Goal: Transaction & Acquisition: Book appointment/travel/reservation

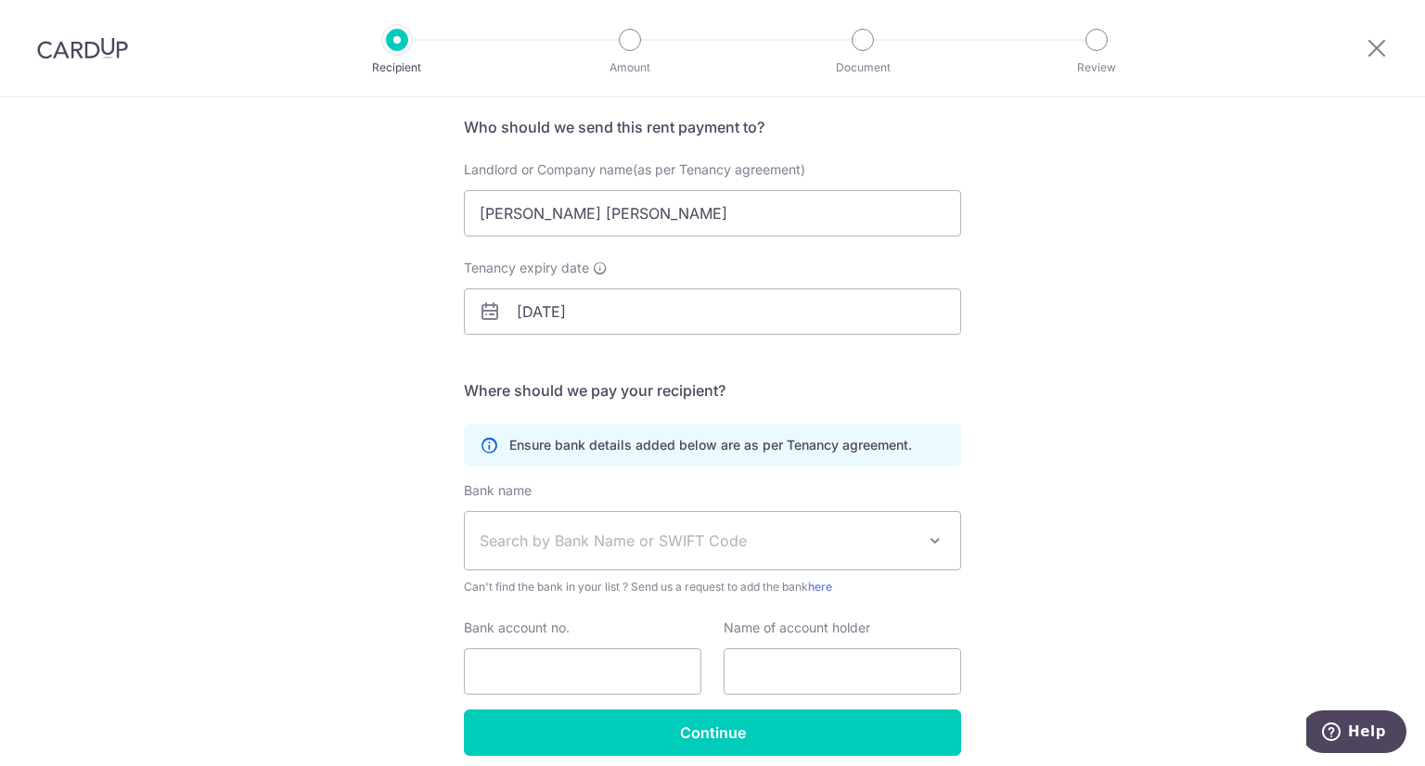
scroll to position [195, 0]
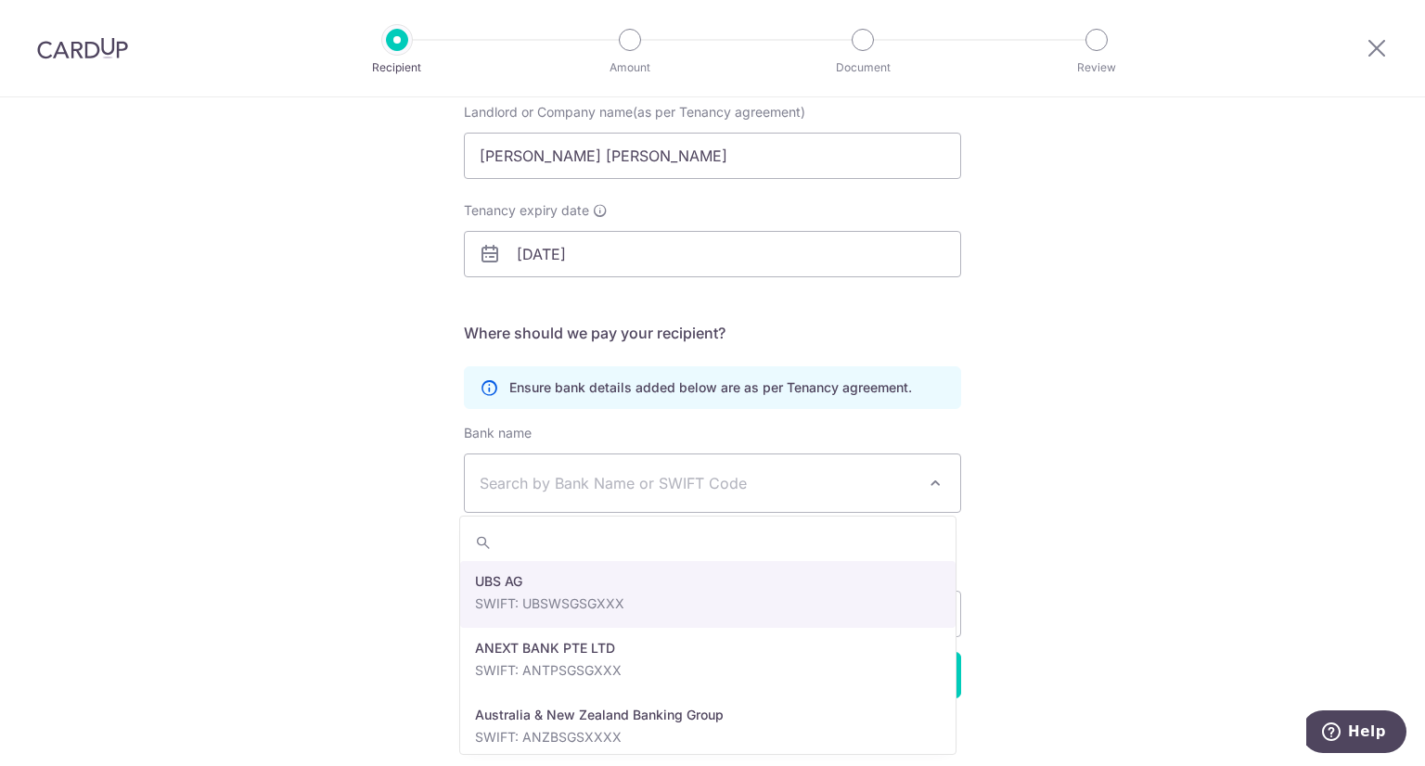
click at [676, 474] on span "Search by Bank Name or SWIFT Code" at bounding box center [698, 483] width 436 height 22
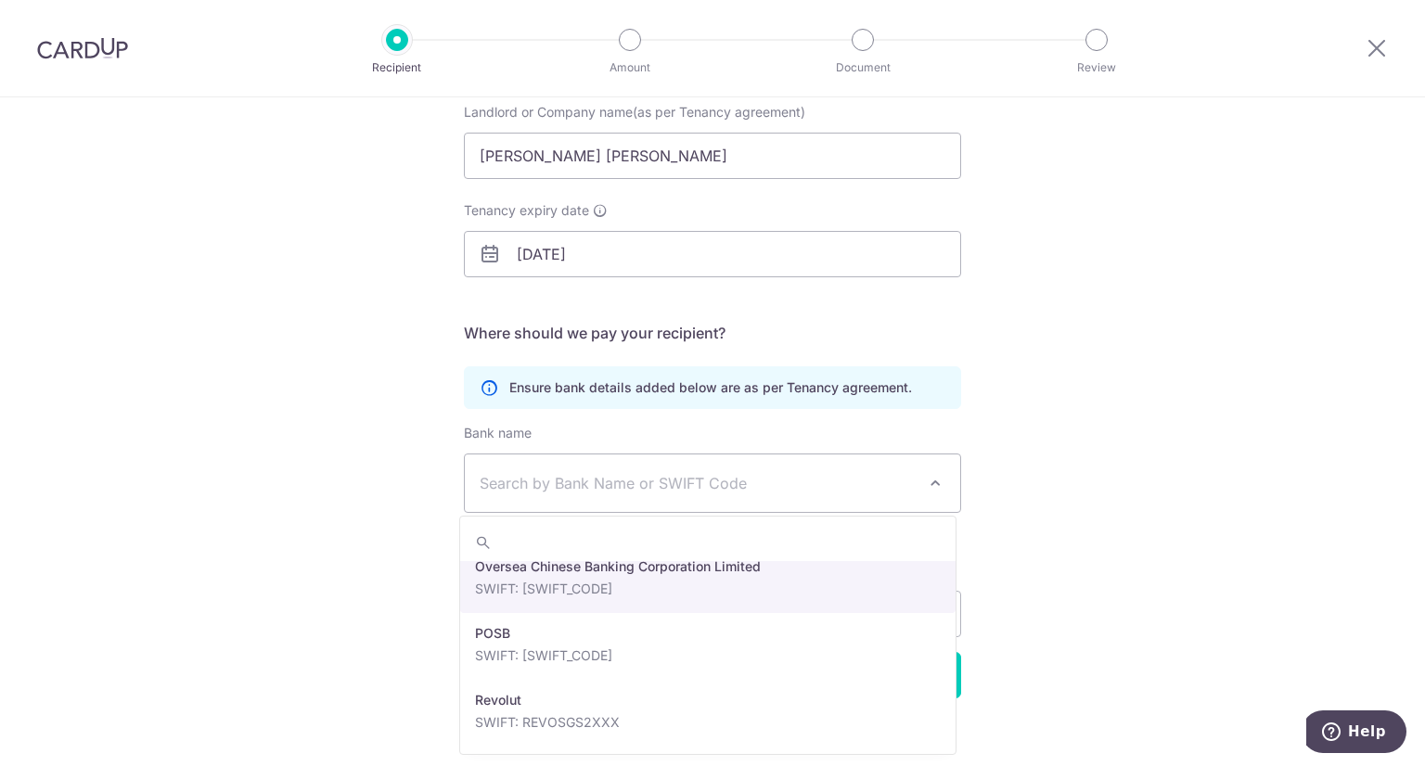
scroll to position [3062, 0]
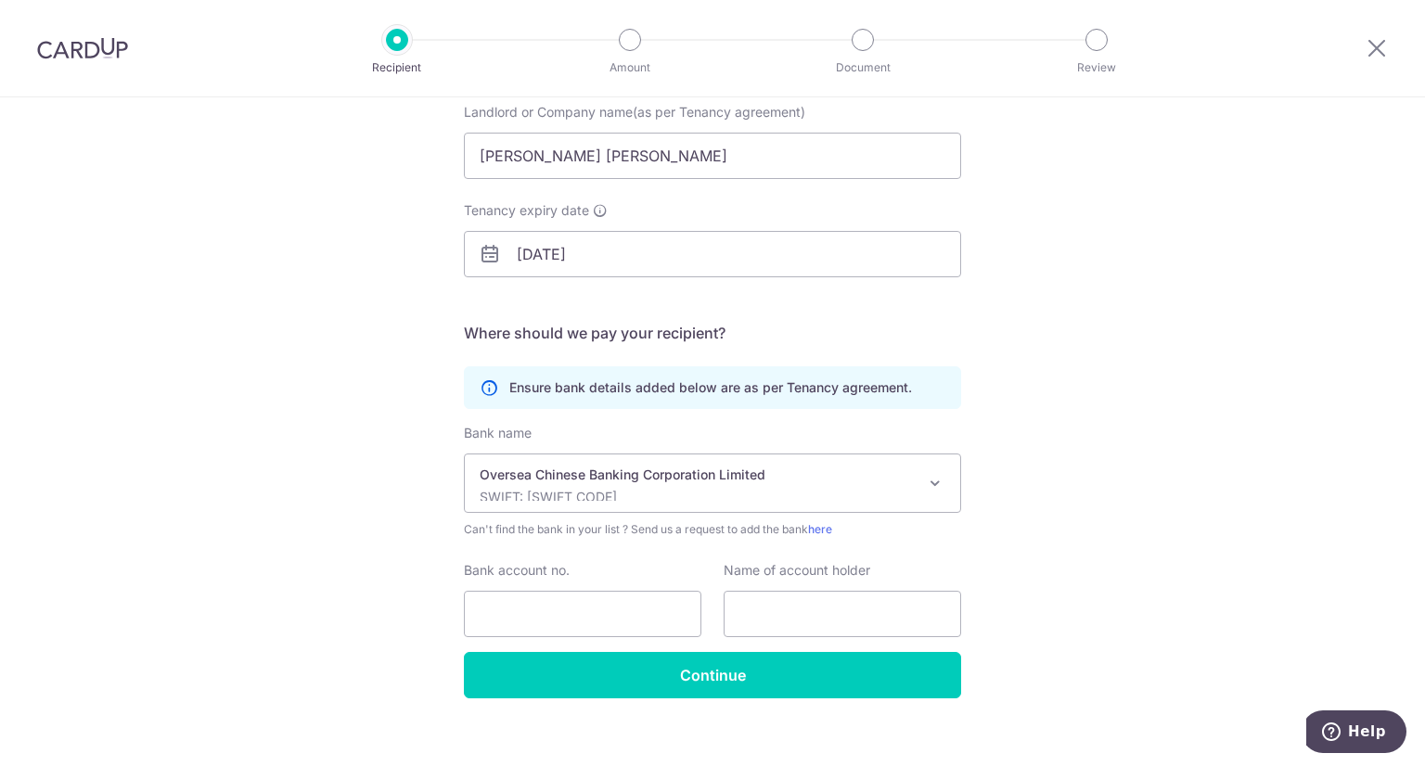
select select "12"
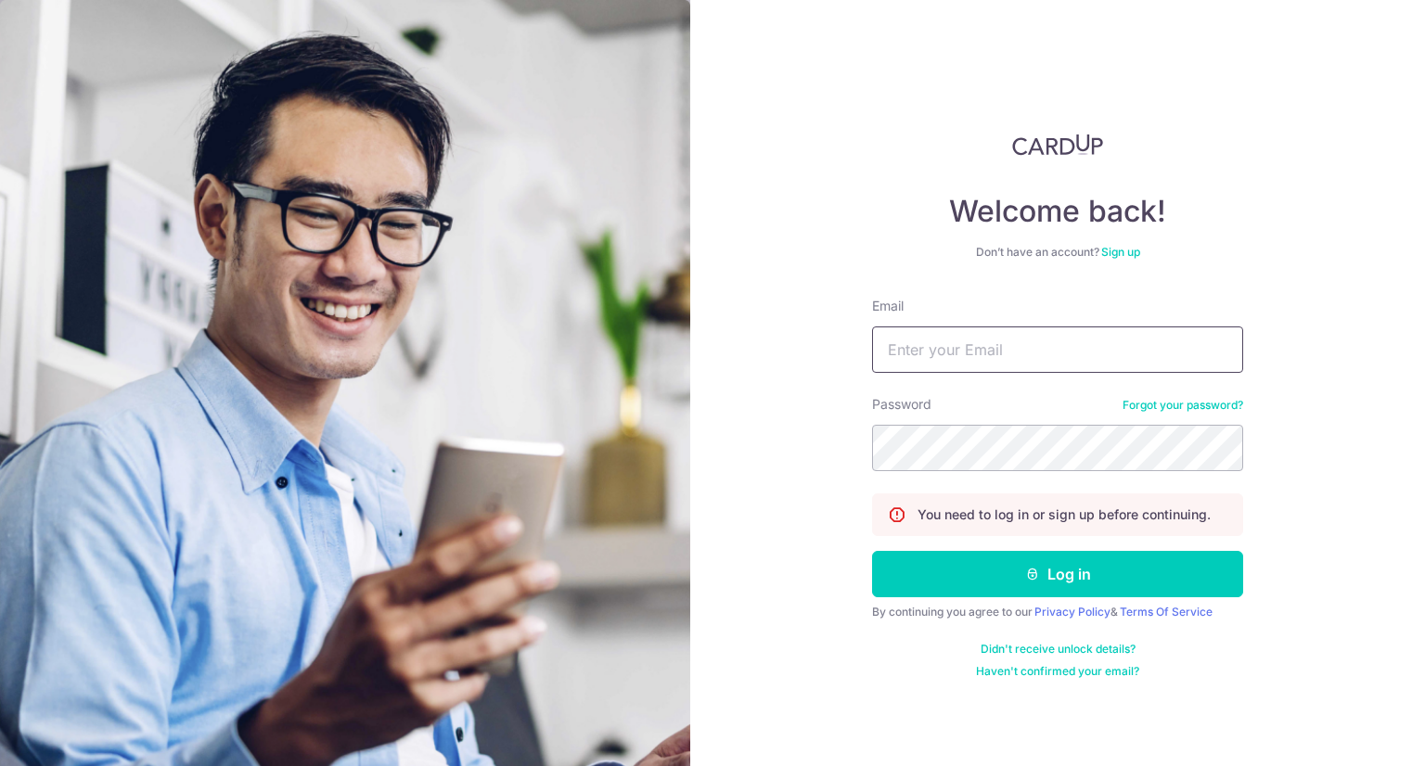
click at [987, 369] on input "Email" at bounding box center [1057, 350] width 371 height 46
type input "[EMAIL_ADDRESS][DOMAIN_NAME]"
click at [872, 551] on button "Log in" at bounding box center [1057, 574] width 371 height 46
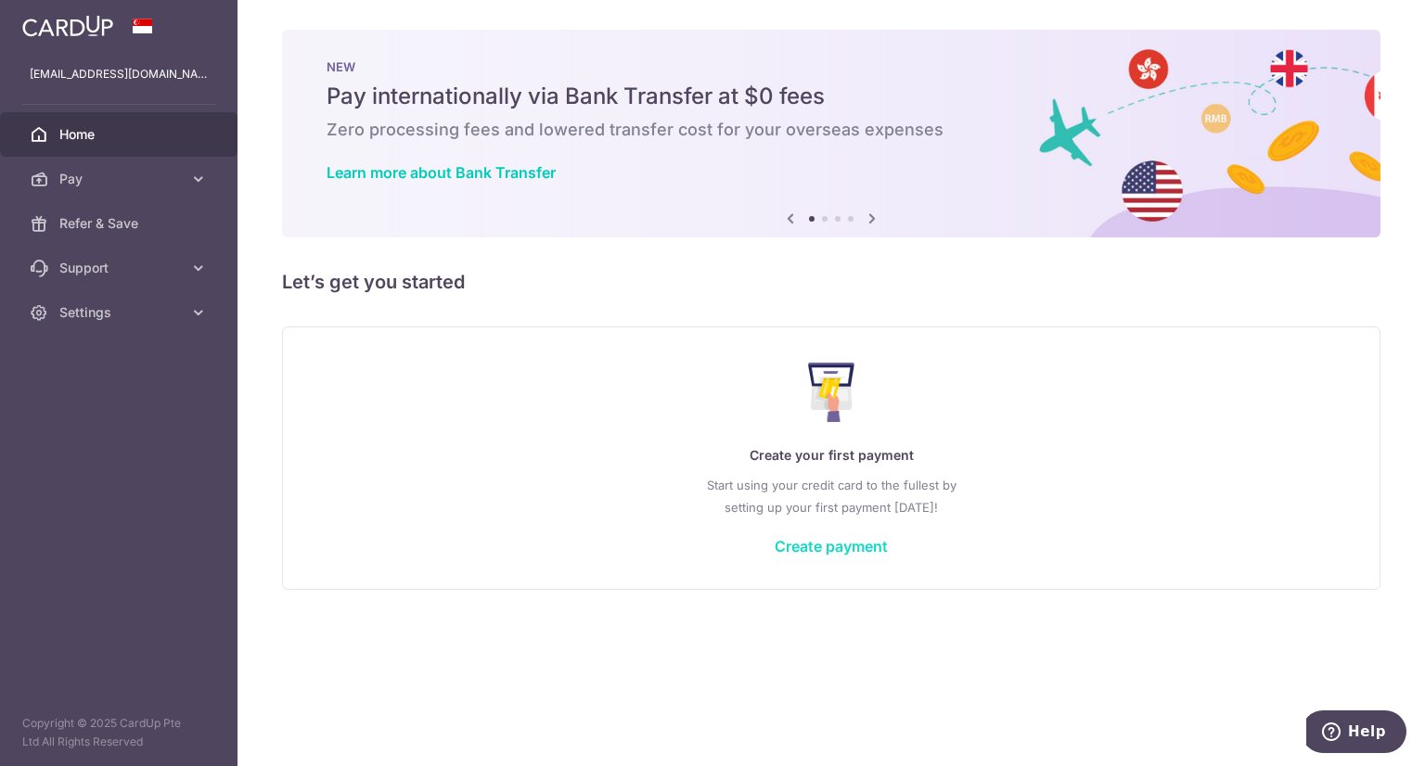
click at [861, 546] on link "Create payment" at bounding box center [831, 546] width 113 height 19
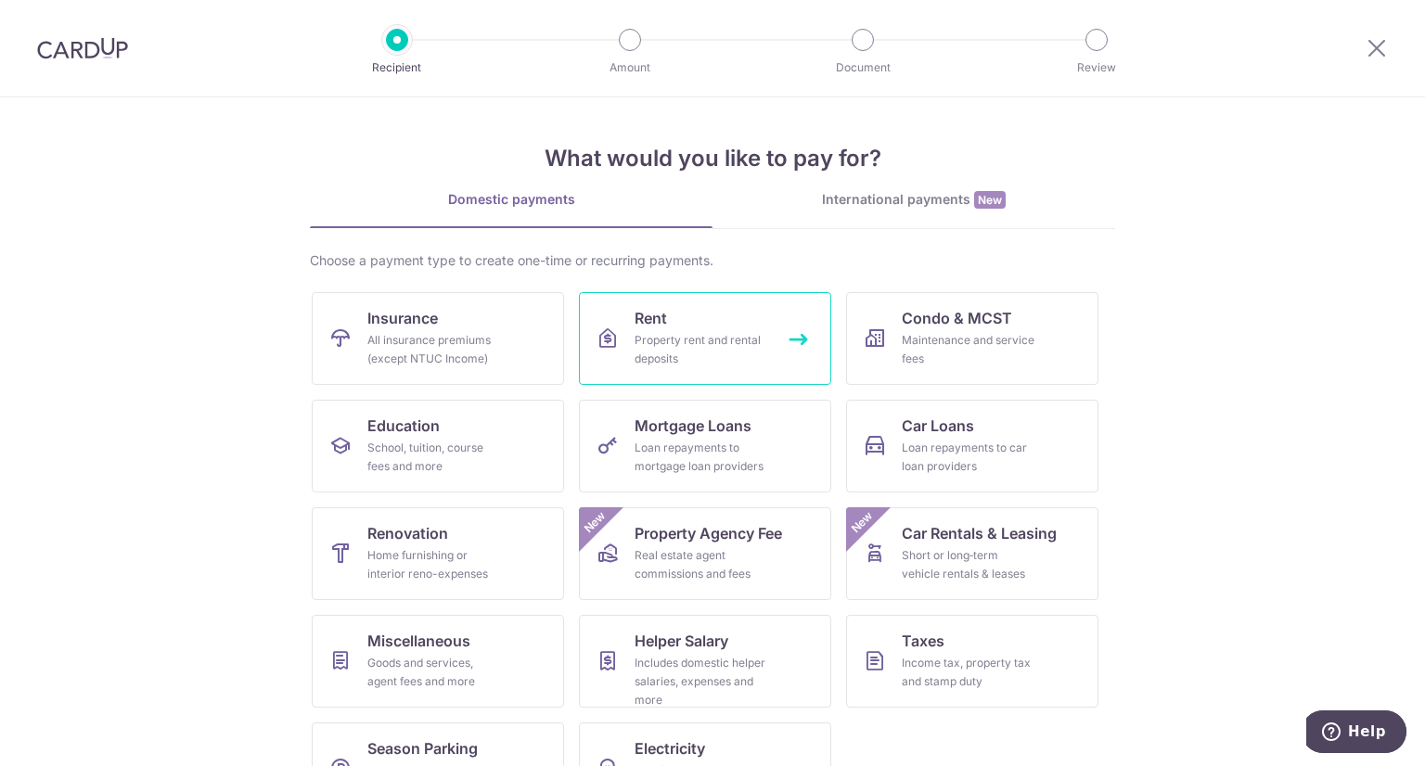
click at [698, 328] on link "Rent Property rent and rental deposits" at bounding box center [705, 338] width 252 height 93
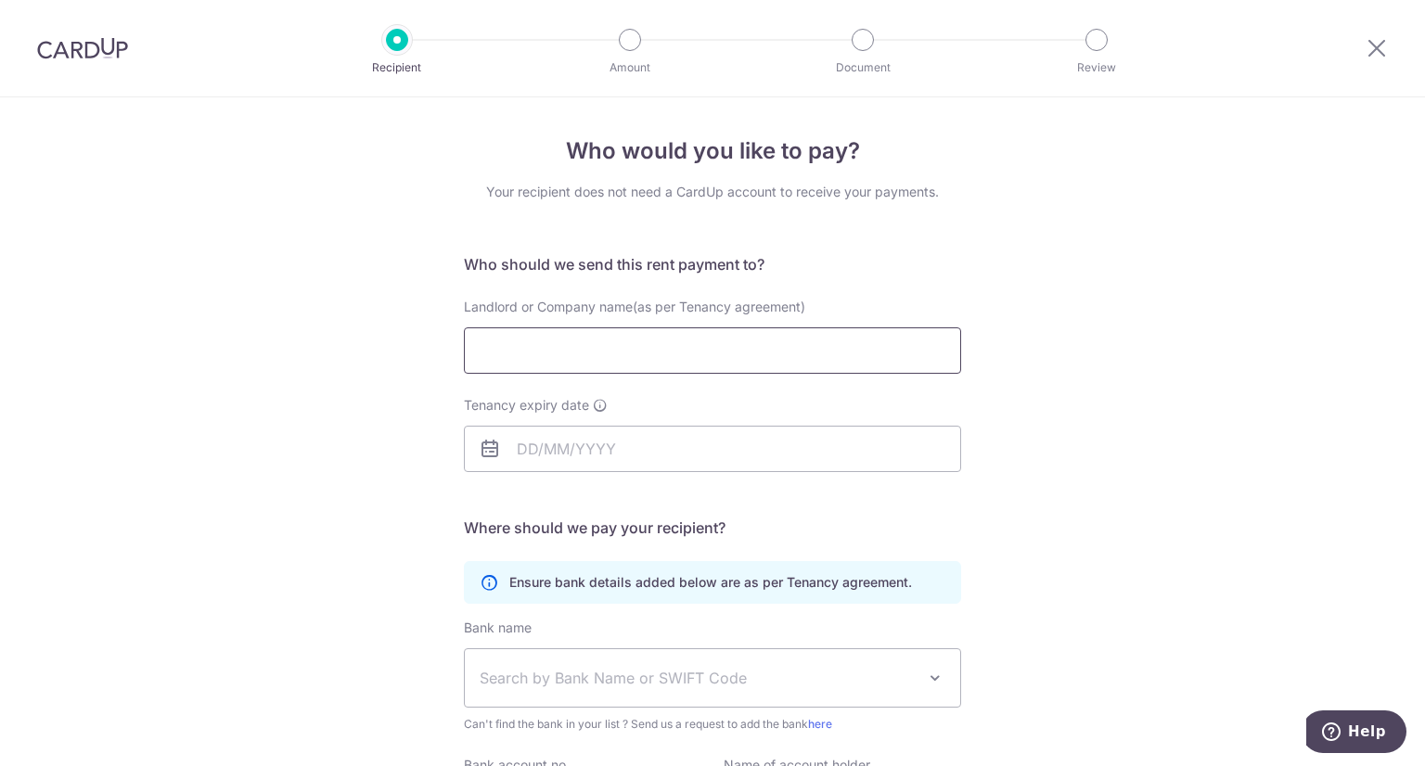
click at [534, 348] on input "Landlord or Company name(as per Tenancy agreement)" at bounding box center [712, 351] width 497 height 46
type input "Lim Zhi Ying"
click at [757, 442] on input "Tenancy expiry date" at bounding box center [712, 449] width 497 height 46
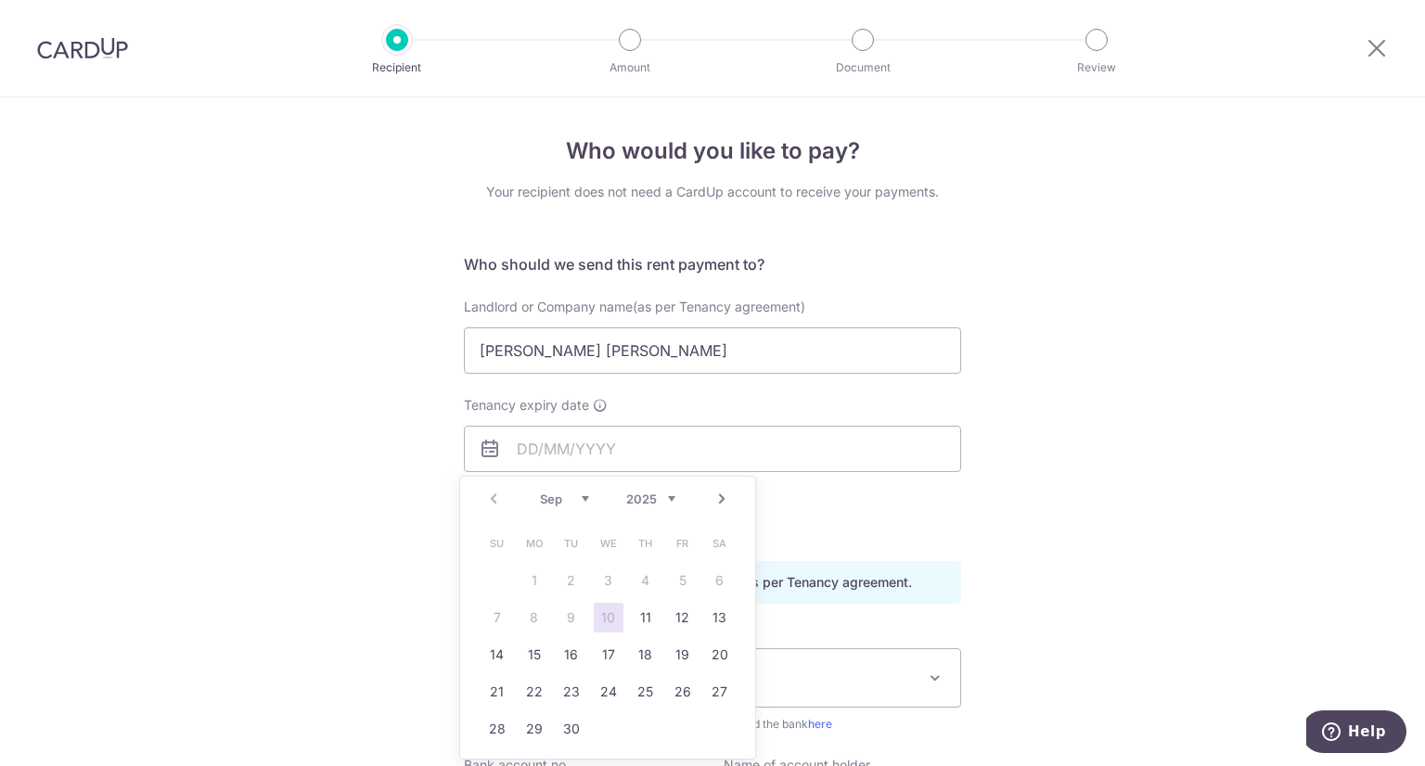
click at [676, 492] on div "Prev Next Sep Oct Nov Dec 2025 2026 2027 2028 2029 2030 2031 2032 2033 2034 2035" at bounding box center [607, 499] width 295 height 45
click at [670, 498] on select "2025 2026 2027 2028 2029 2030 2031 2032 2033 2034 2035" at bounding box center [650, 499] width 49 height 15
click at [584, 495] on select "Jan Feb Mar Apr May Jun Jul Aug Sep Oct Nov Dec" at bounding box center [564, 499] width 49 height 15
click at [717, 624] on link "11" at bounding box center [720, 618] width 30 height 30
type input "11/04/2026"
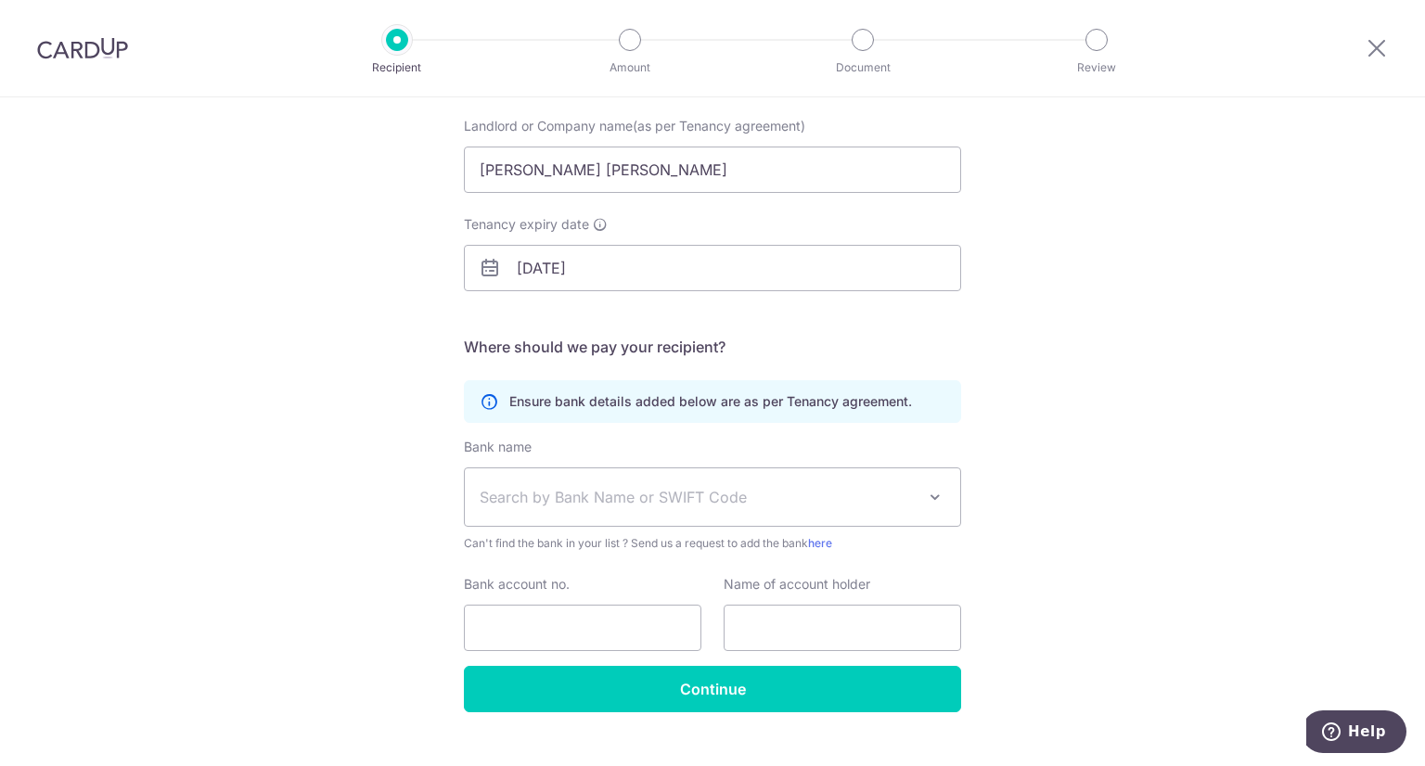
scroll to position [213, 0]
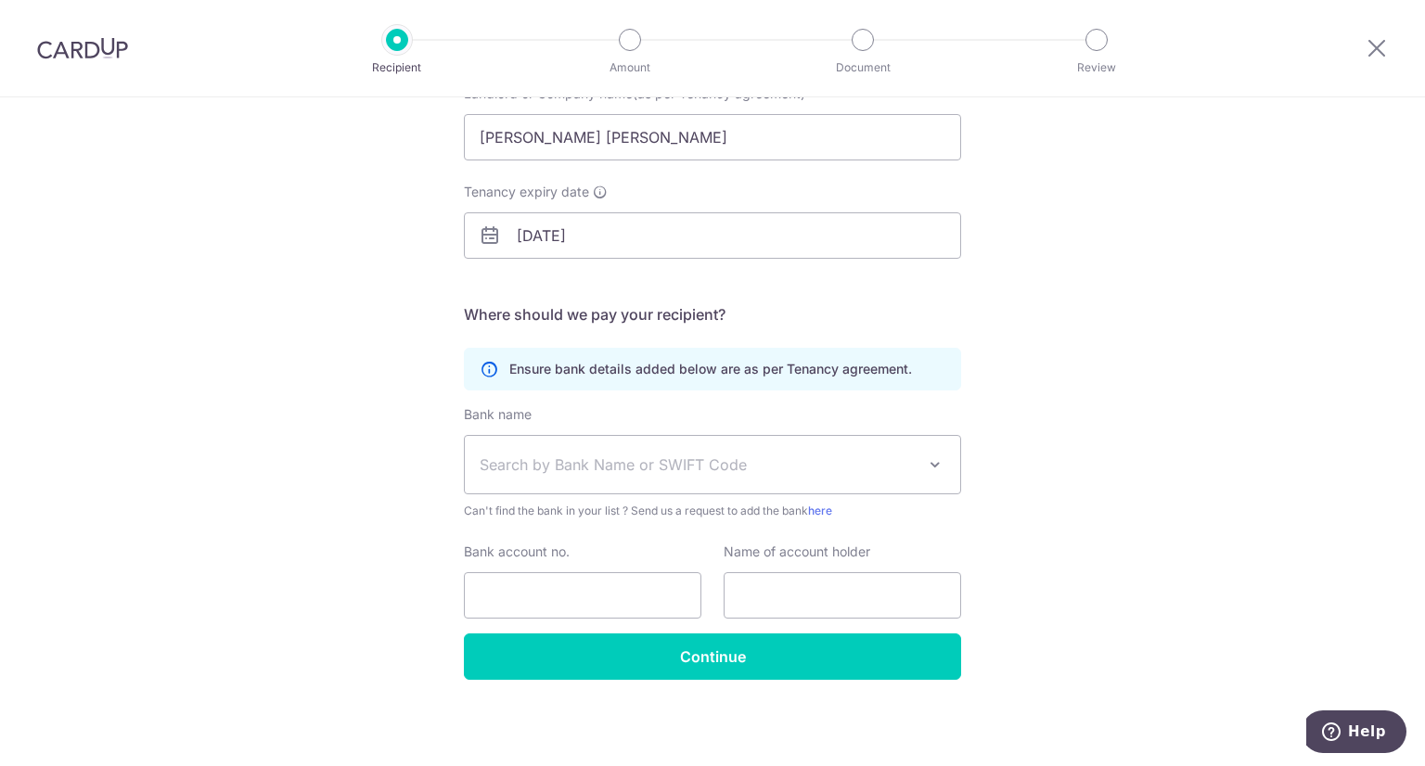
click at [709, 454] on span "Search by Bank Name or SWIFT Code" at bounding box center [698, 465] width 436 height 22
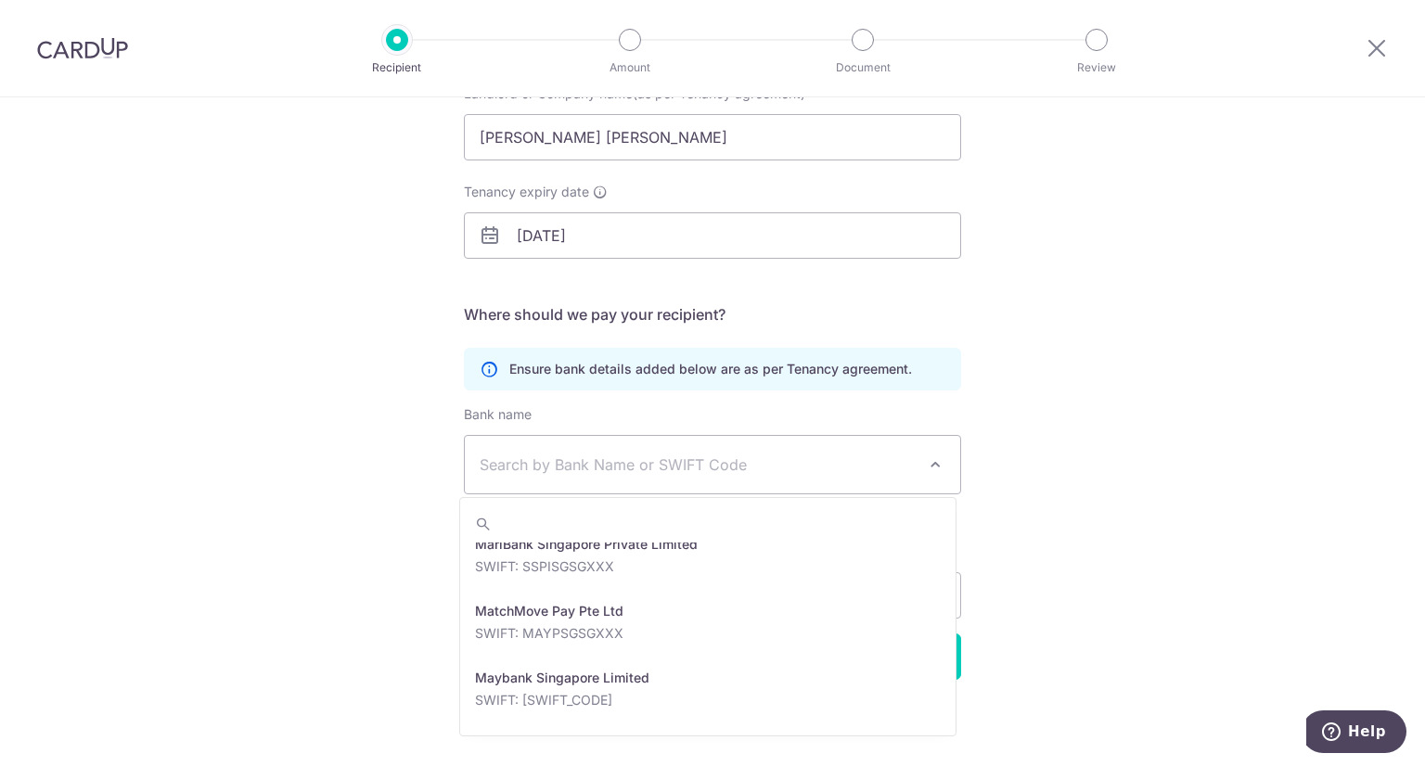
scroll to position [3062, 0]
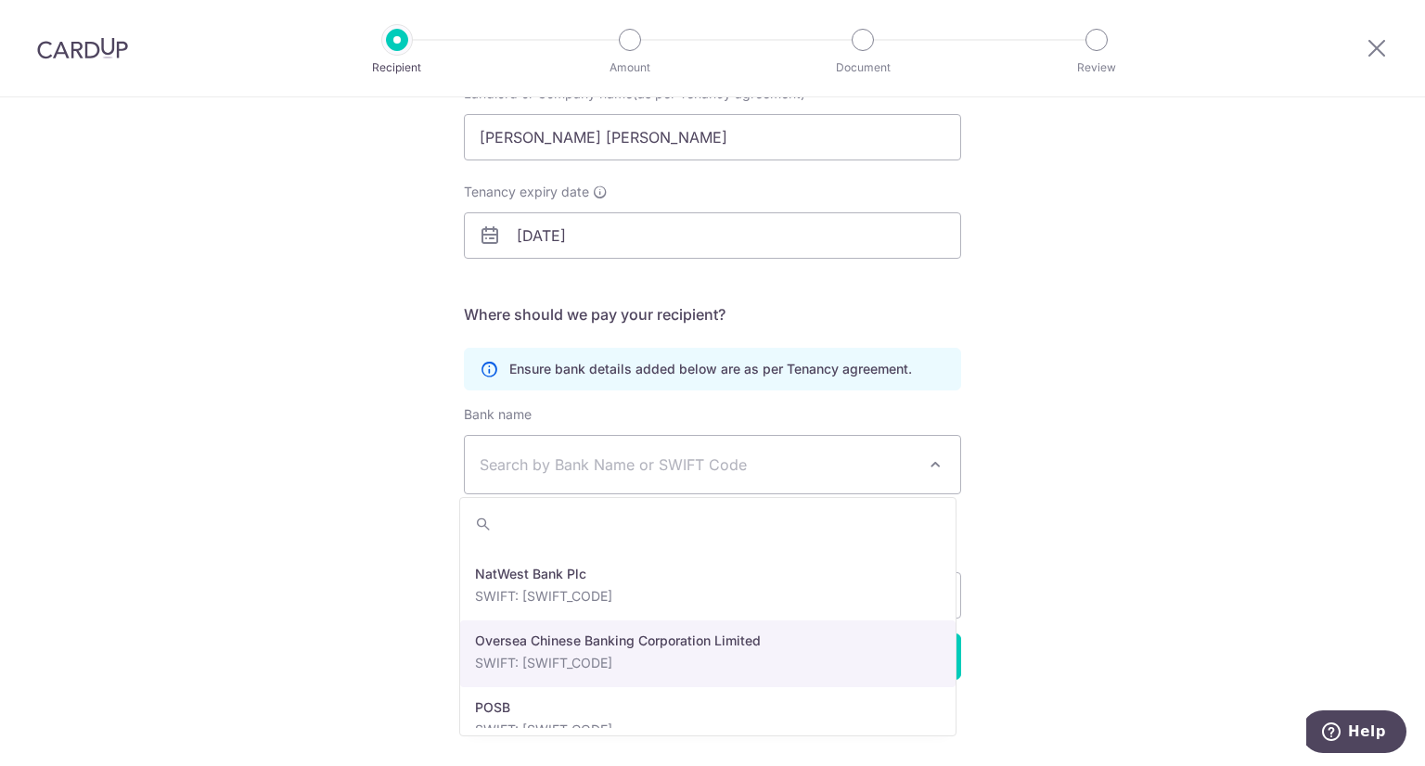
select select "12"
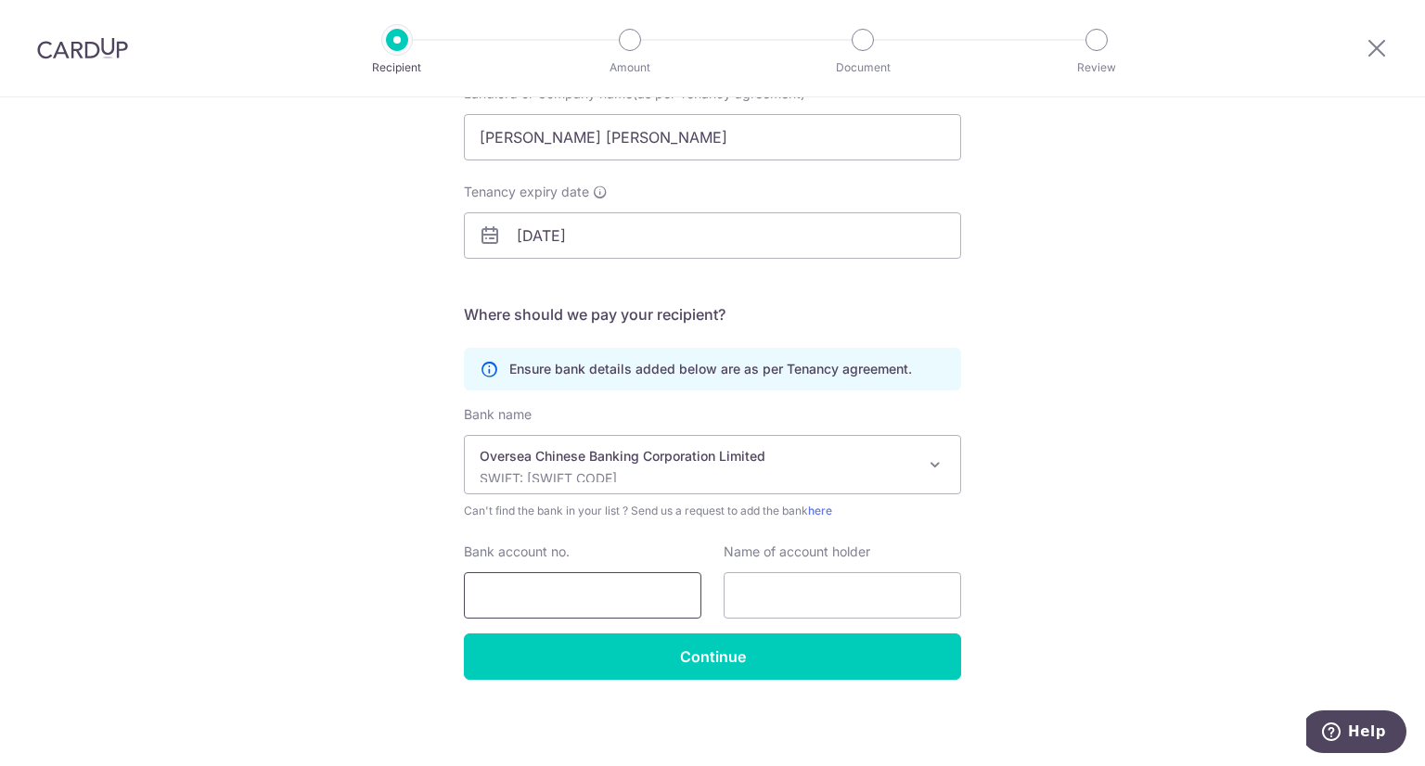
click at [611, 602] on input "Bank account no." at bounding box center [583, 596] width 238 height 46
type input "695792747001"
click at [828, 599] on input "text" at bounding box center [843, 596] width 238 height 46
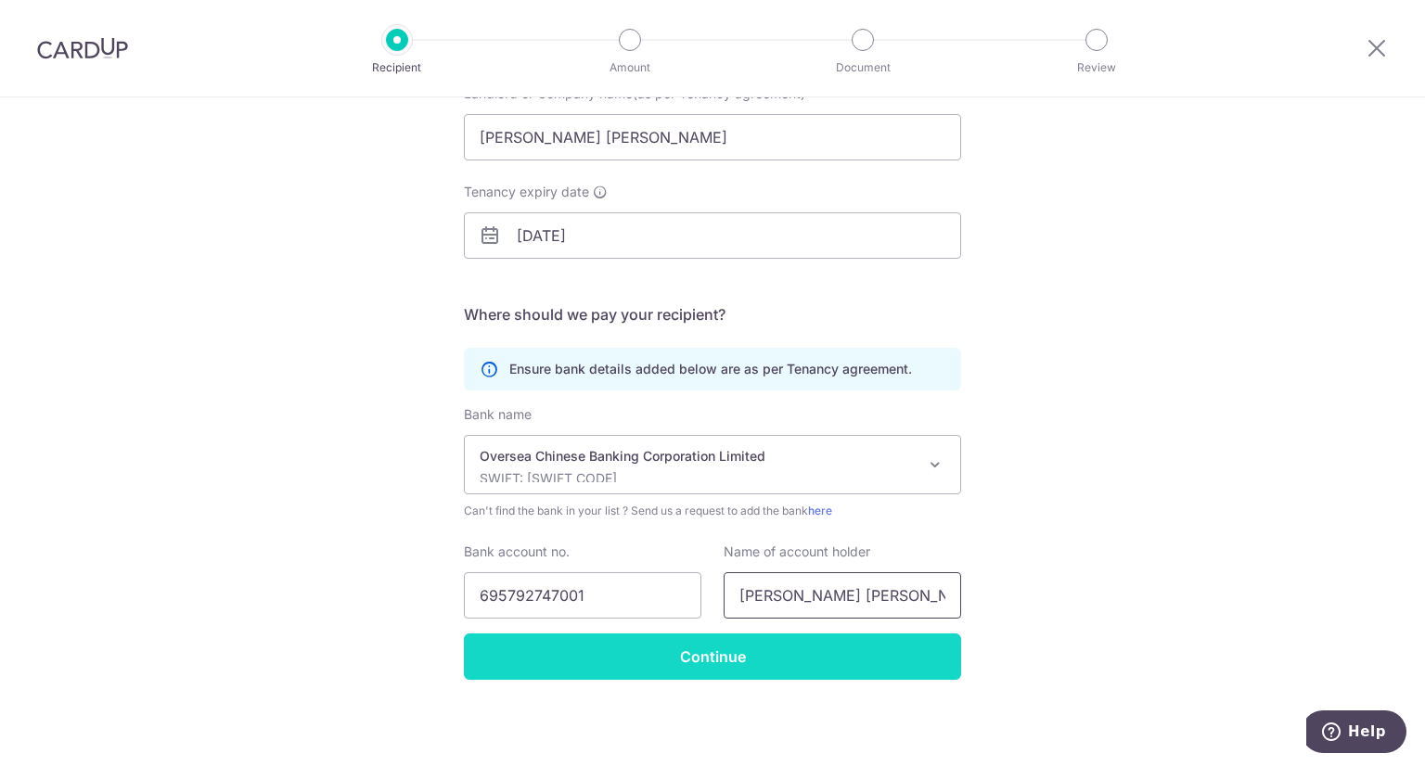
type input "Lim Zhi Ying"
click at [766, 654] on input "Continue" at bounding box center [712, 657] width 497 height 46
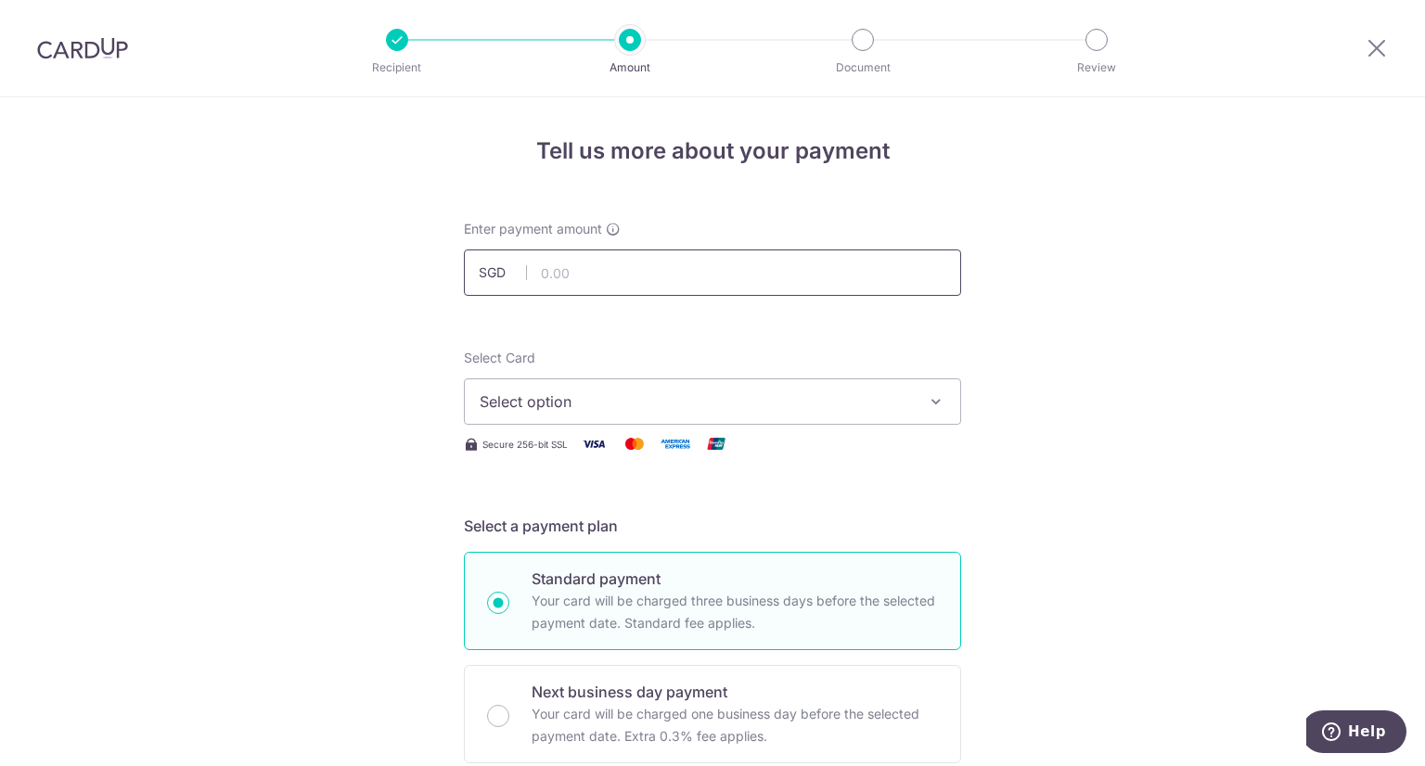
click at [753, 285] on input "text" at bounding box center [712, 273] width 497 height 46
type input "2,300.00"
click at [804, 391] on span "Select option" at bounding box center [696, 402] width 432 height 22
click at [496, 453] on link "Add credit card" at bounding box center [713, 453] width 496 height 33
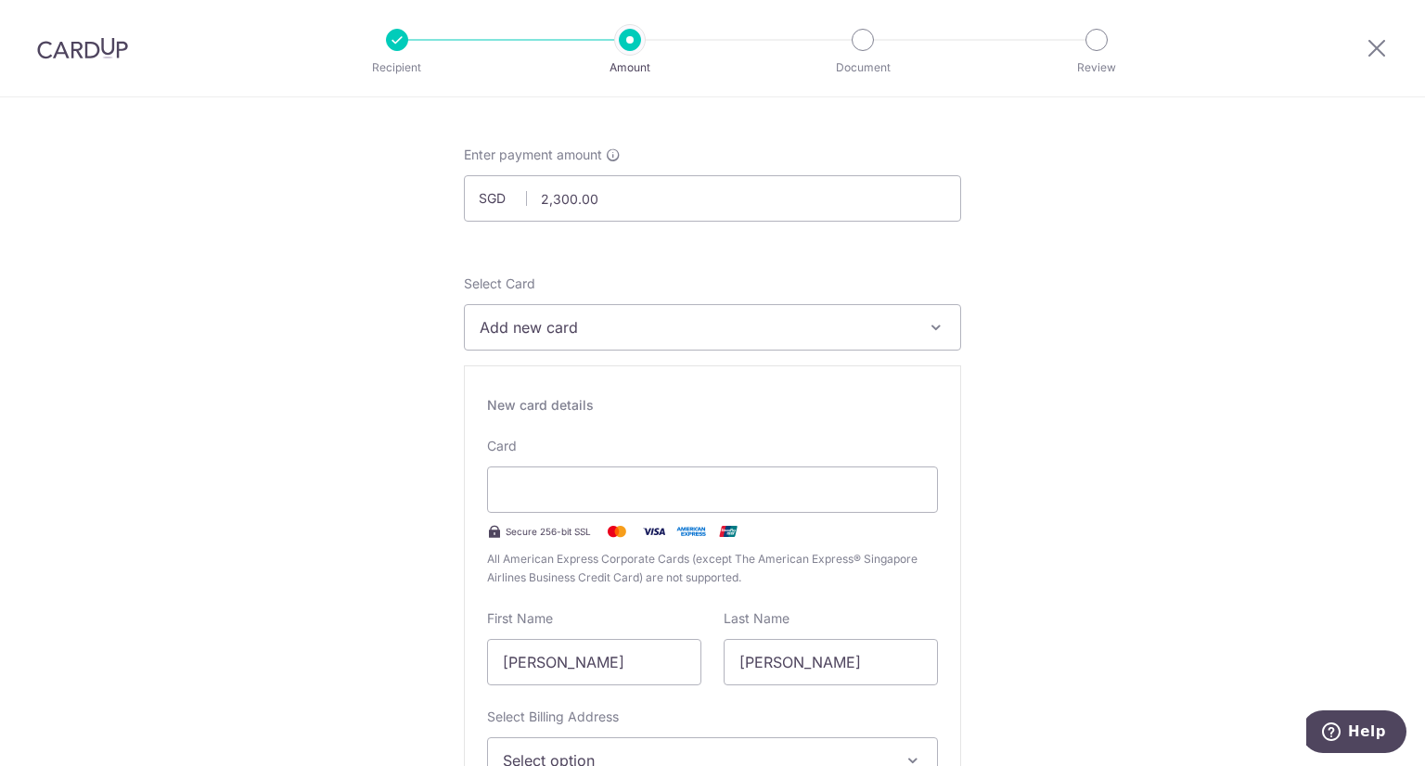
scroll to position [93, 0]
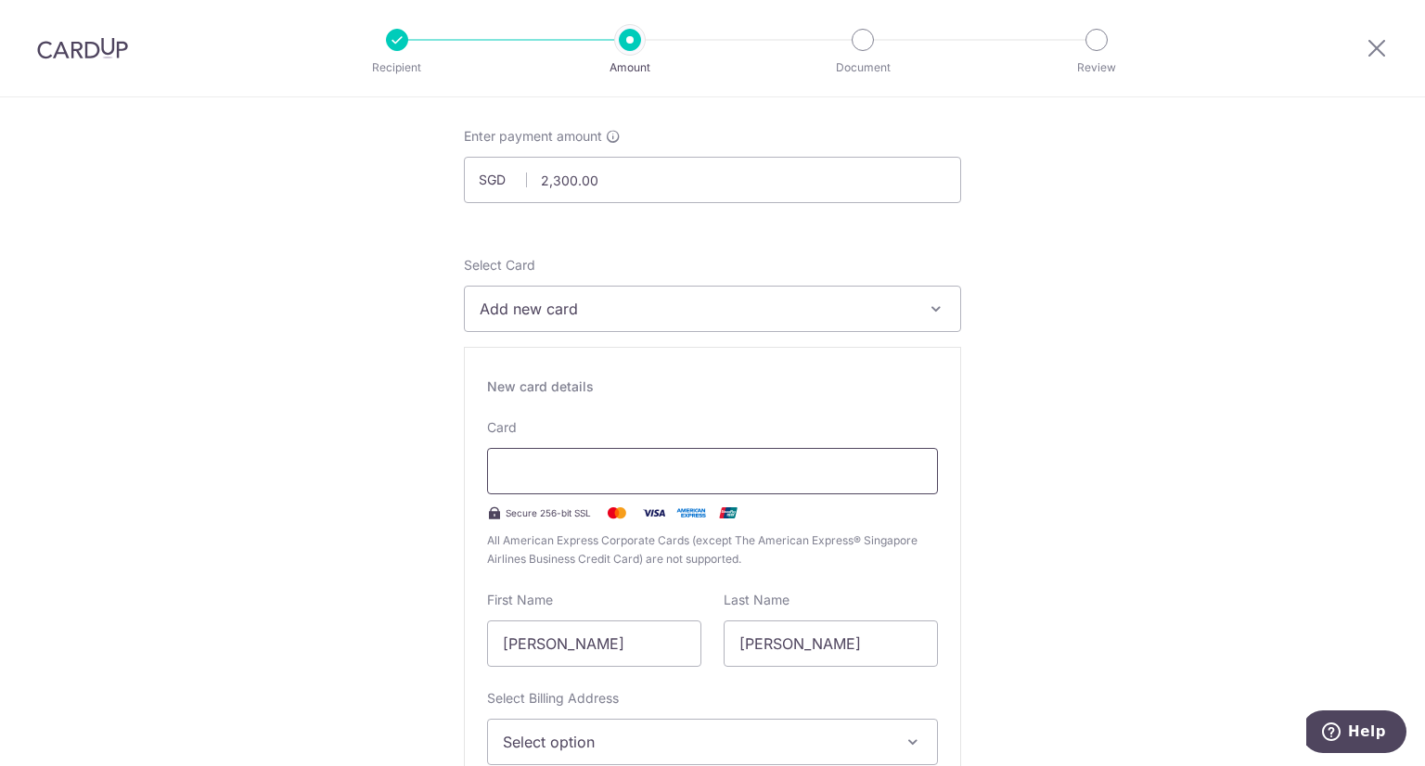
click at [569, 483] on div at bounding box center [712, 471] width 451 height 46
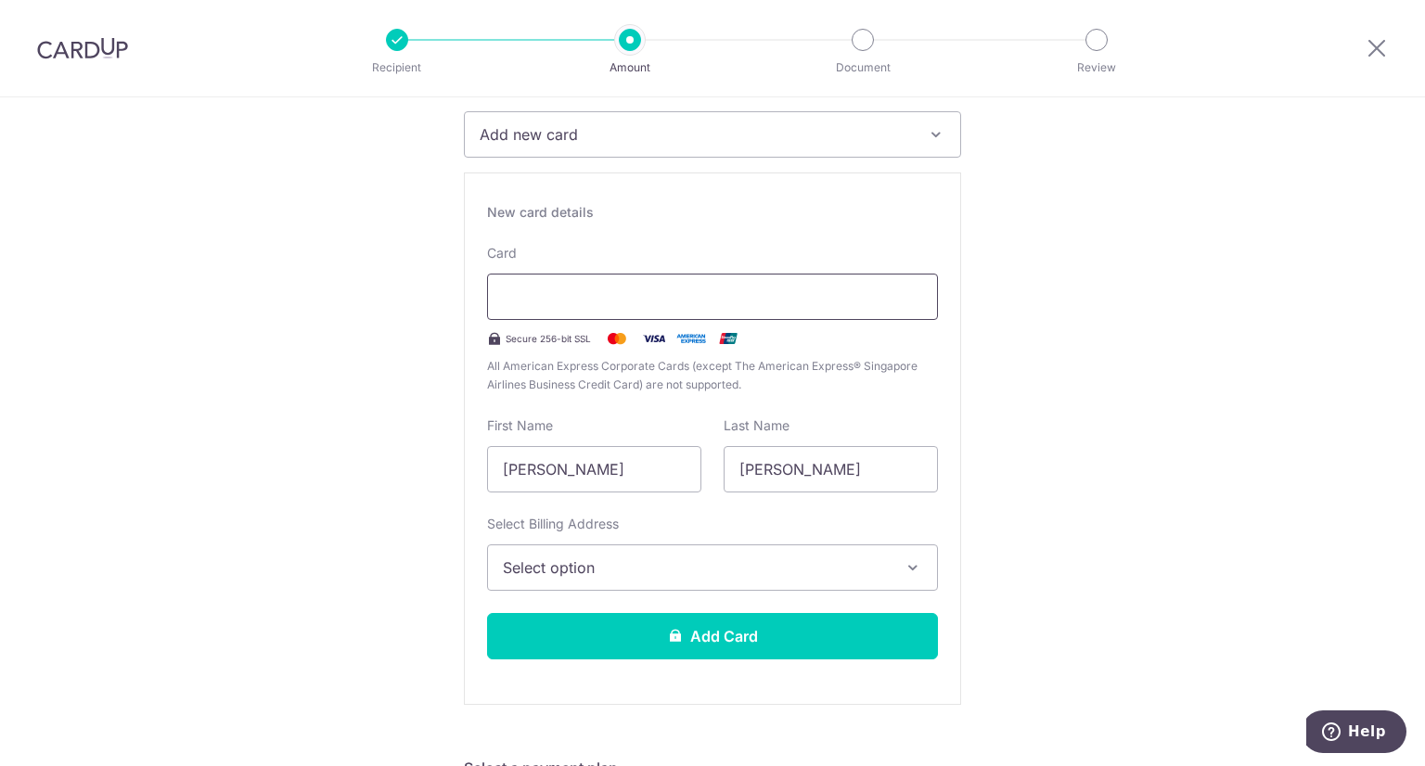
scroll to position [278, 0]
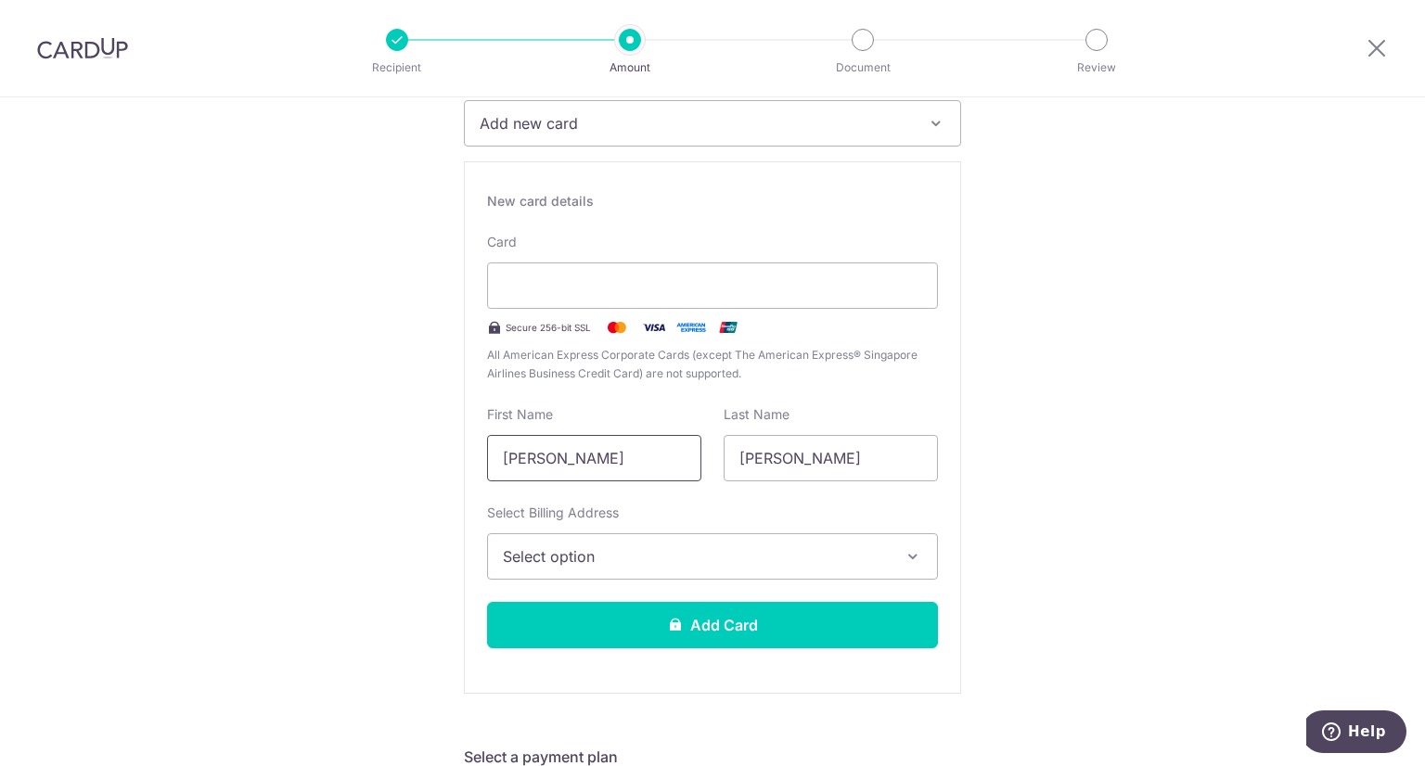
drag, startPoint x: 591, startPoint y: 460, endPoint x: 371, endPoint y: 454, distance: 220.0
type input "May Yee"
type input "Poon"
click at [688, 546] on span "Select option" at bounding box center [696, 557] width 386 height 22
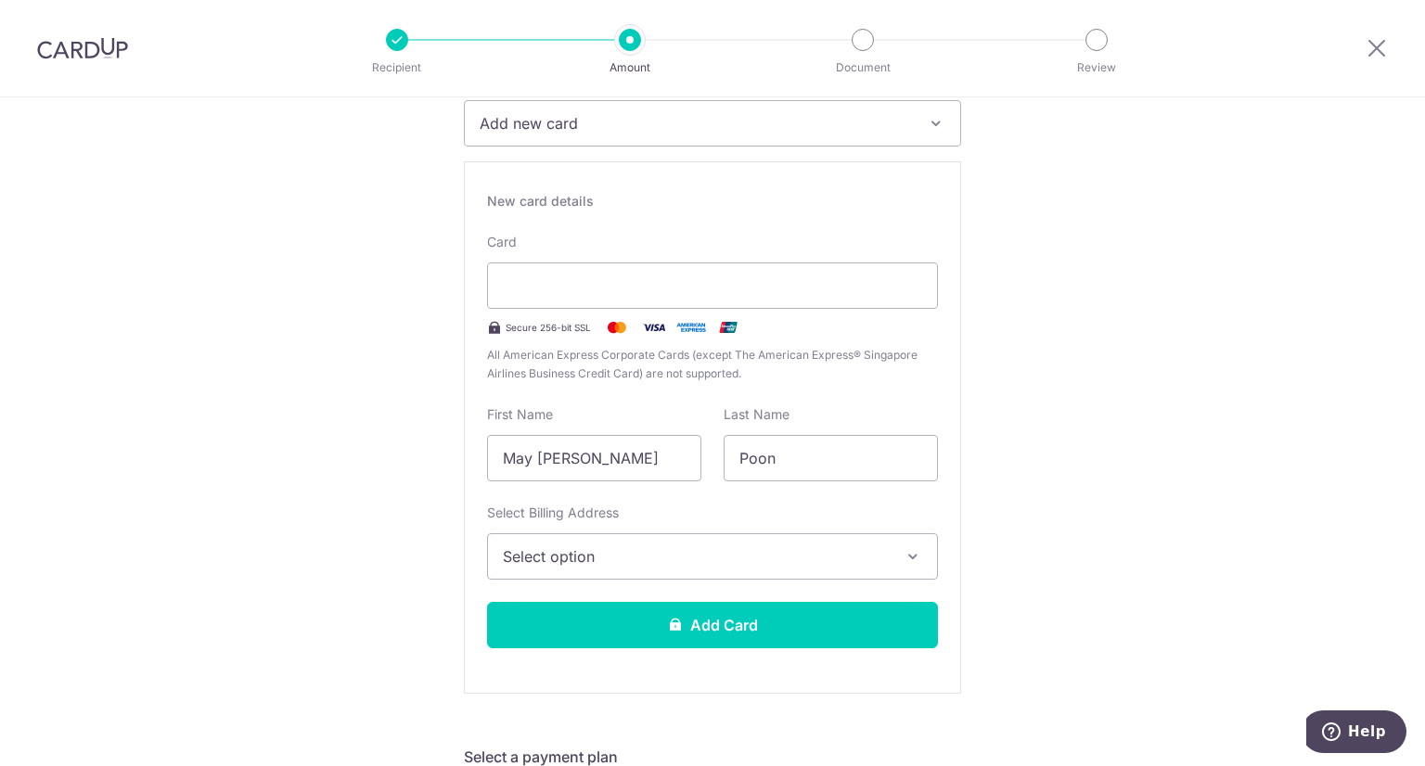
scroll to position [464, 0]
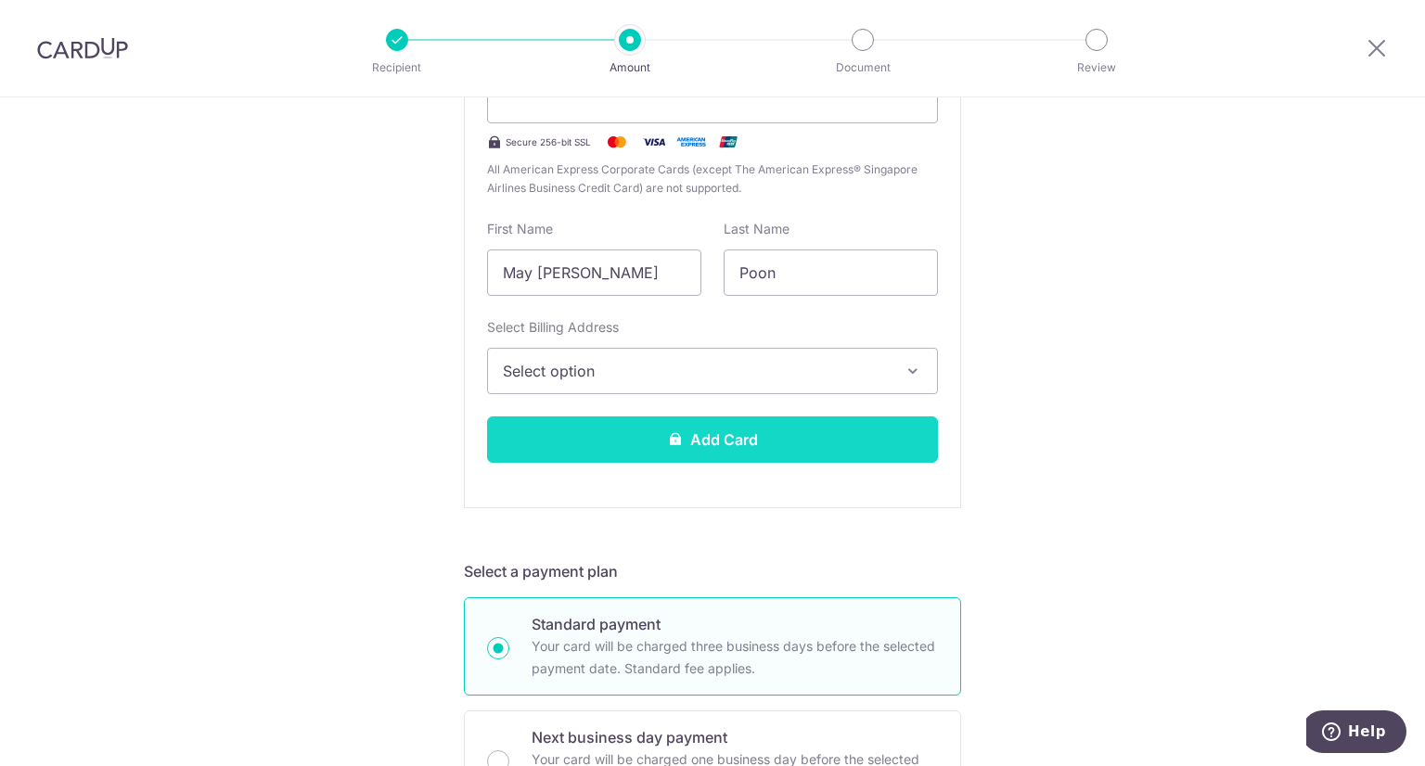
click at [821, 444] on button "Add Card" at bounding box center [712, 440] width 451 height 46
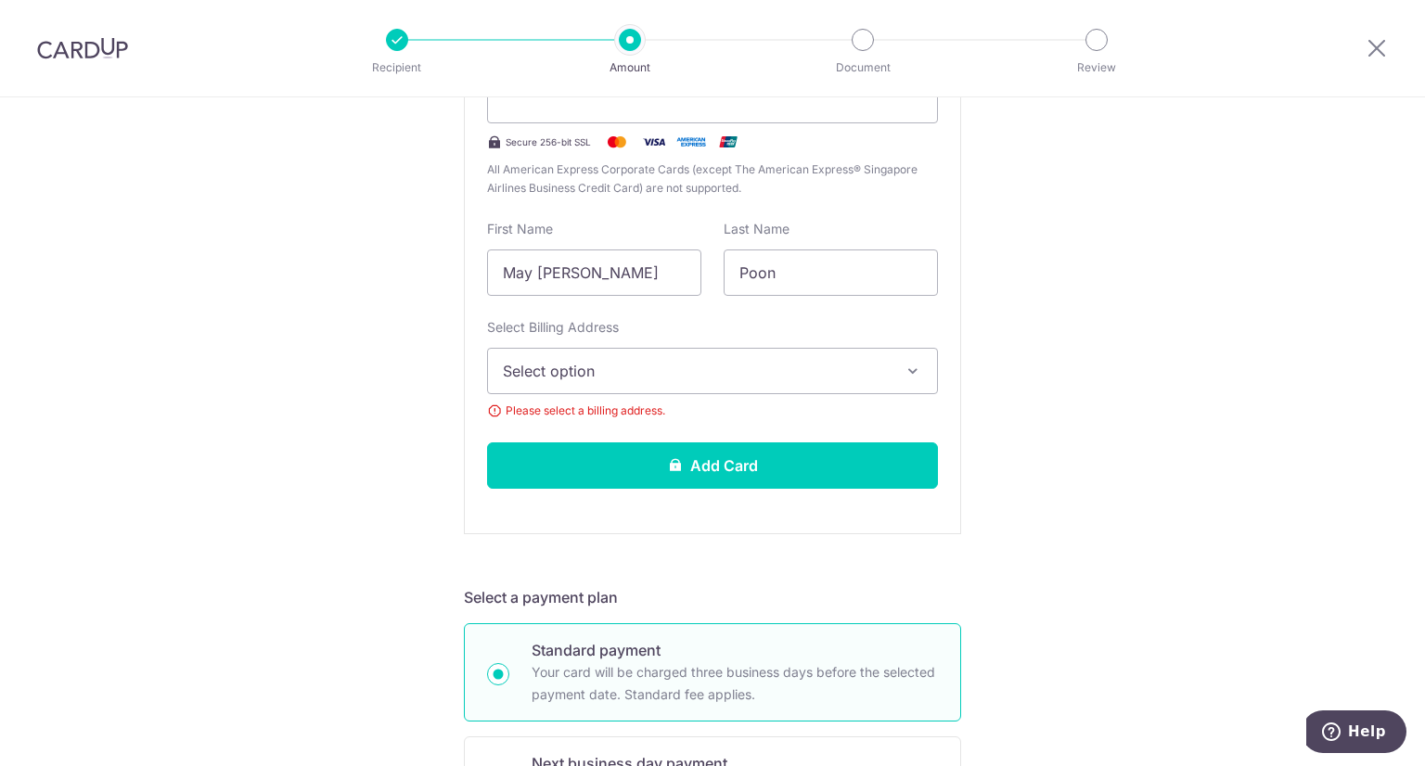
click at [650, 369] on span "Select option" at bounding box center [696, 371] width 386 height 22
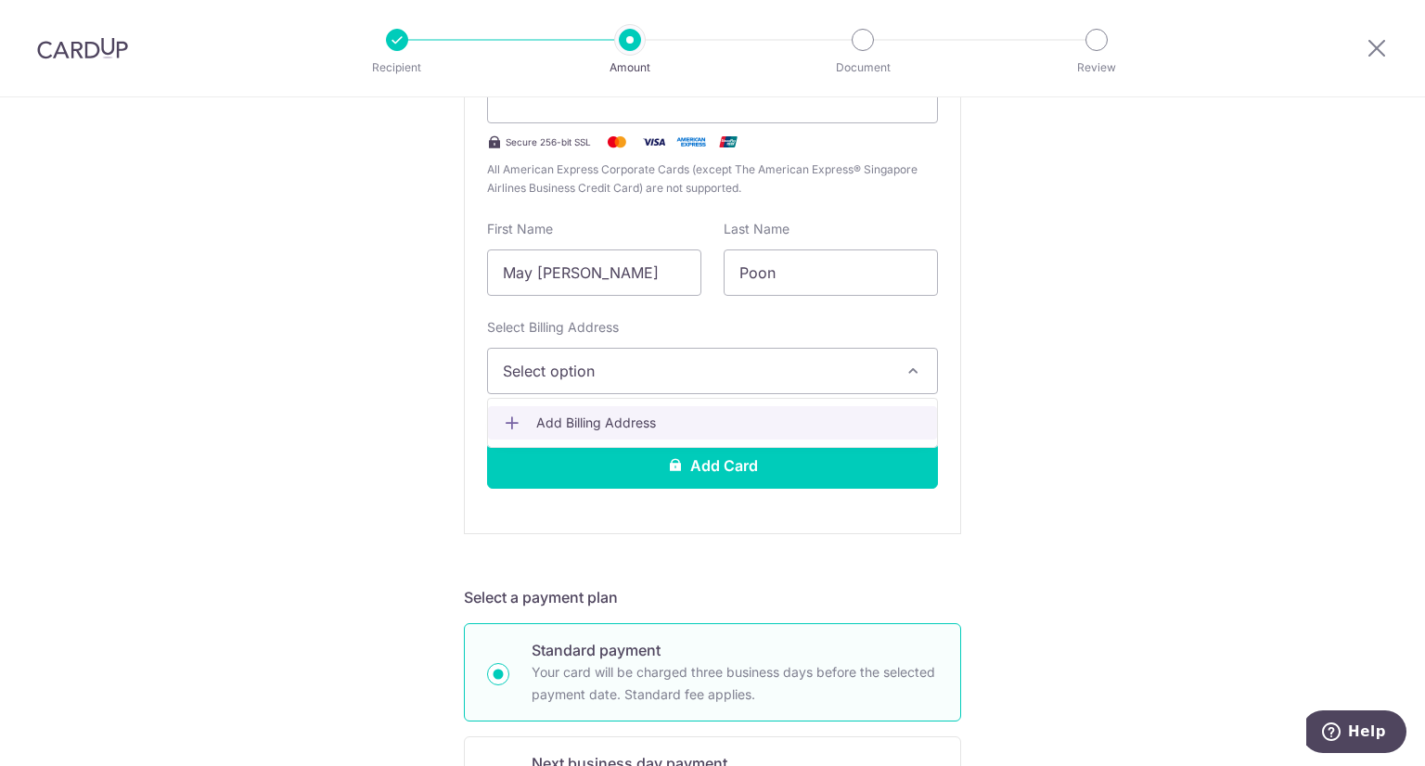
click at [613, 414] on span "Add Billing Address" at bounding box center [729, 423] width 386 height 19
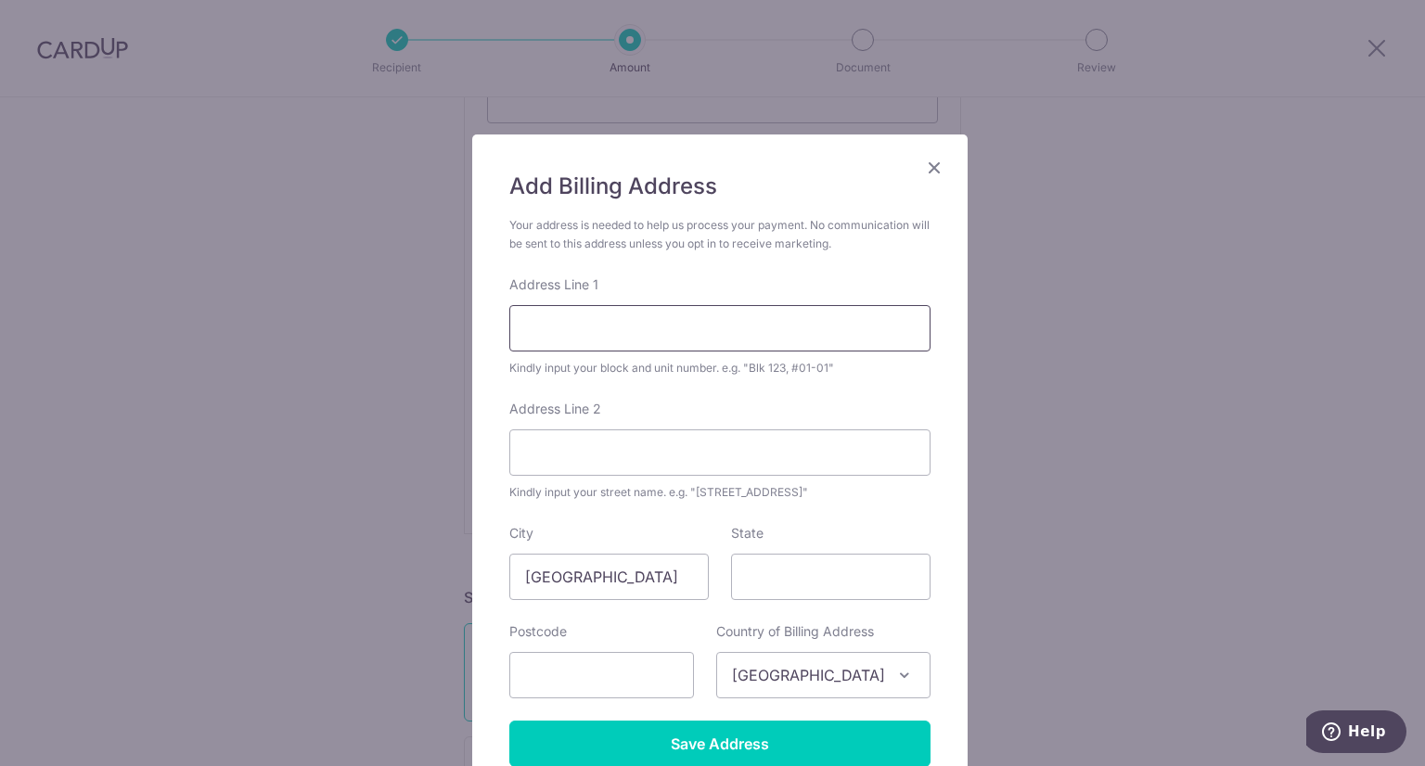
click at [613, 347] on input "Address Line 1" at bounding box center [719, 328] width 421 height 46
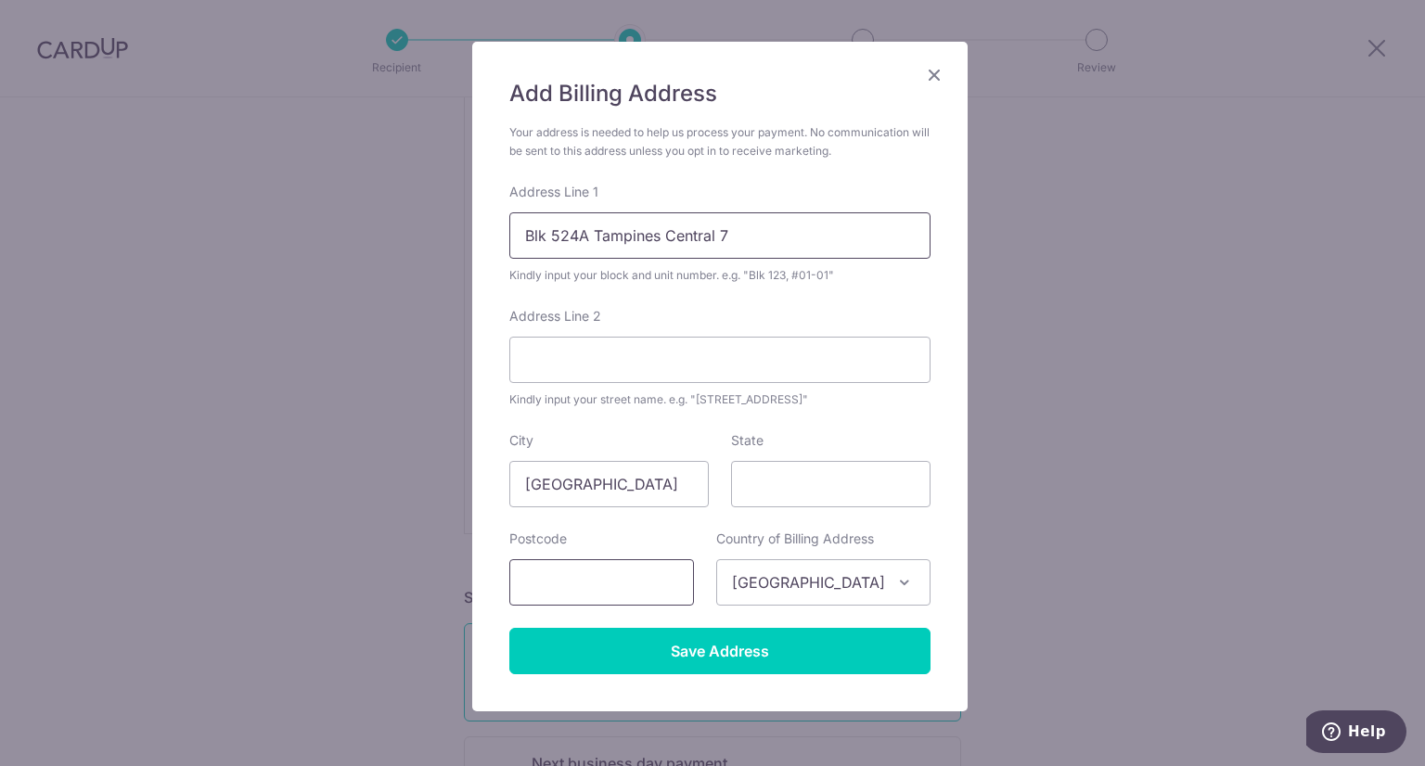
type input "Blk 524A Tampines Central 7"
click at [553, 584] on input "text" at bounding box center [601, 583] width 185 height 46
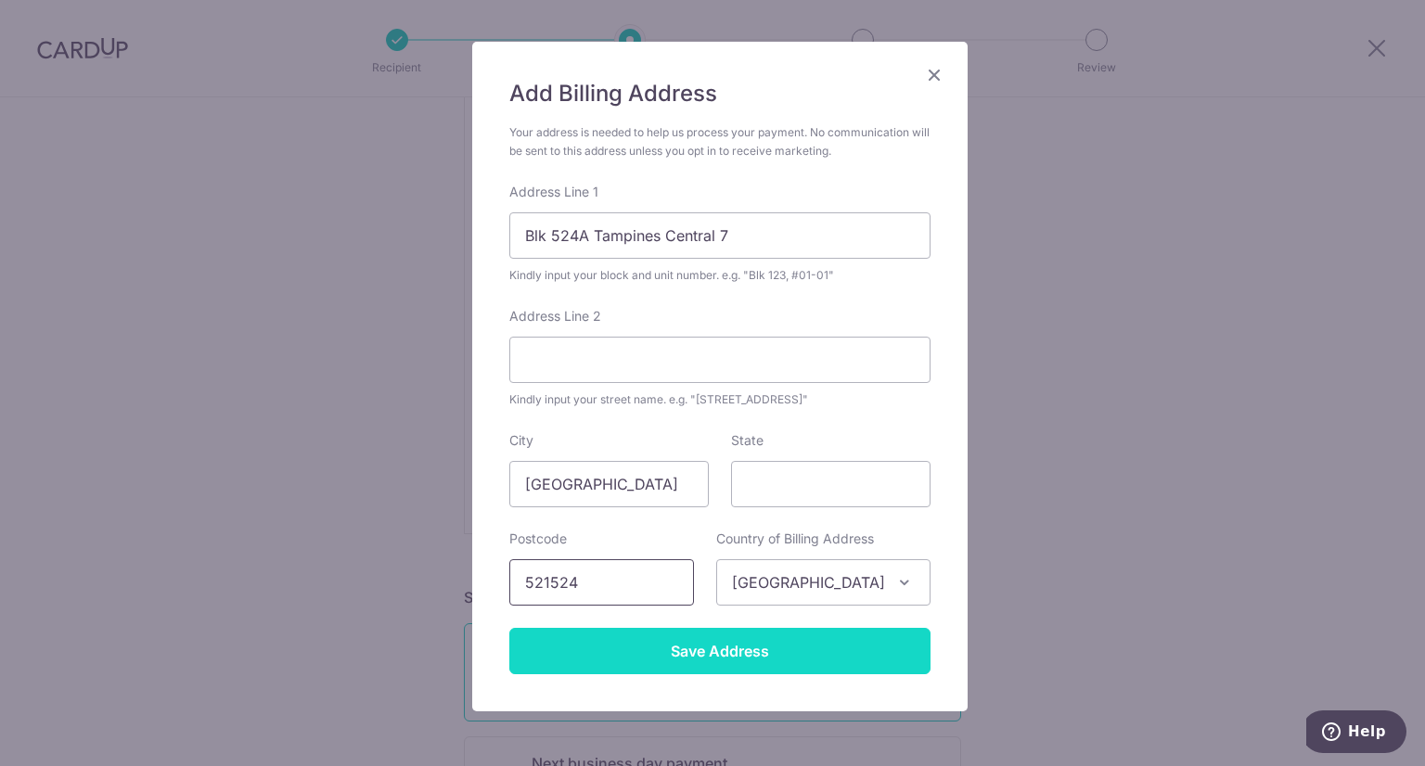
type input "521524"
click at [720, 650] on input "Save Address" at bounding box center [719, 651] width 421 height 46
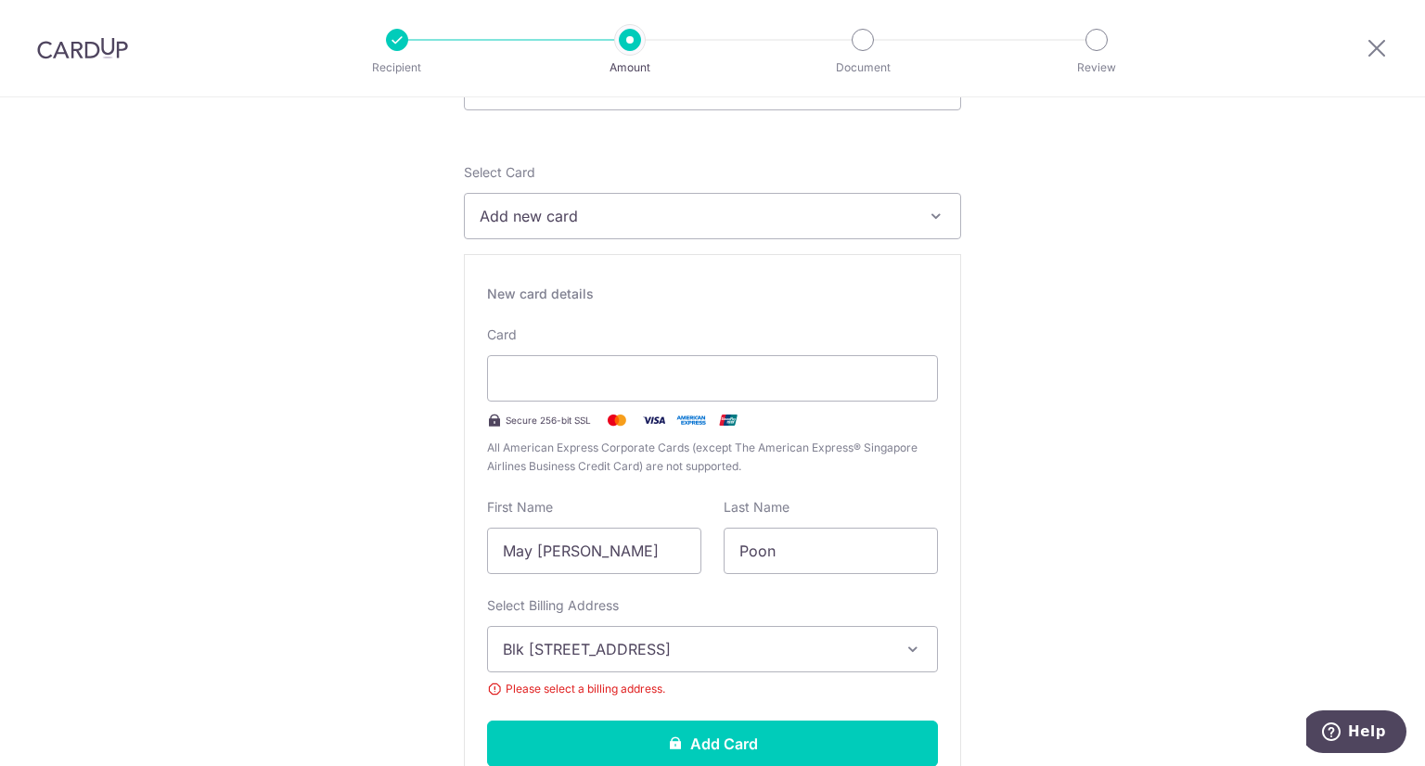
scroll to position [650, 0]
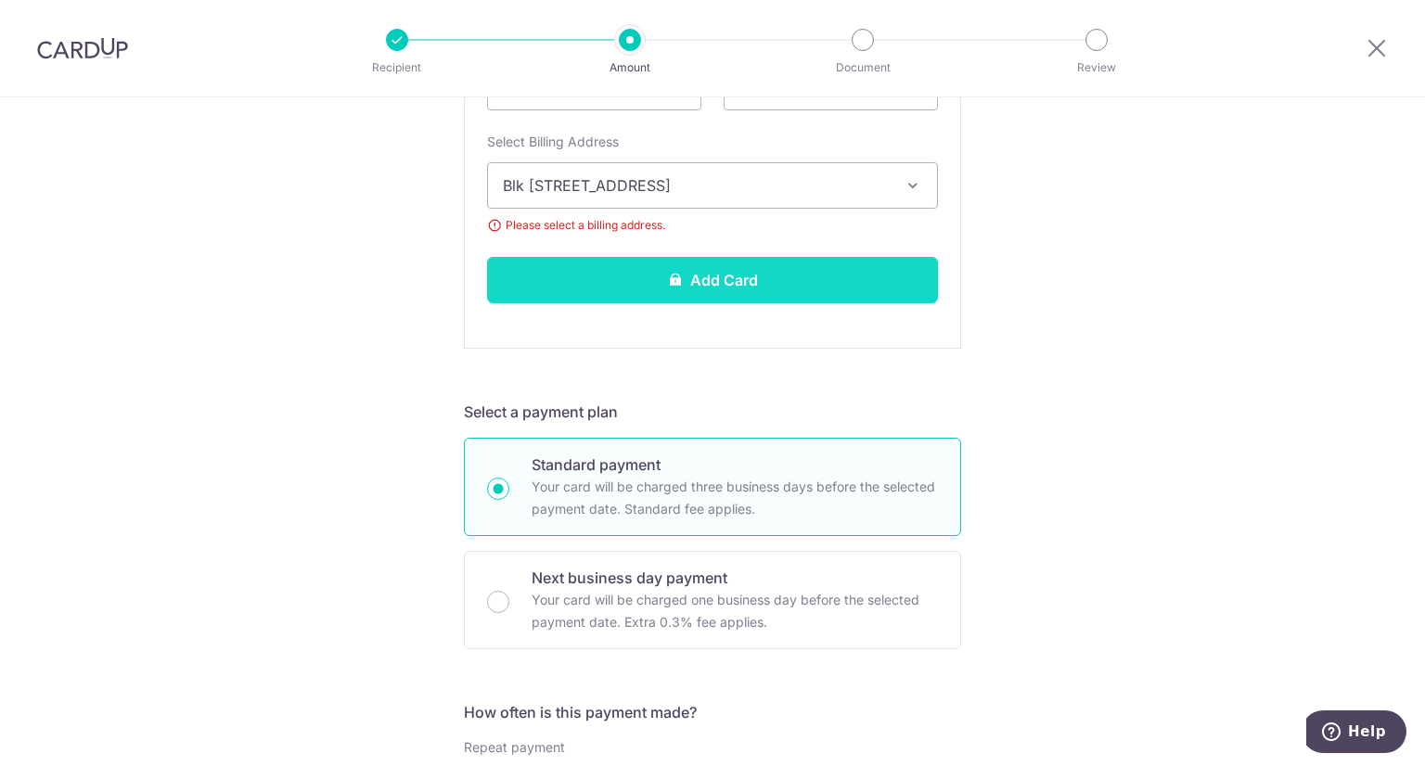
click at [683, 290] on button "Add Card" at bounding box center [712, 280] width 451 height 46
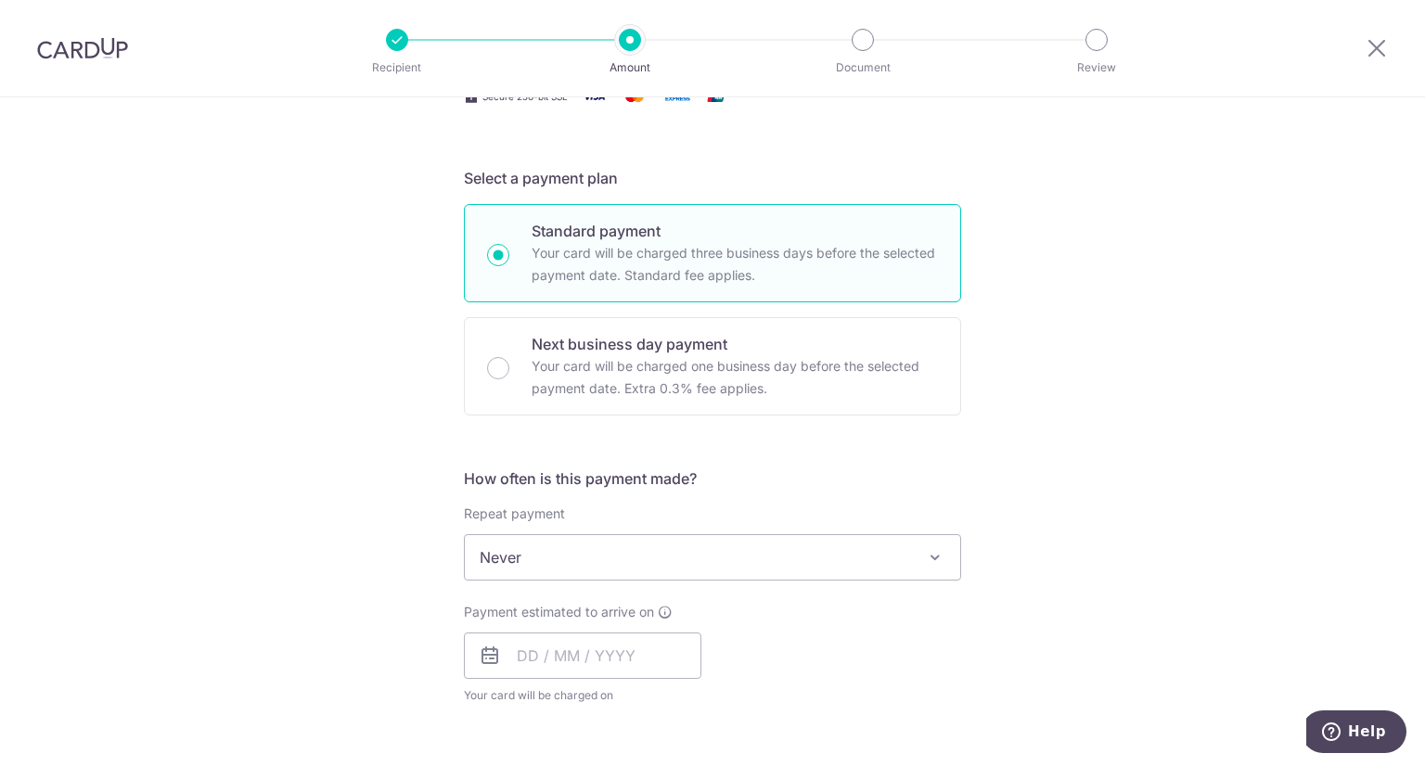
scroll to position [371, 0]
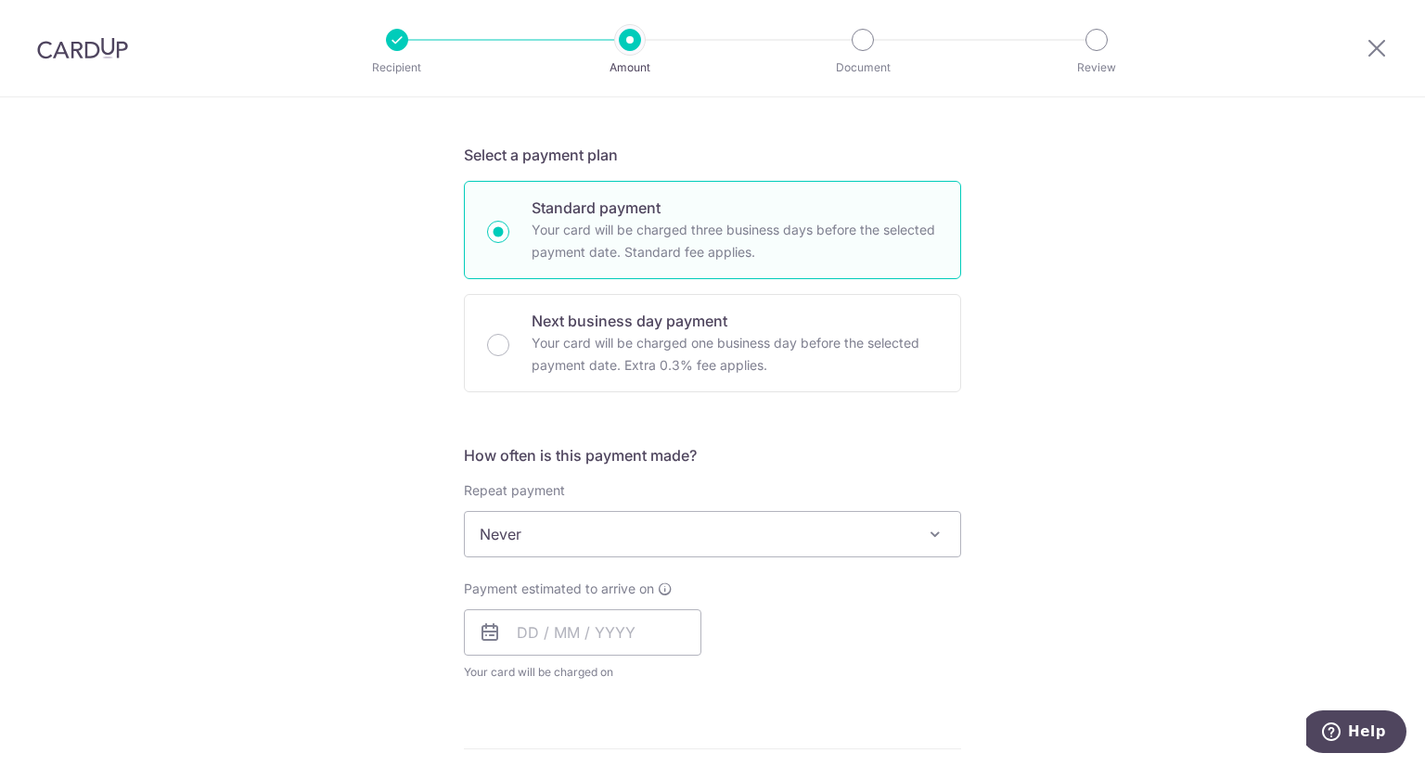
click at [650, 535] on span "Never" at bounding box center [713, 534] width 496 height 45
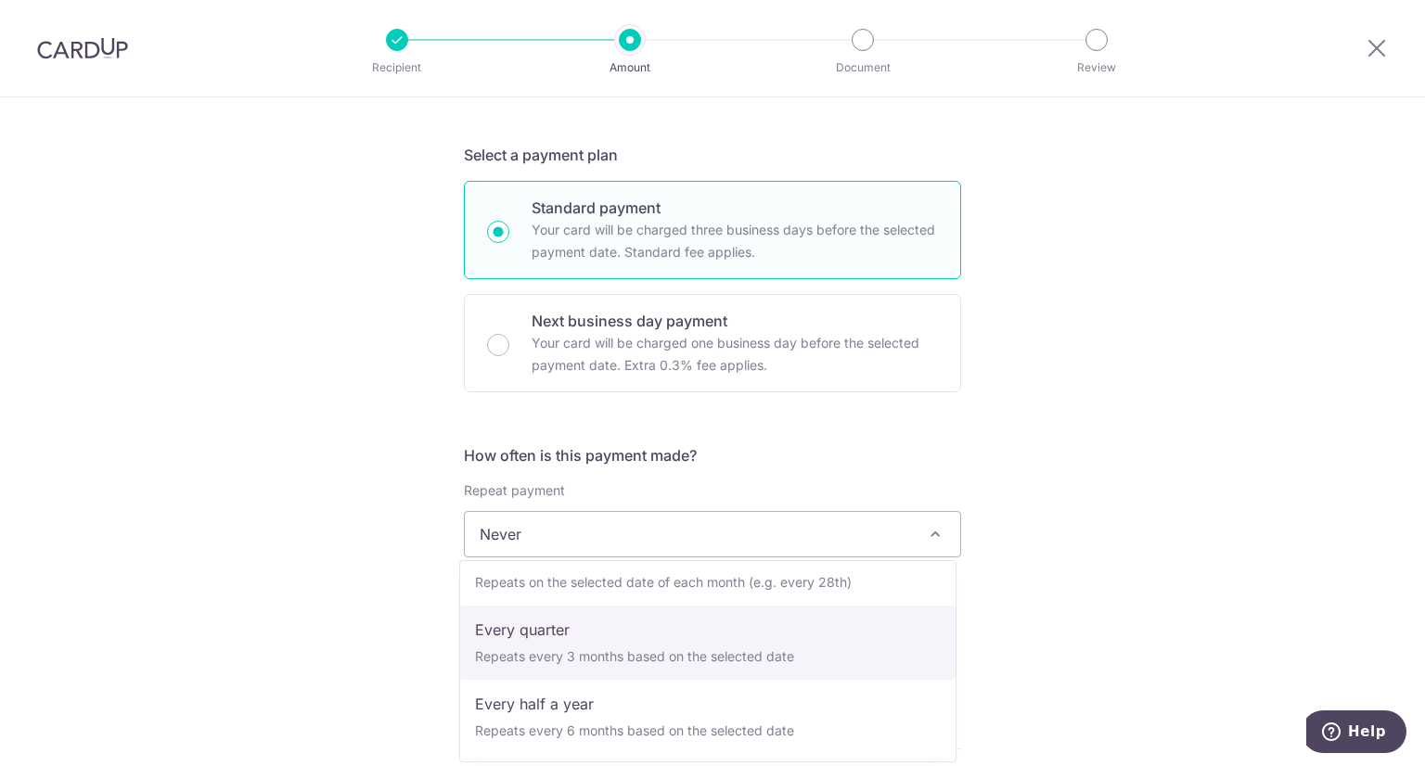
scroll to position [93, 0]
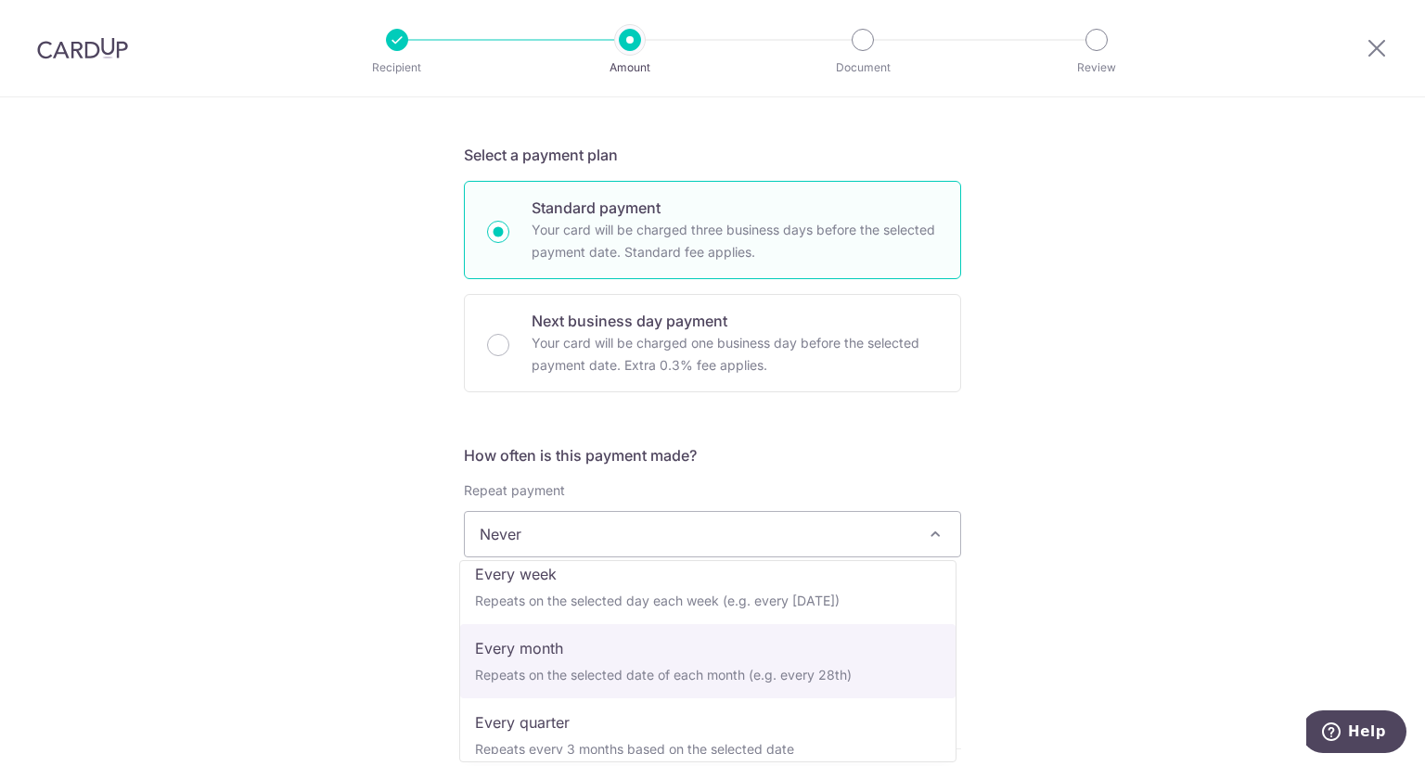
select select "3"
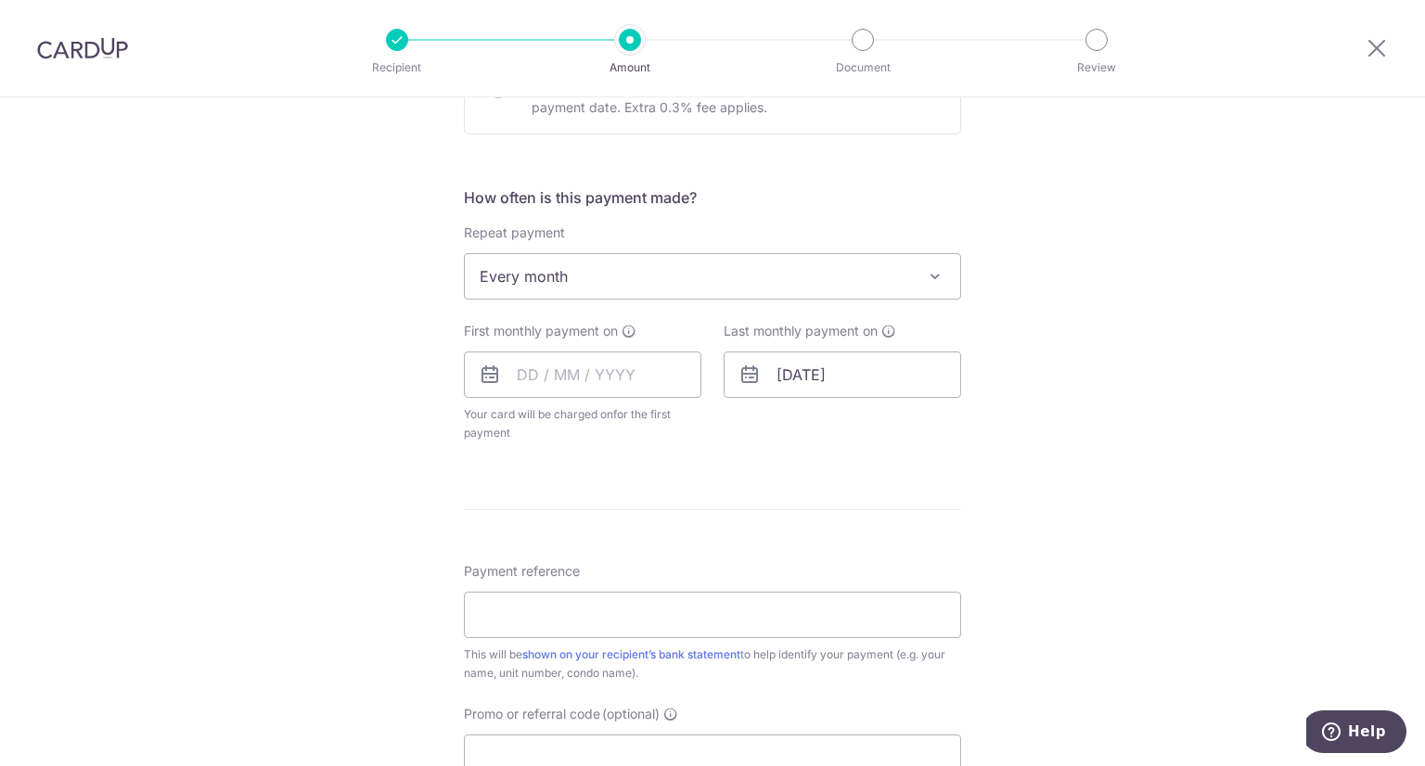
scroll to position [650, 0]
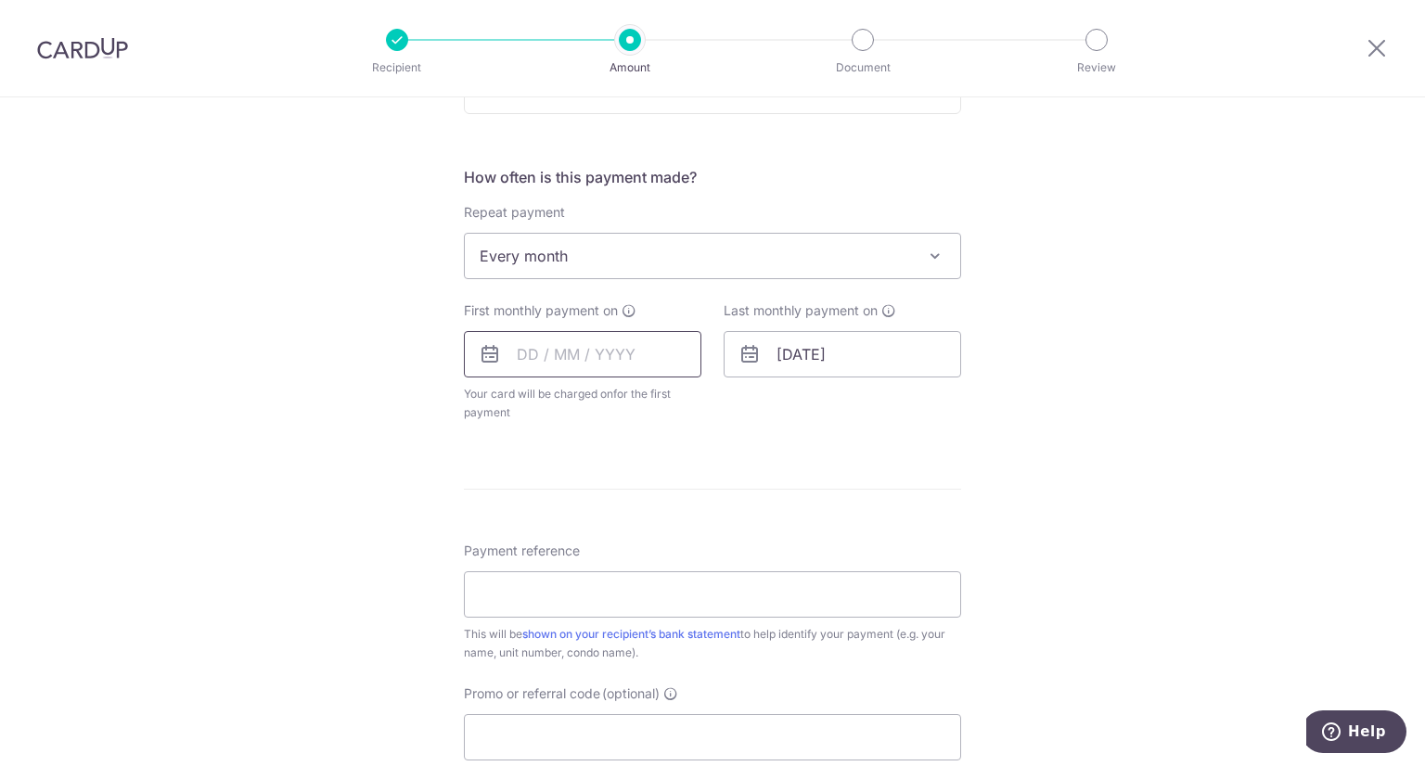
click at [575, 360] on input "text" at bounding box center [583, 354] width 238 height 46
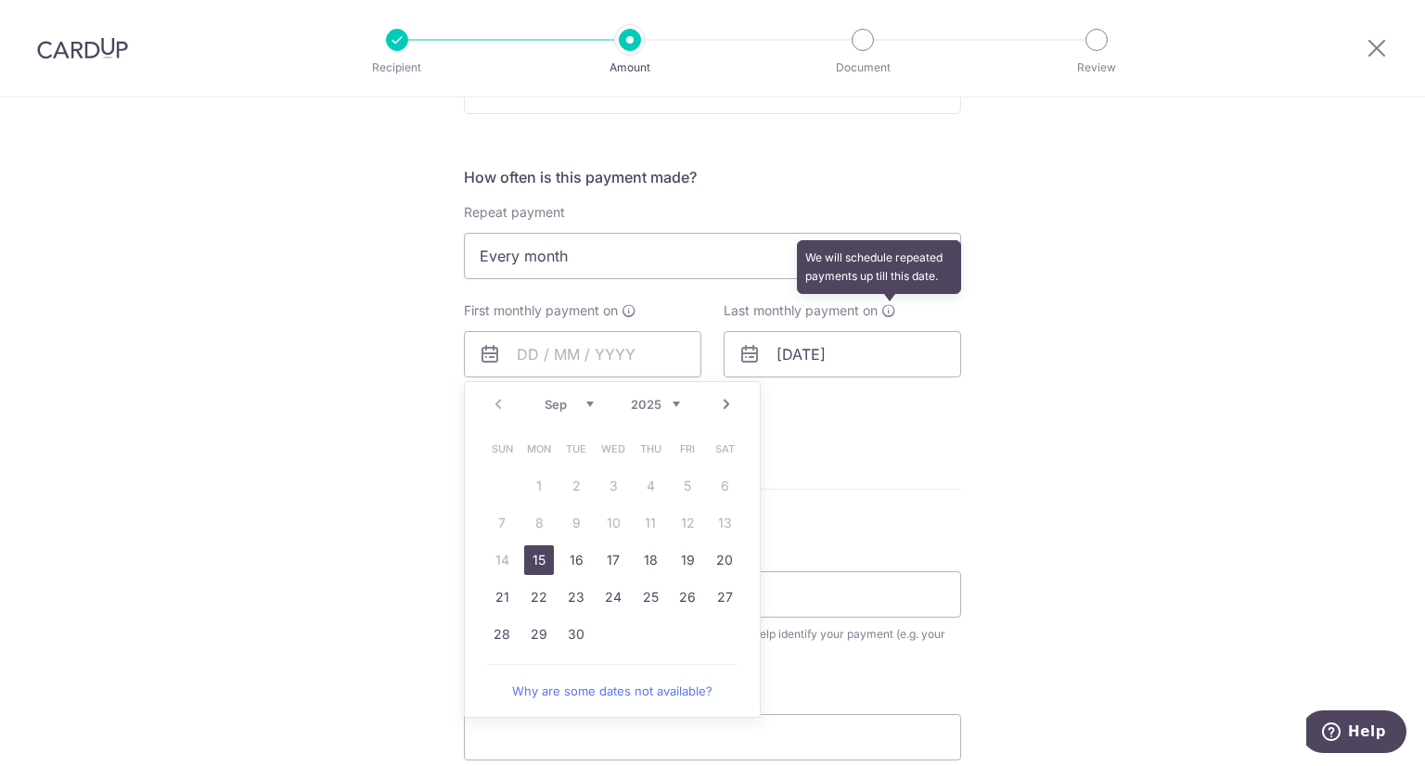
click at [890, 309] on icon at bounding box center [889, 310] width 15 height 15
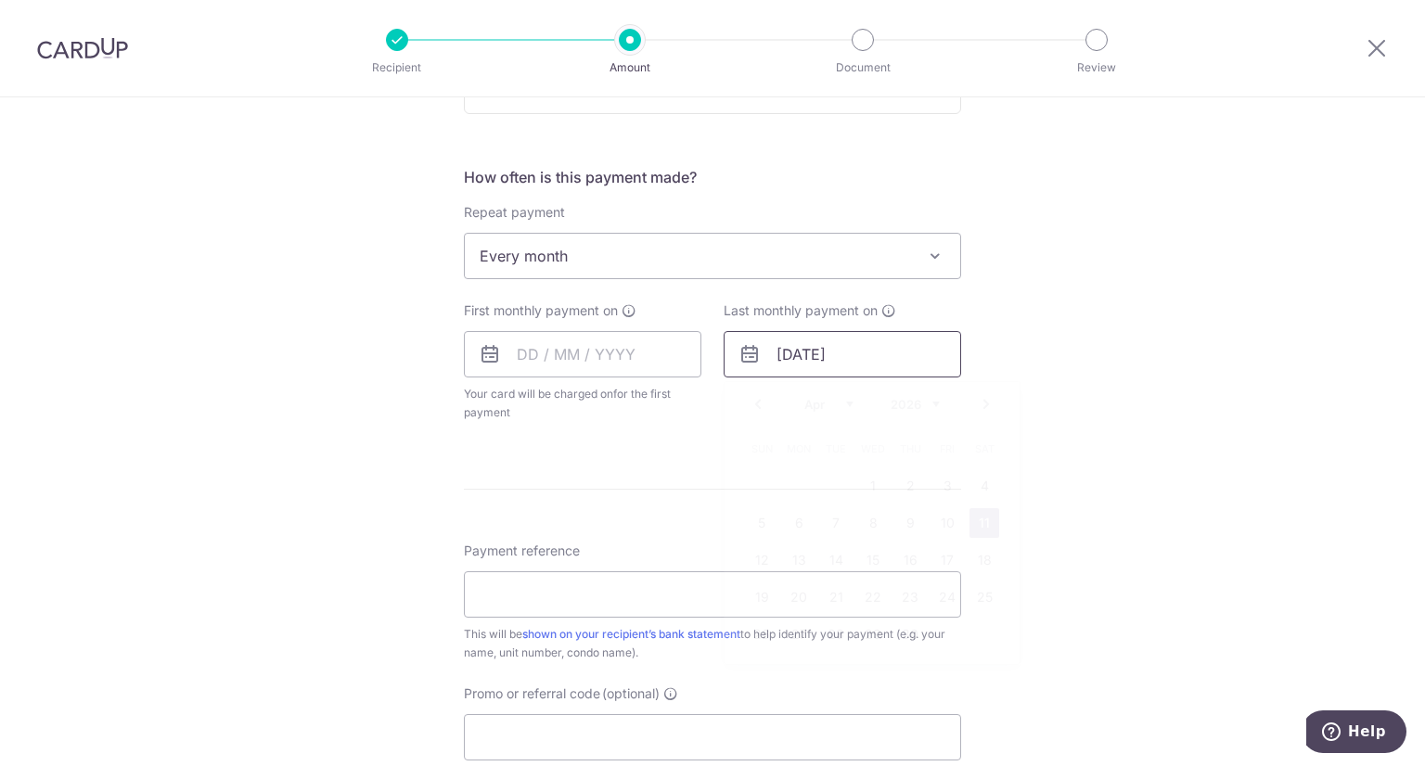
click at [856, 354] on input "11/04/2026" at bounding box center [843, 354] width 238 height 46
click at [845, 403] on select "Jan Feb Mar Apr May Jun Jul Aug Sep Oct Nov Dec" at bounding box center [829, 404] width 49 height 15
click at [863, 524] on link "11" at bounding box center [873, 524] width 30 height 30
type input "11/03/2026"
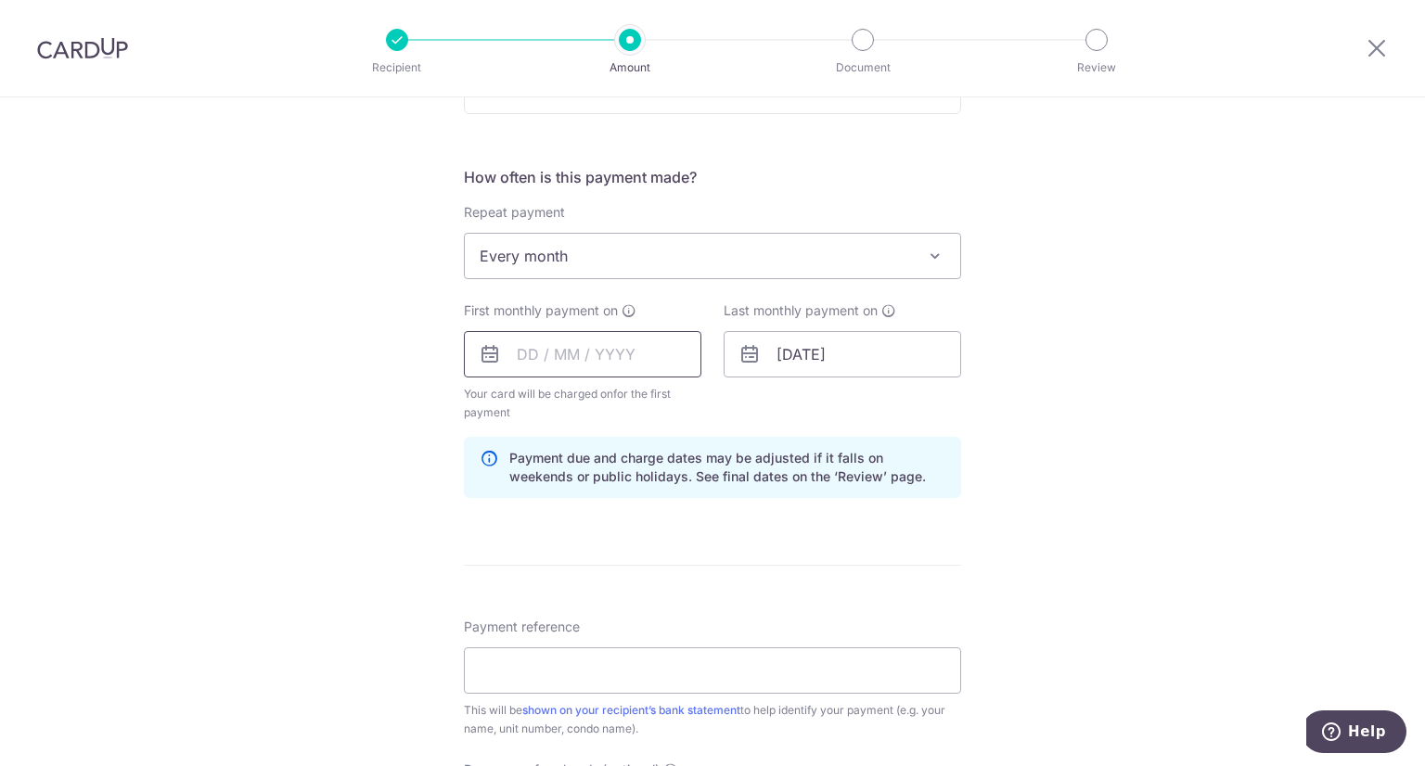
click at [547, 354] on input "text" at bounding box center [583, 354] width 238 height 46
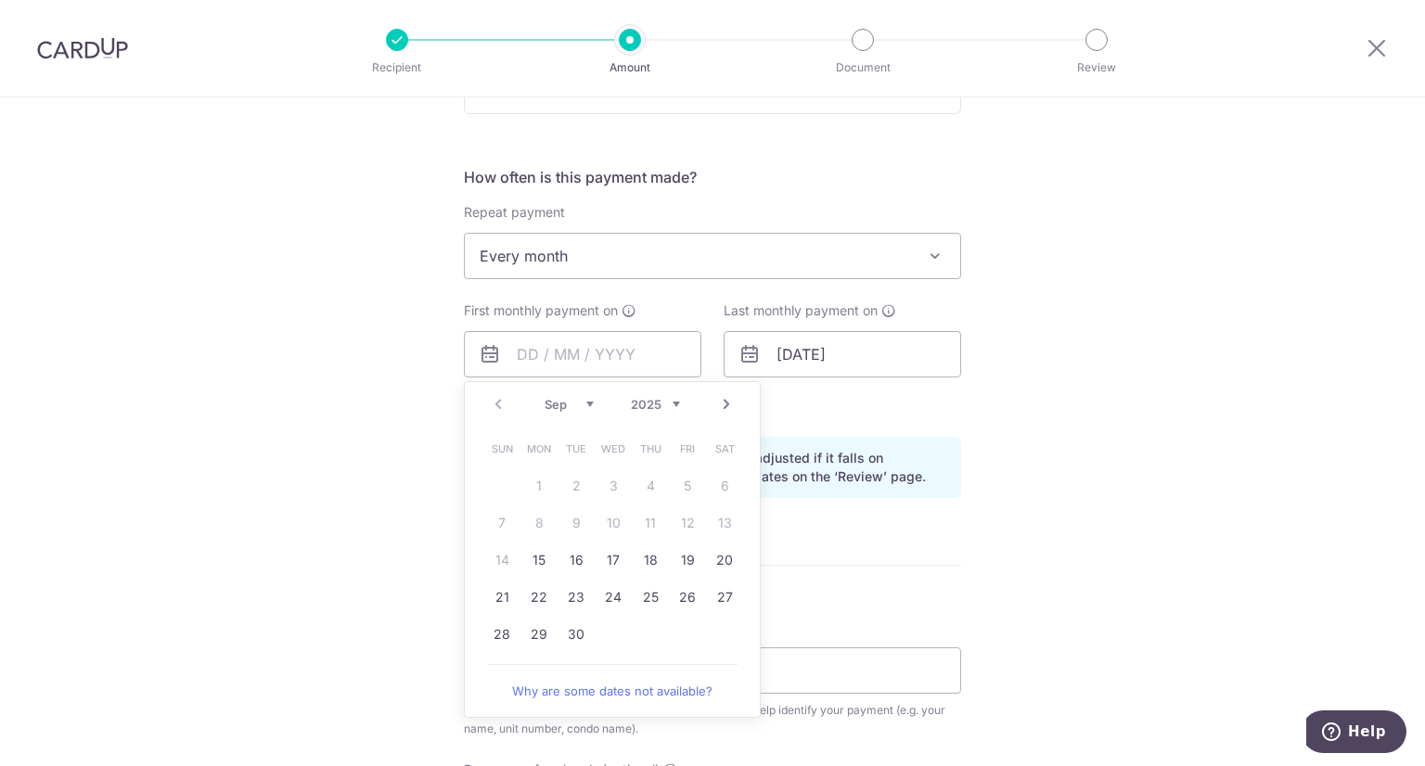
click at [496, 557] on table "Sun Mon Tue Wed Thu Fri Sat 1 2 3 4 5 6 7 8 9 10 11 12 13 14 15 16 17 18 19 20 …" at bounding box center [613, 542] width 260 height 223
click at [582, 406] on select "Sep Oct Nov Dec" at bounding box center [569, 404] width 49 height 15
click at [716, 522] on link "11" at bounding box center [725, 524] width 30 height 30
type input "11/10/2025"
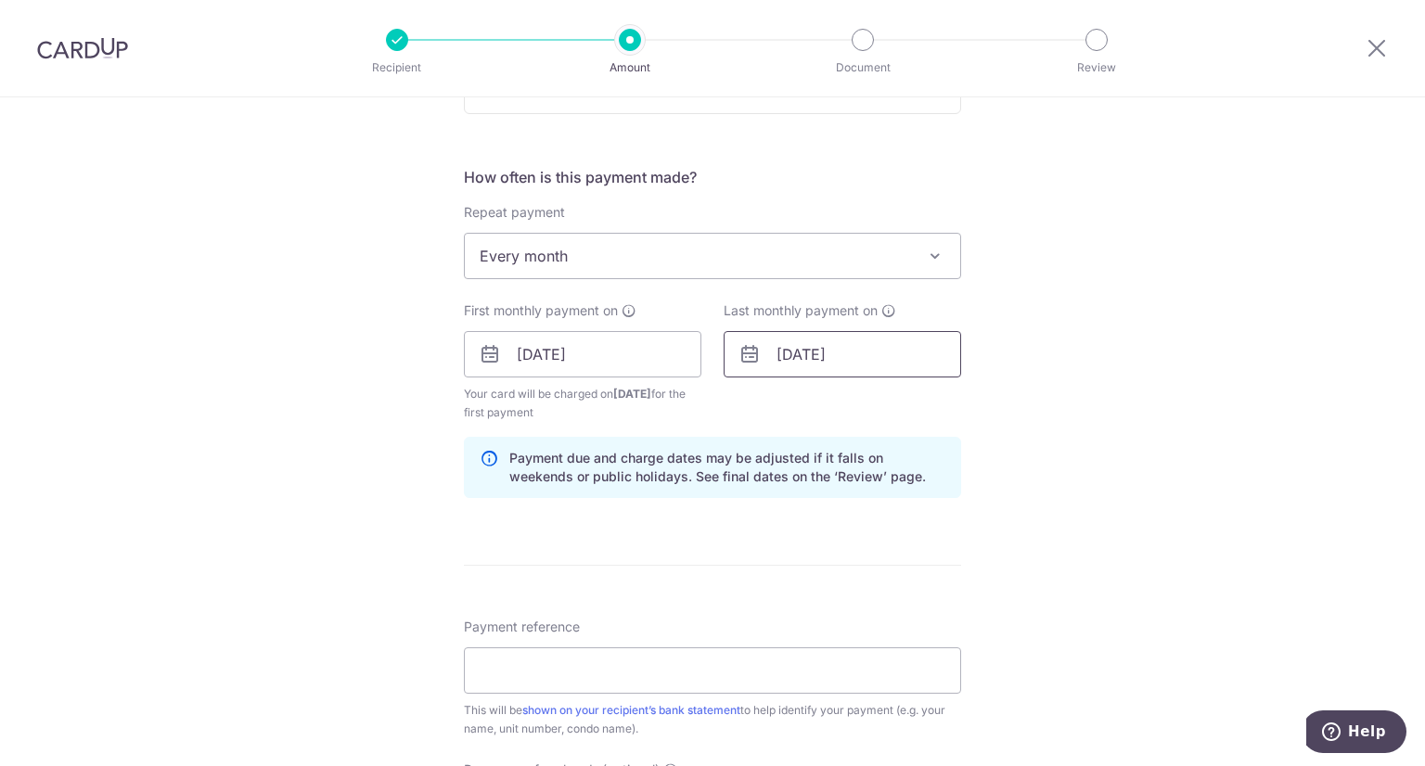
click at [811, 362] on input "11/03/2026" at bounding box center [843, 354] width 238 height 46
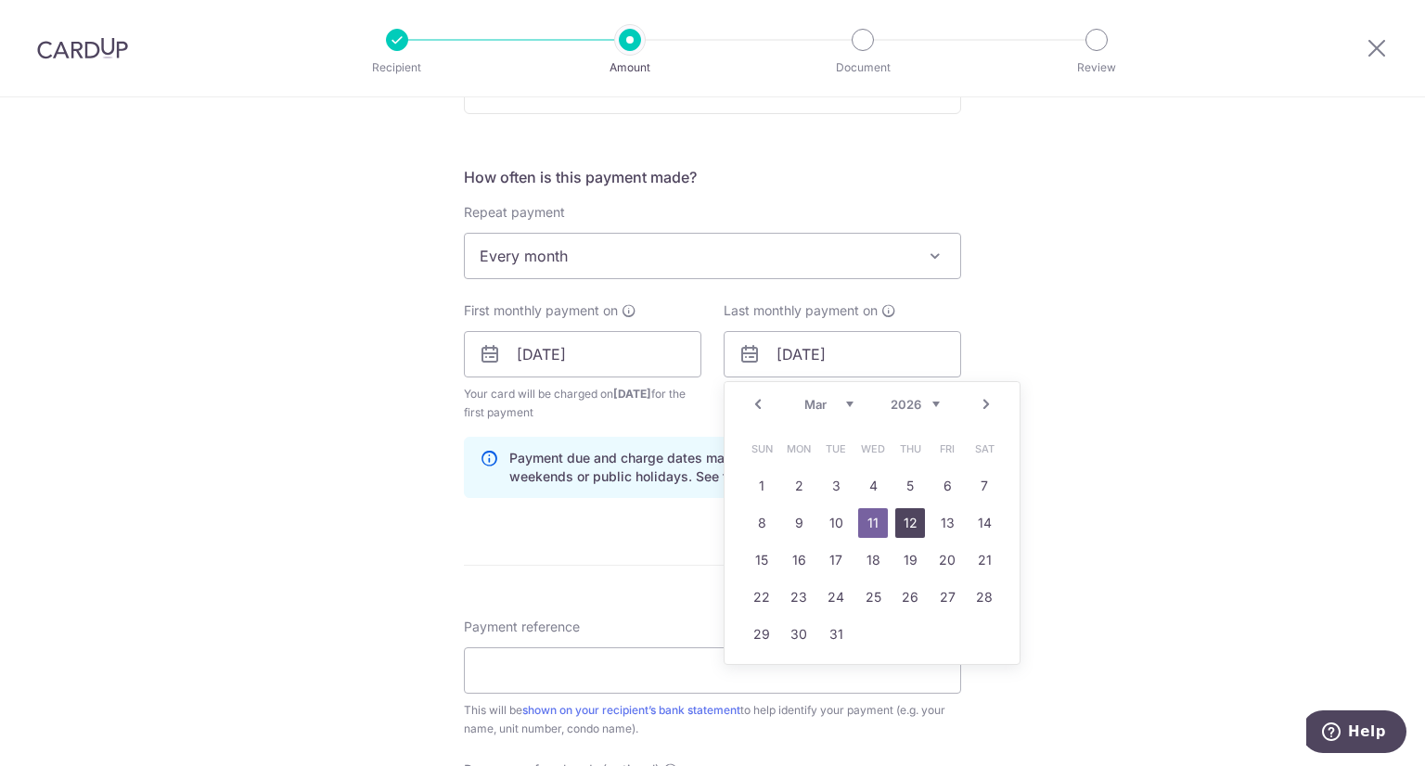
drag, startPoint x: 904, startPoint y: 517, endPoint x: 872, endPoint y: 496, distance: 38.1
click at [904, 517] on link "12" at bounding box center [910, 524] width 30 height 30
type input "12/03/2026"
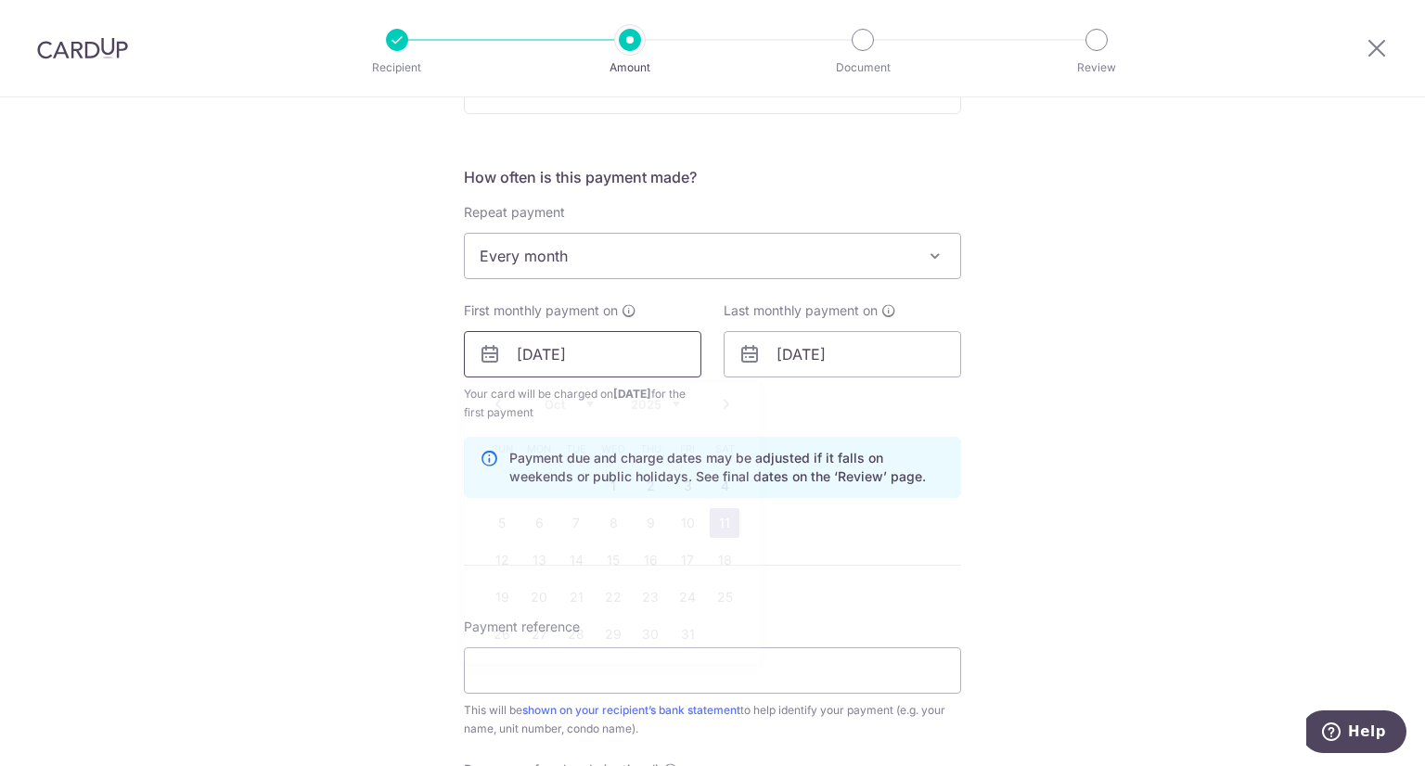
click at [607, 361] on input "11/10/2025" at bounding box center [583, 354] width 238 height 46
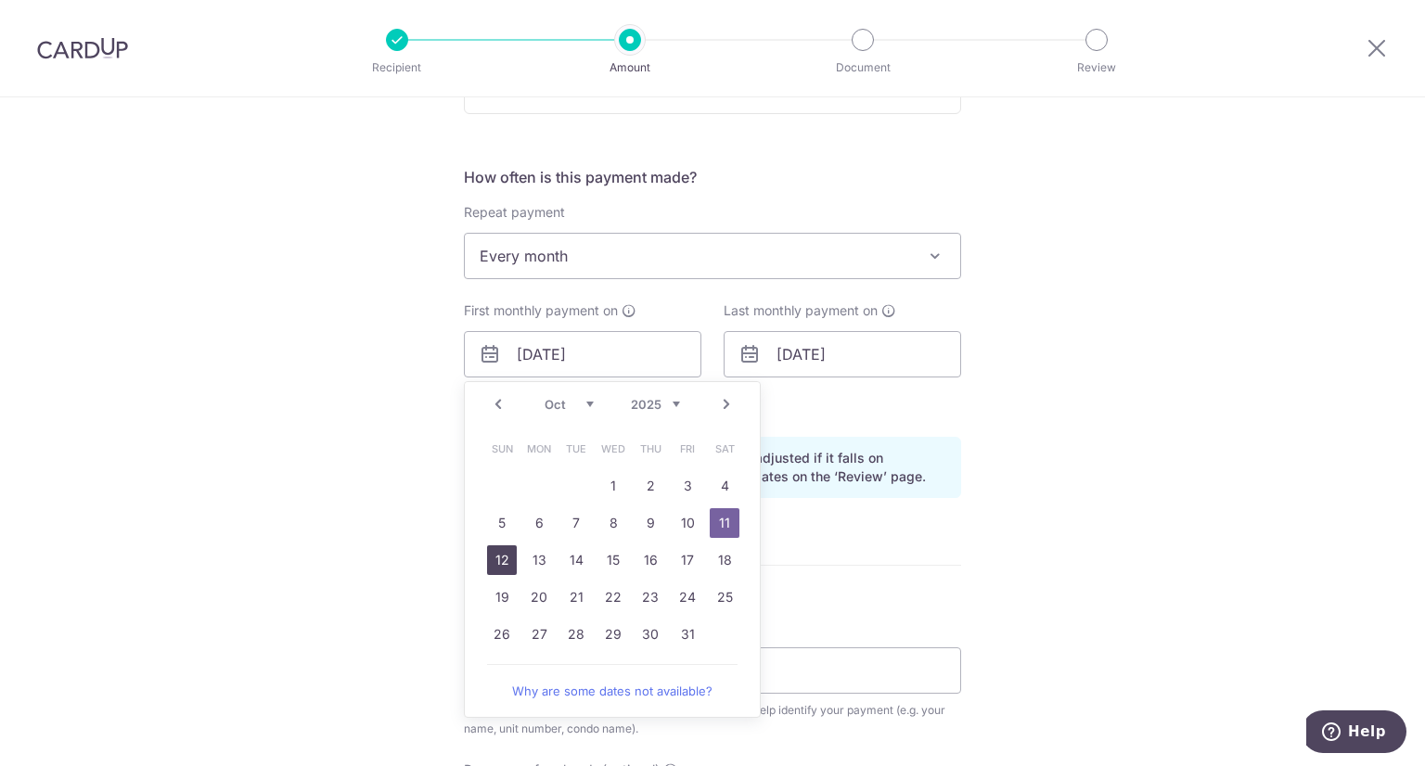
click at [487, 555] on link "12" at bounding box center [502, 561] width 30 height 30
type input "[DATE]"
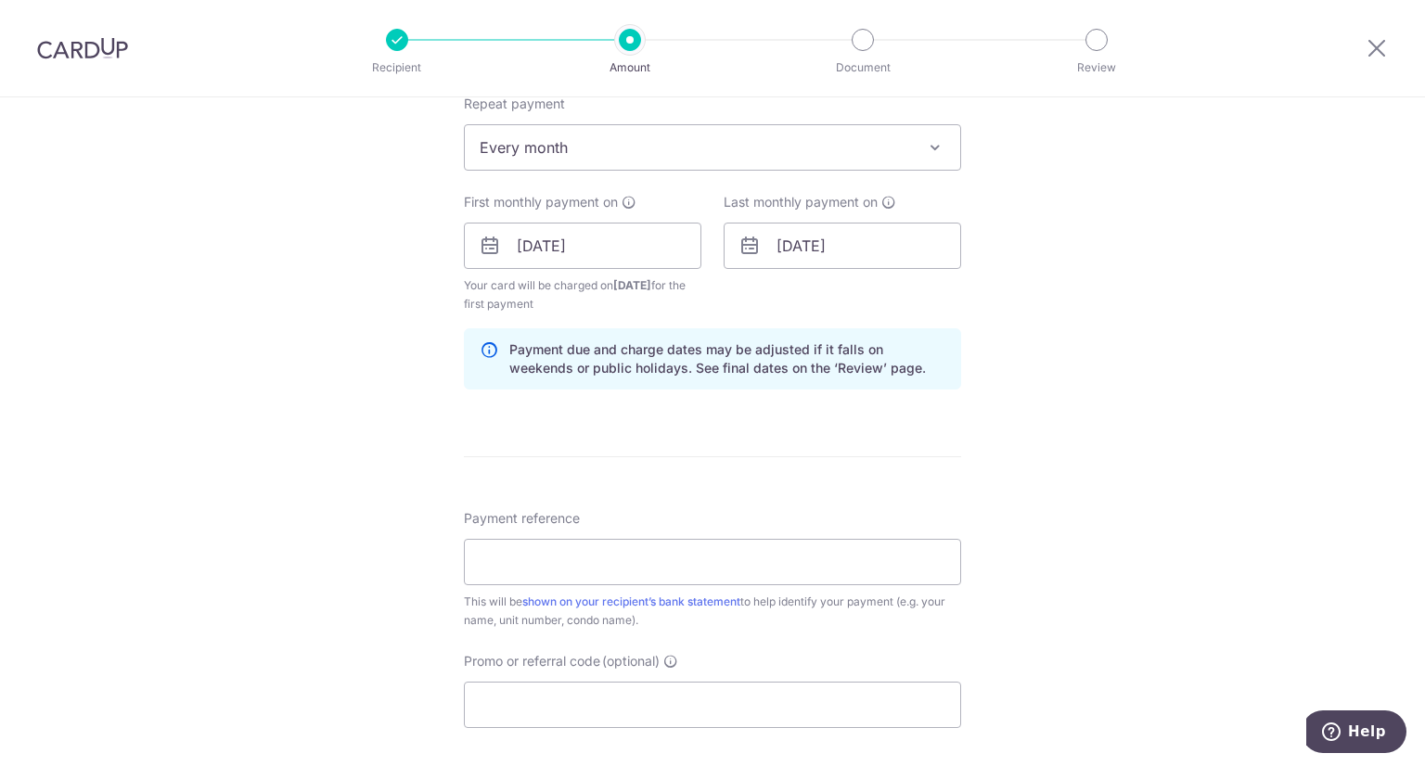
scroll to position [835, 0]
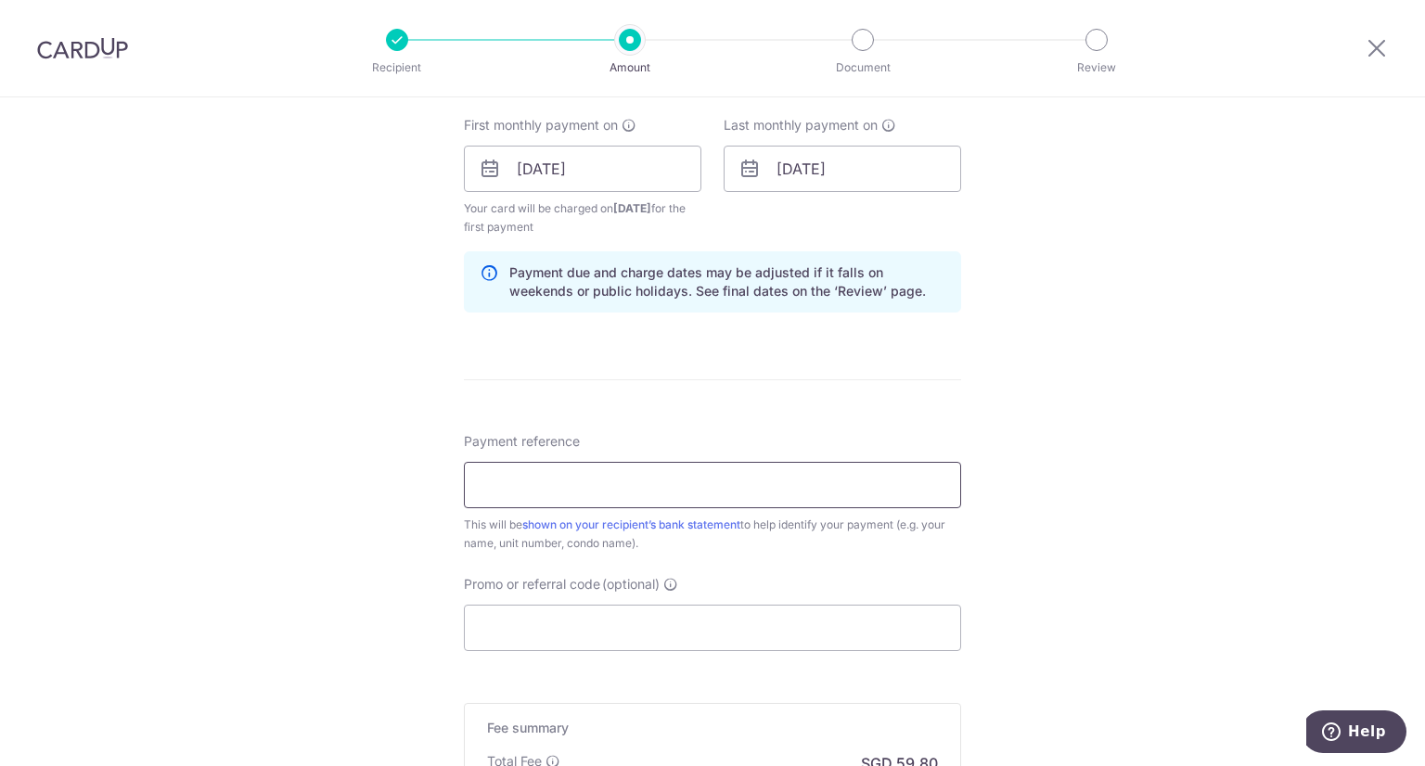
click at [692, 479] on input "Payment reference" at bounding box center [712, 485] width 497 height 46
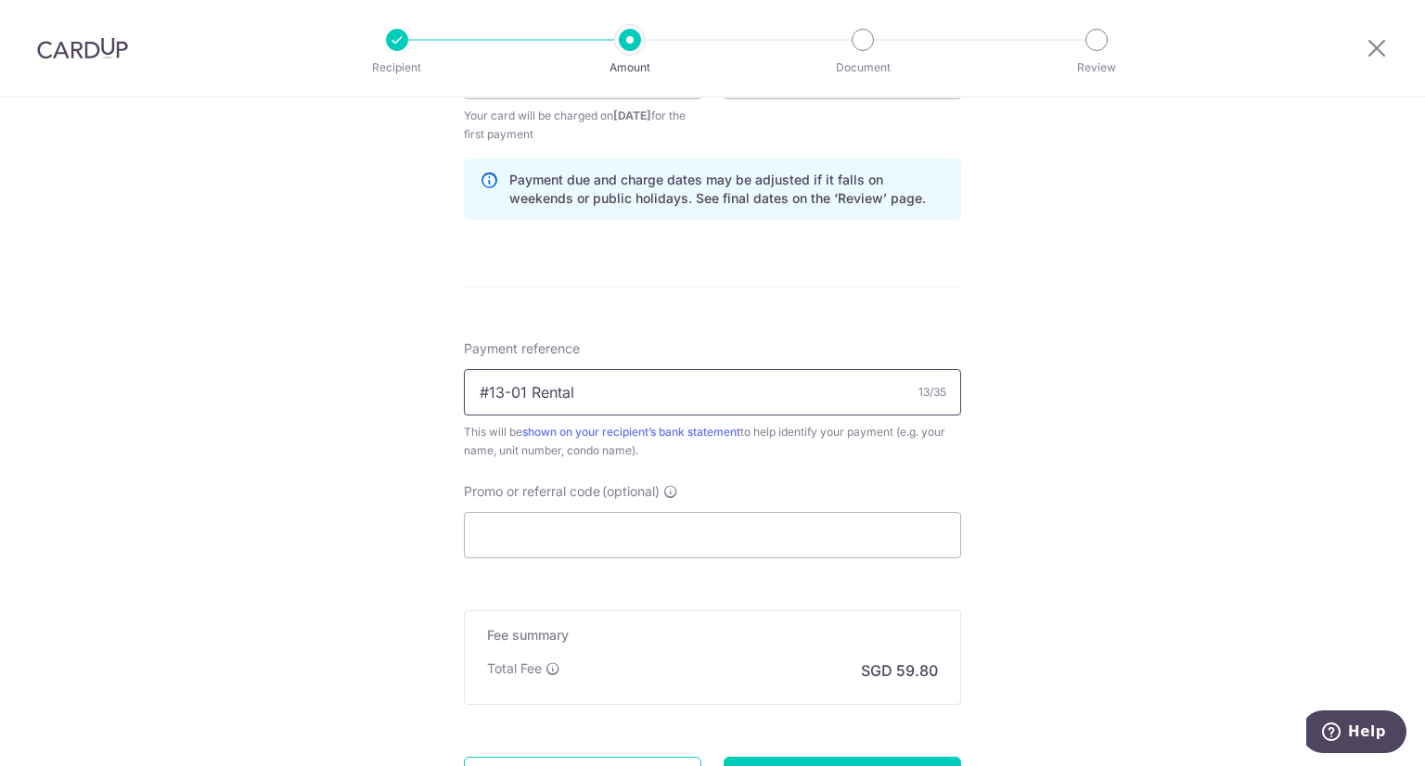
type input "#13-01 Rental"
click at [628, 533] on input "Promo or referral code (optional)" at bounding box center [712, 535] width 497 height 46
paste input "JUNNAMP38"
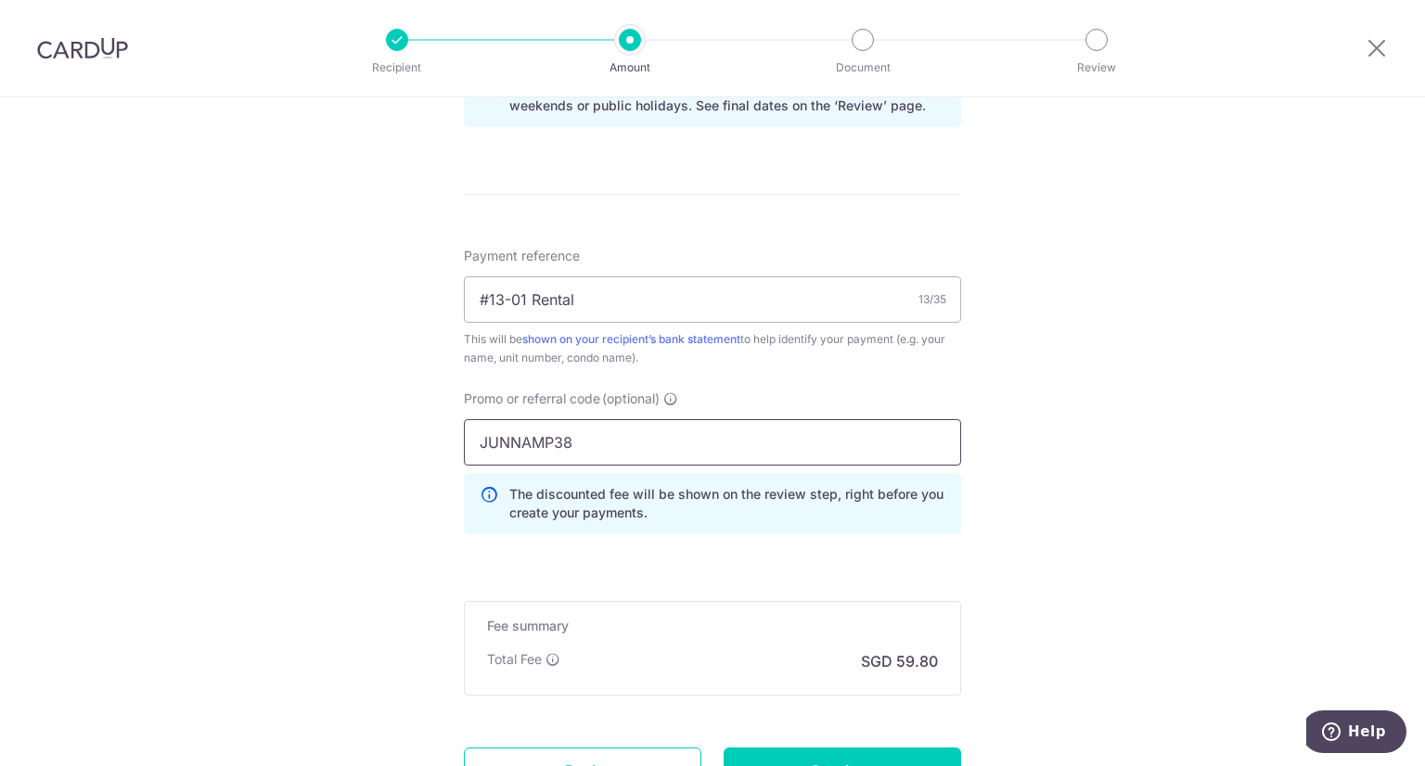
scroll to position [1114, 0]
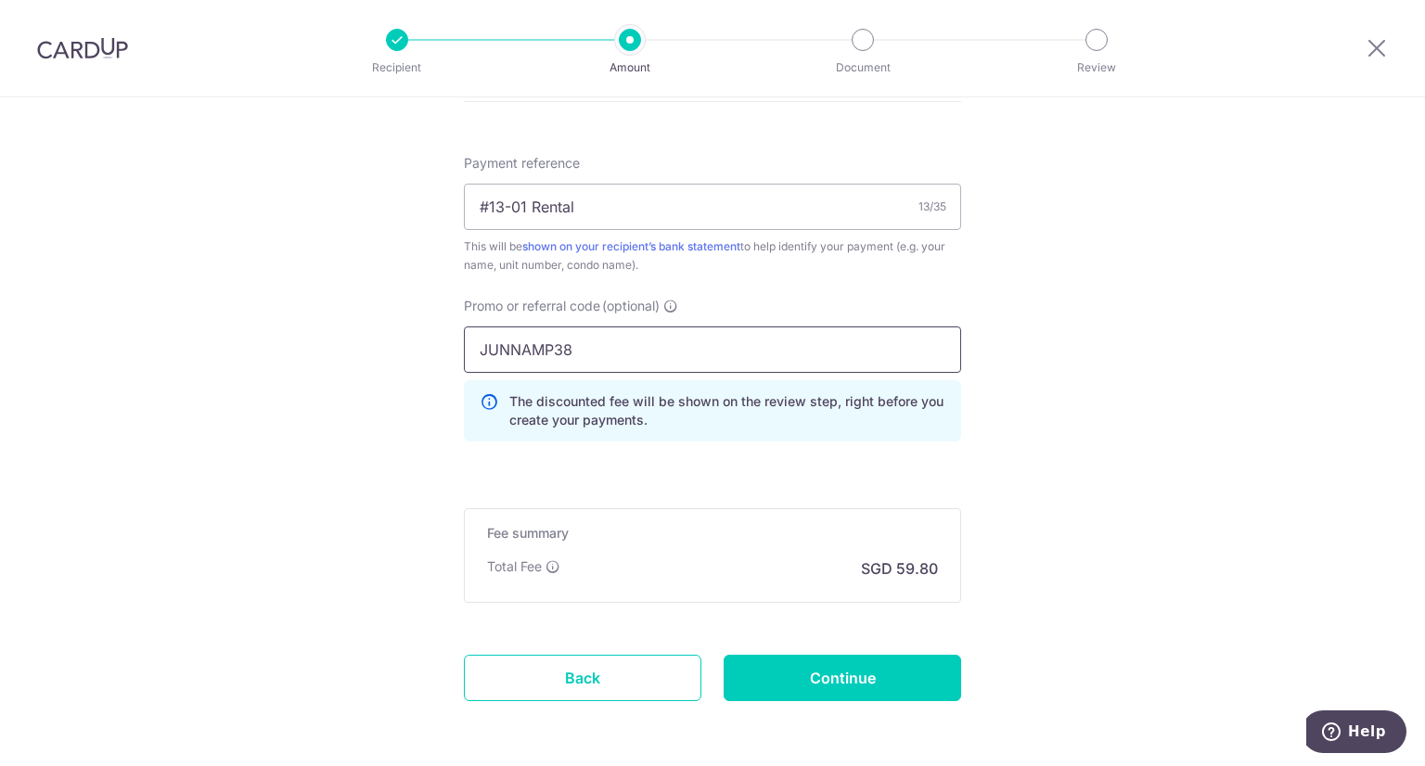
type input "JUNNAMP38"
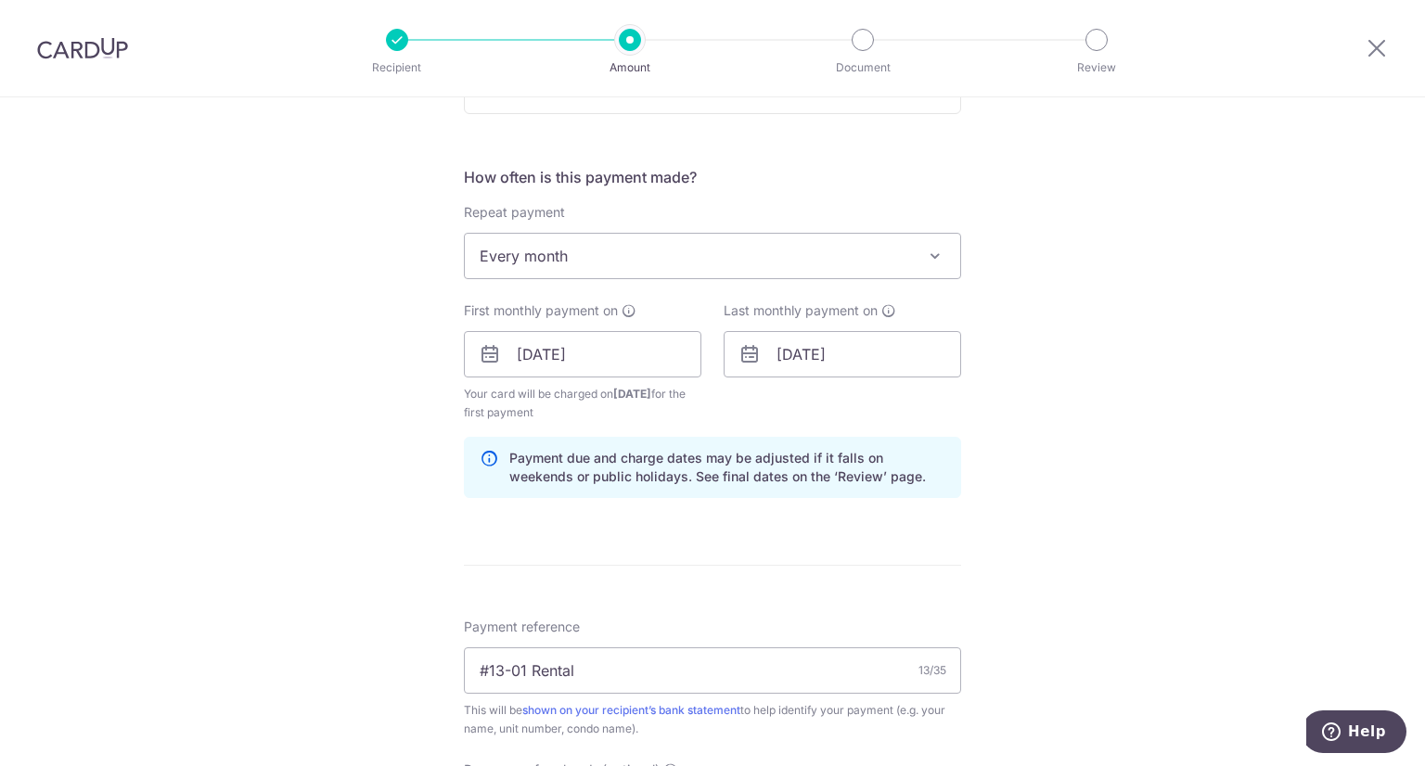
scroll to position [557, 0]
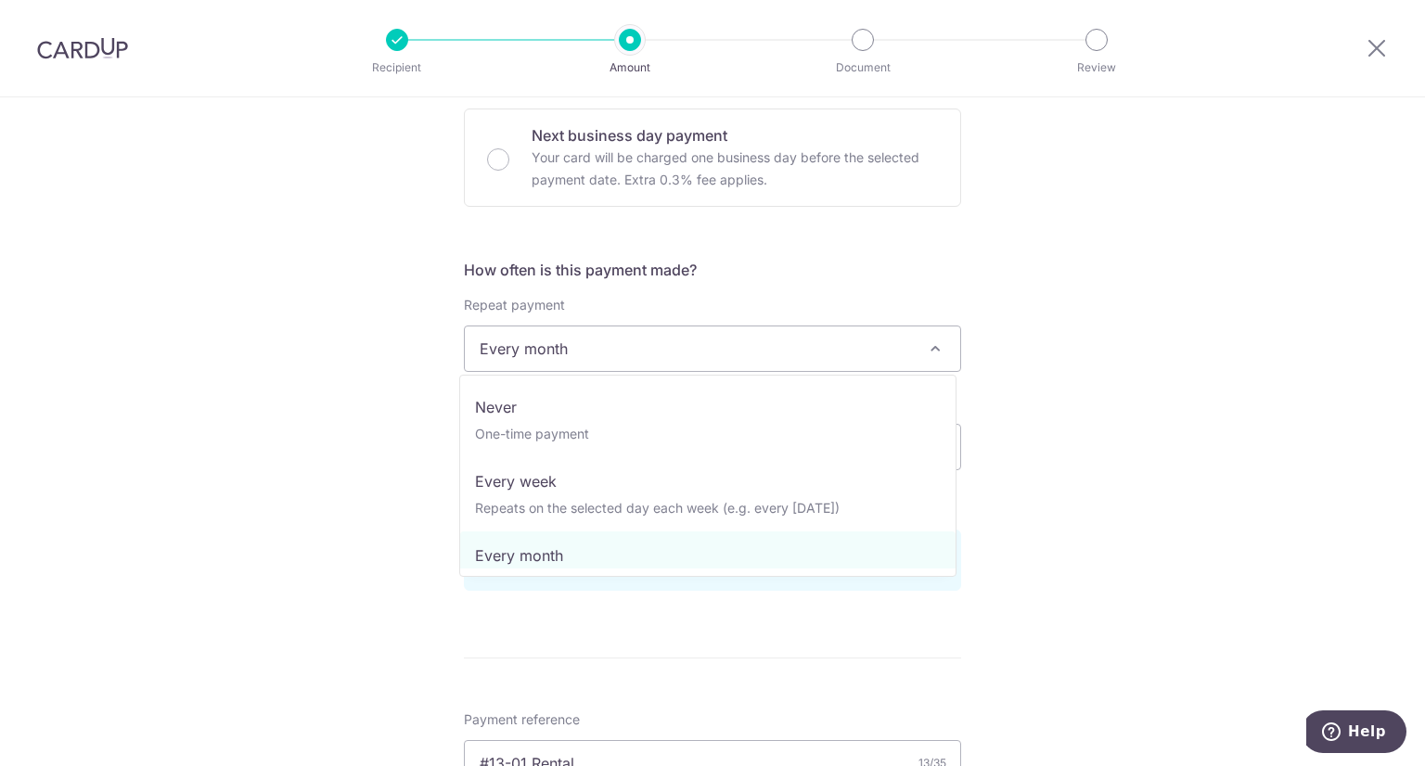
click at [900, 359] on span "Every month" at bounding box center [713, 349] width 496 height 45
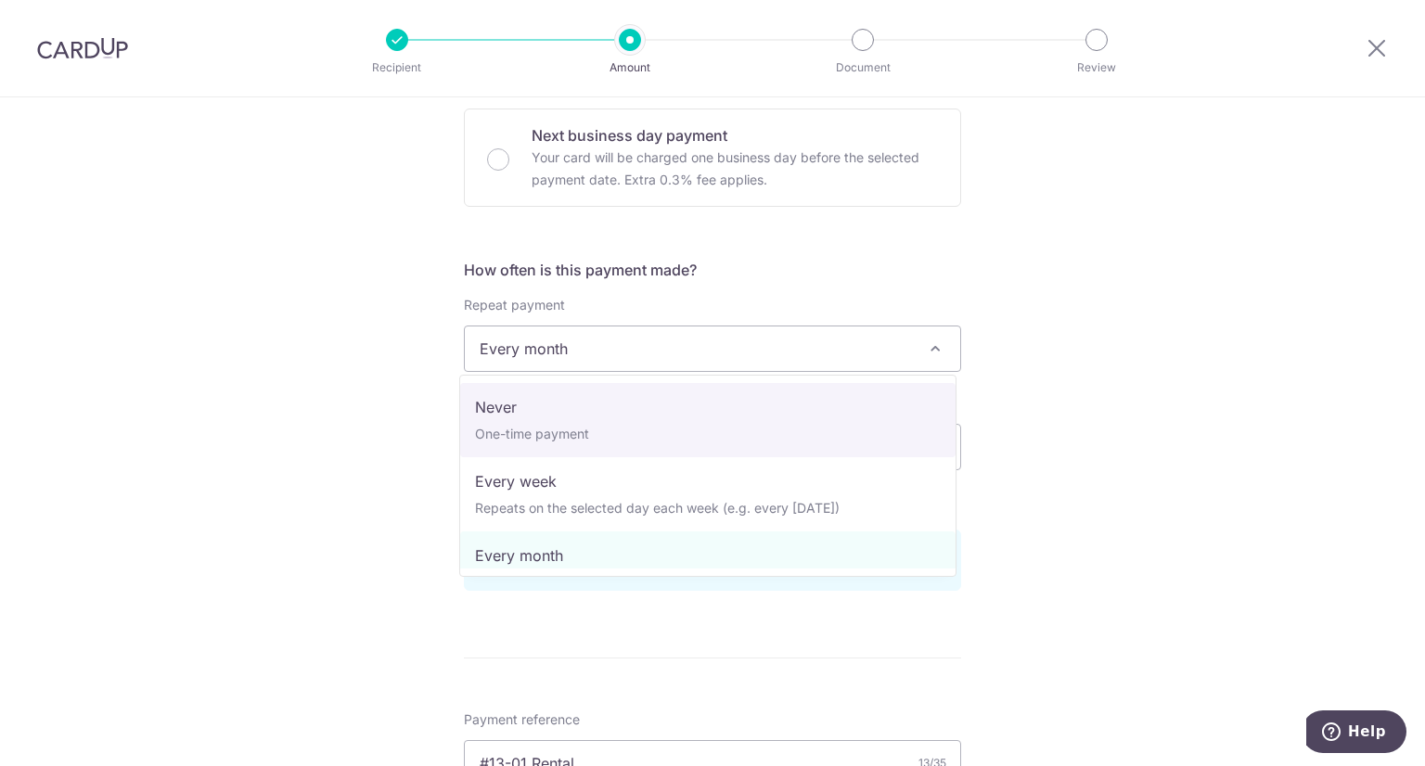
select select "1"
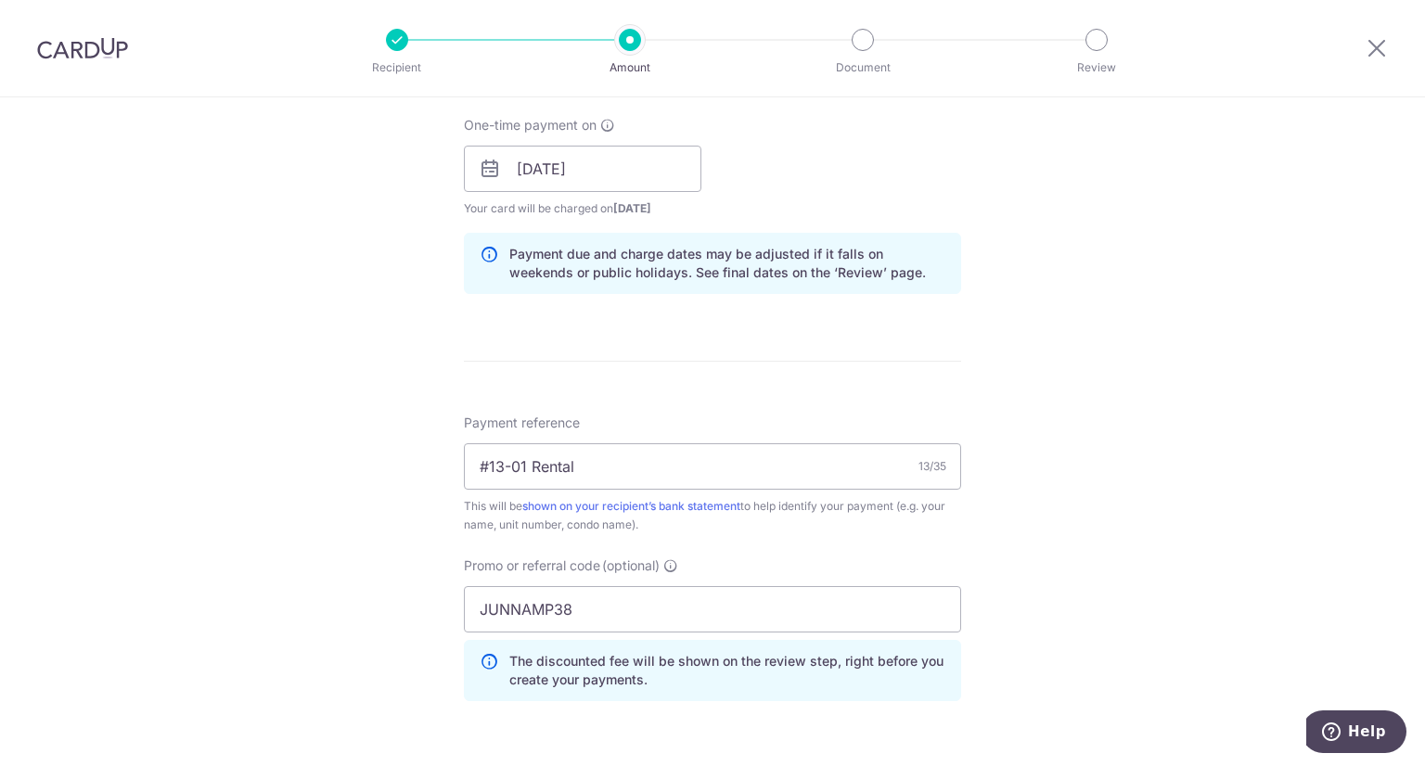
scroll to position [1166, 0]
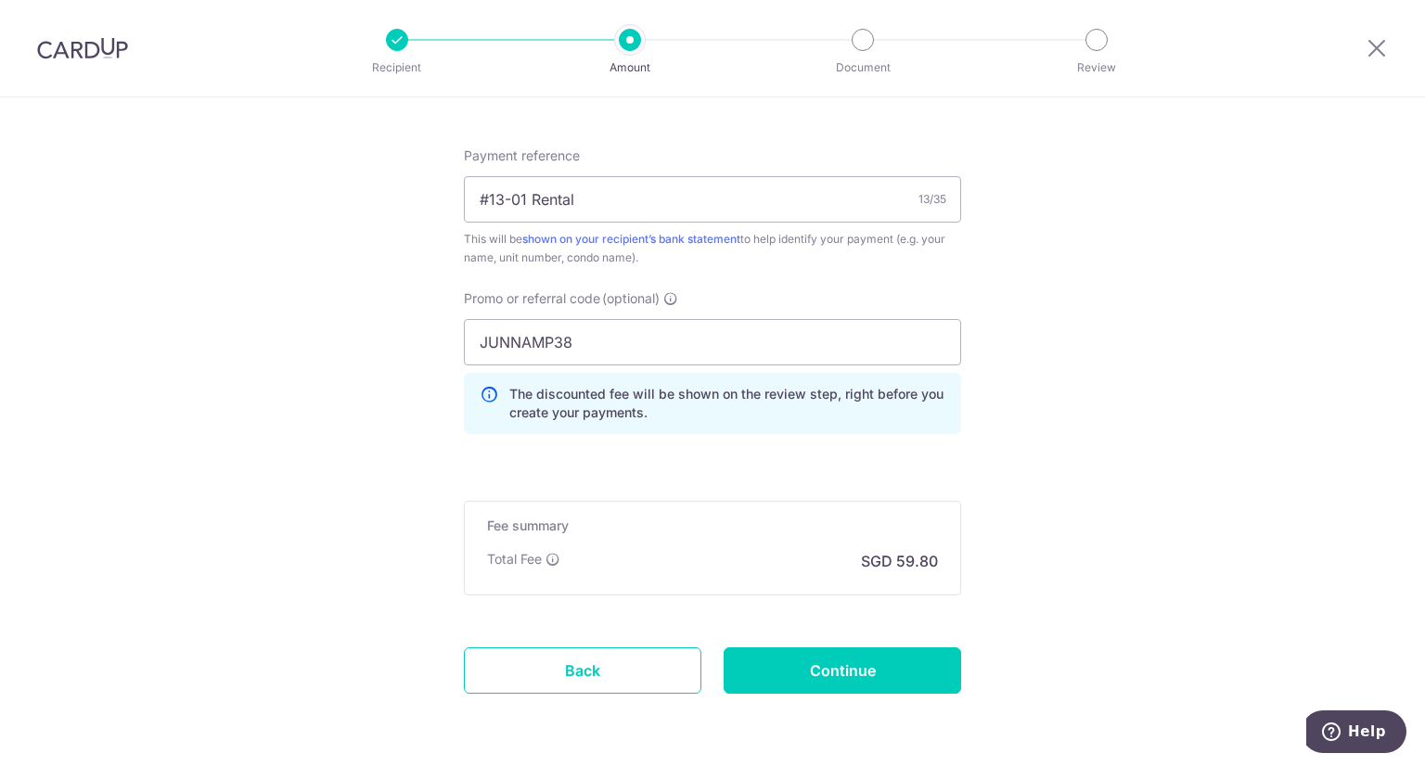
scroll to position [1074, 0]
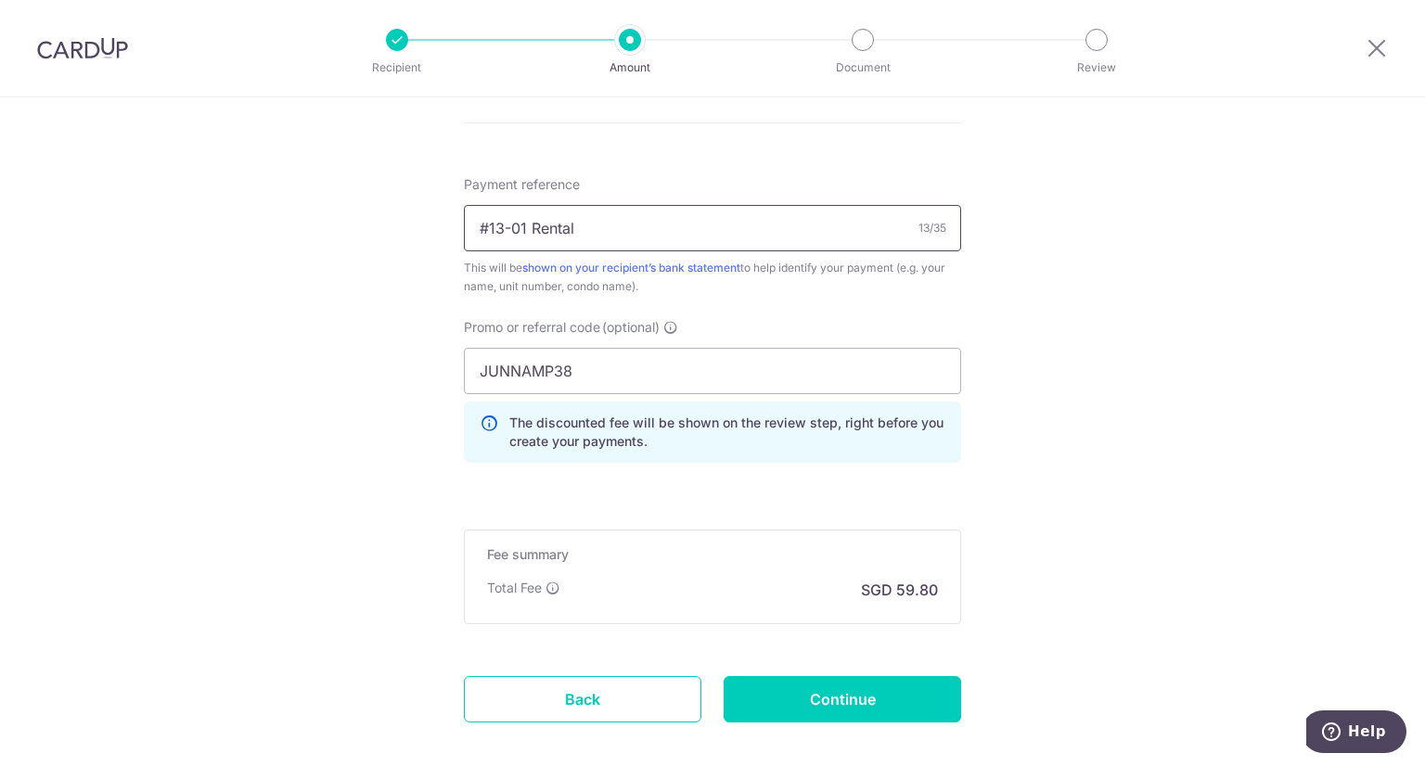
drag, startPoint x: 521, startPoint y: 224, endPoint x: 267, endPoint y: 219, distance: 253.4
type input "Tampines Central 7 Rental"
click at [678, 176] on div "Payment reference Tampines Central 7 Rental 25/35 This will be shown on your re…" at bounding box center [712, 235] width 497 height 121
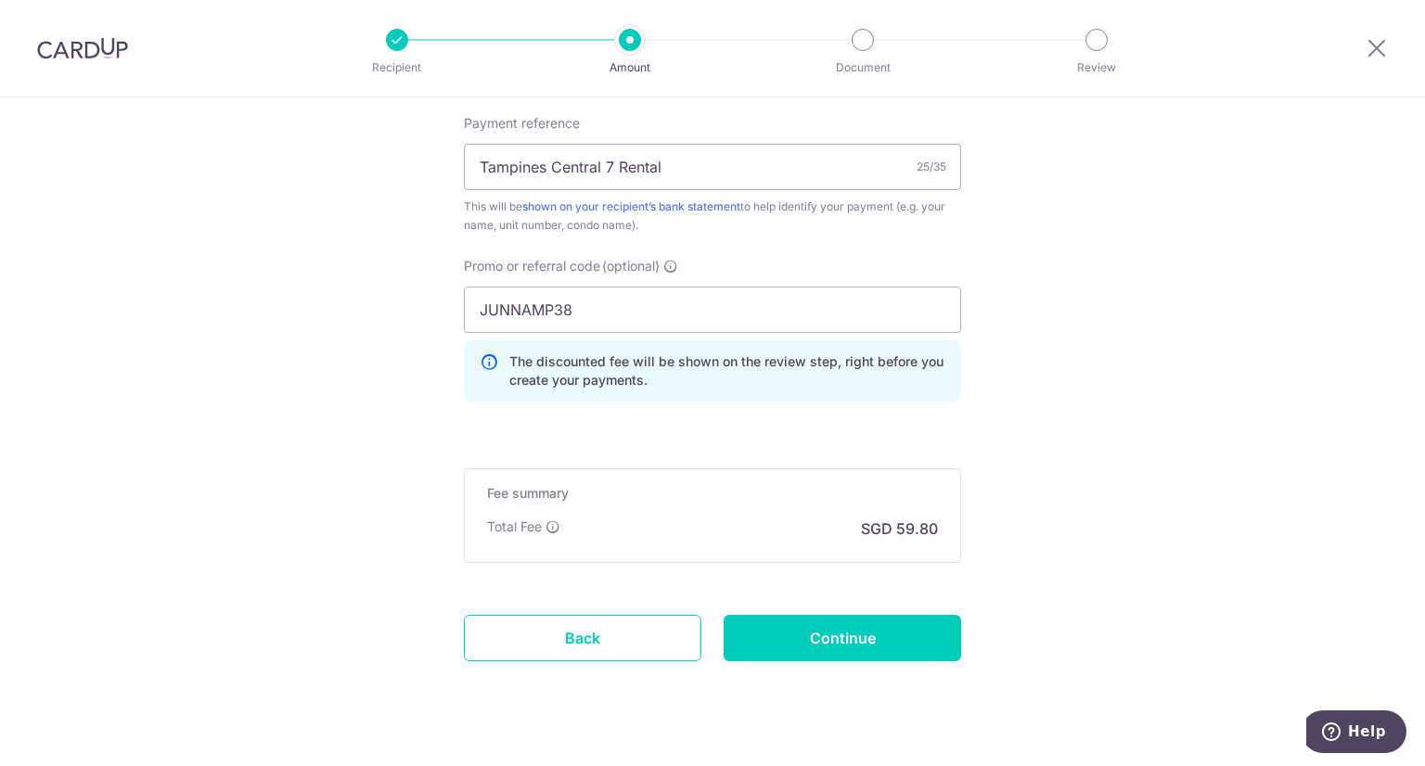
scroll to position [1166, 0]
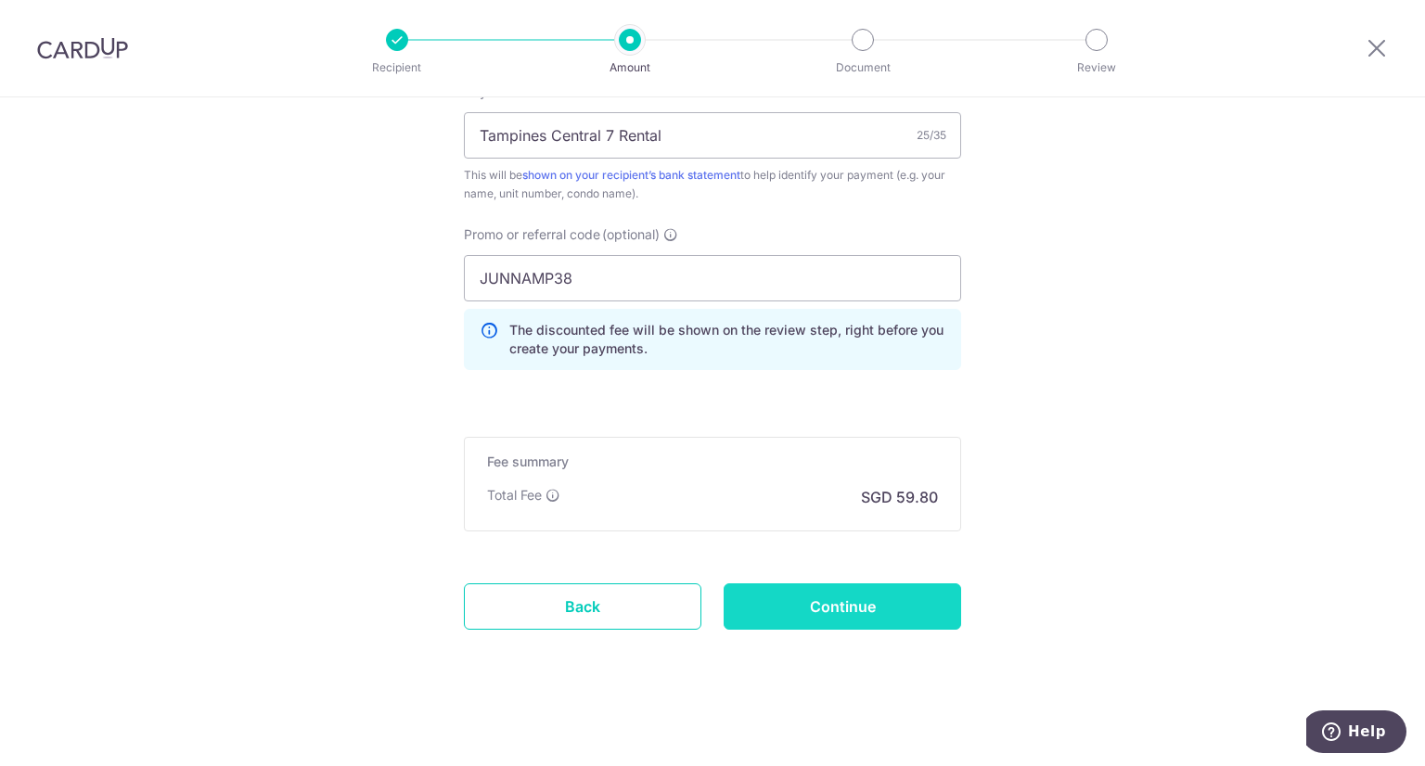
click at [829, 606] on input "Continue" at bounding box center [843, 607] width 238 height 46
type input "Create Schedule"
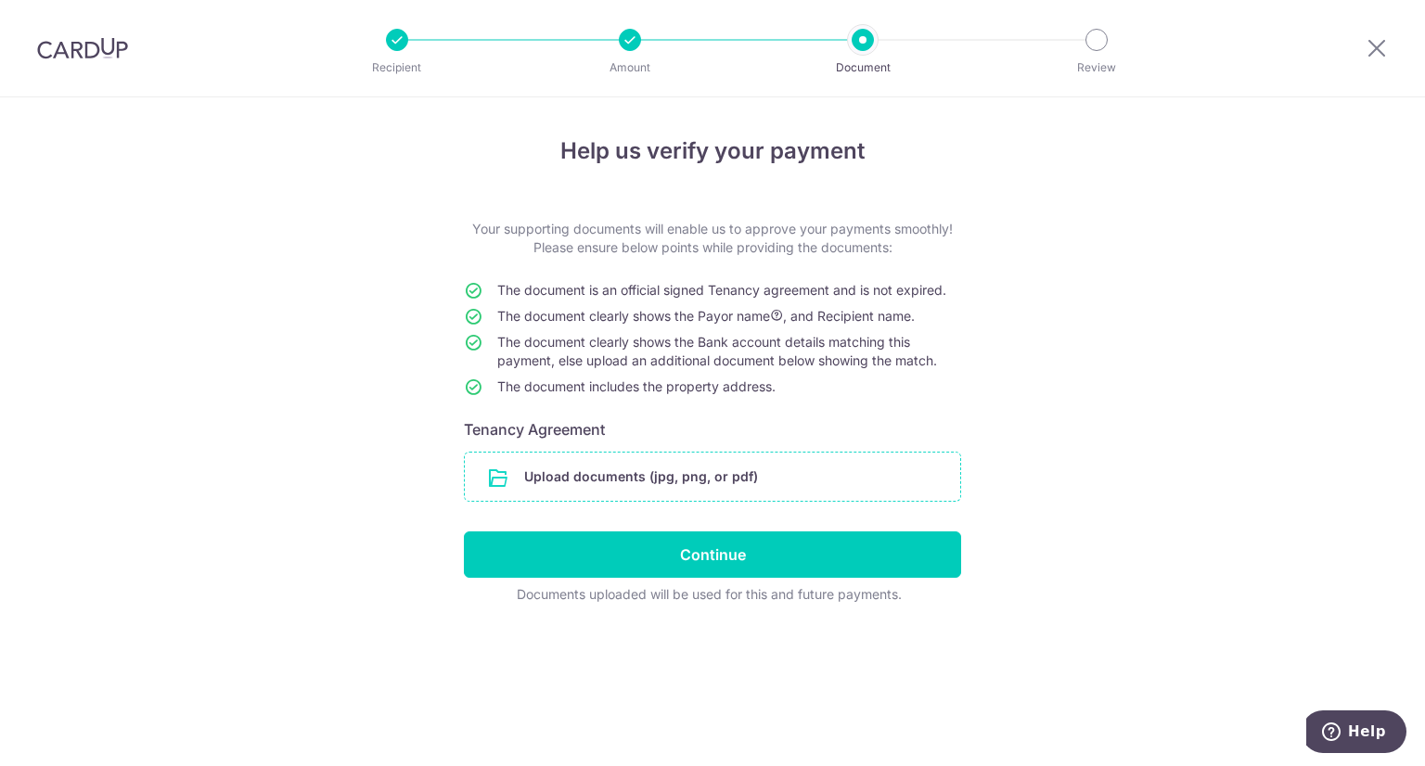
click at [663, 479] on input "file" at bounding box center [713, 477] width 496 height 48
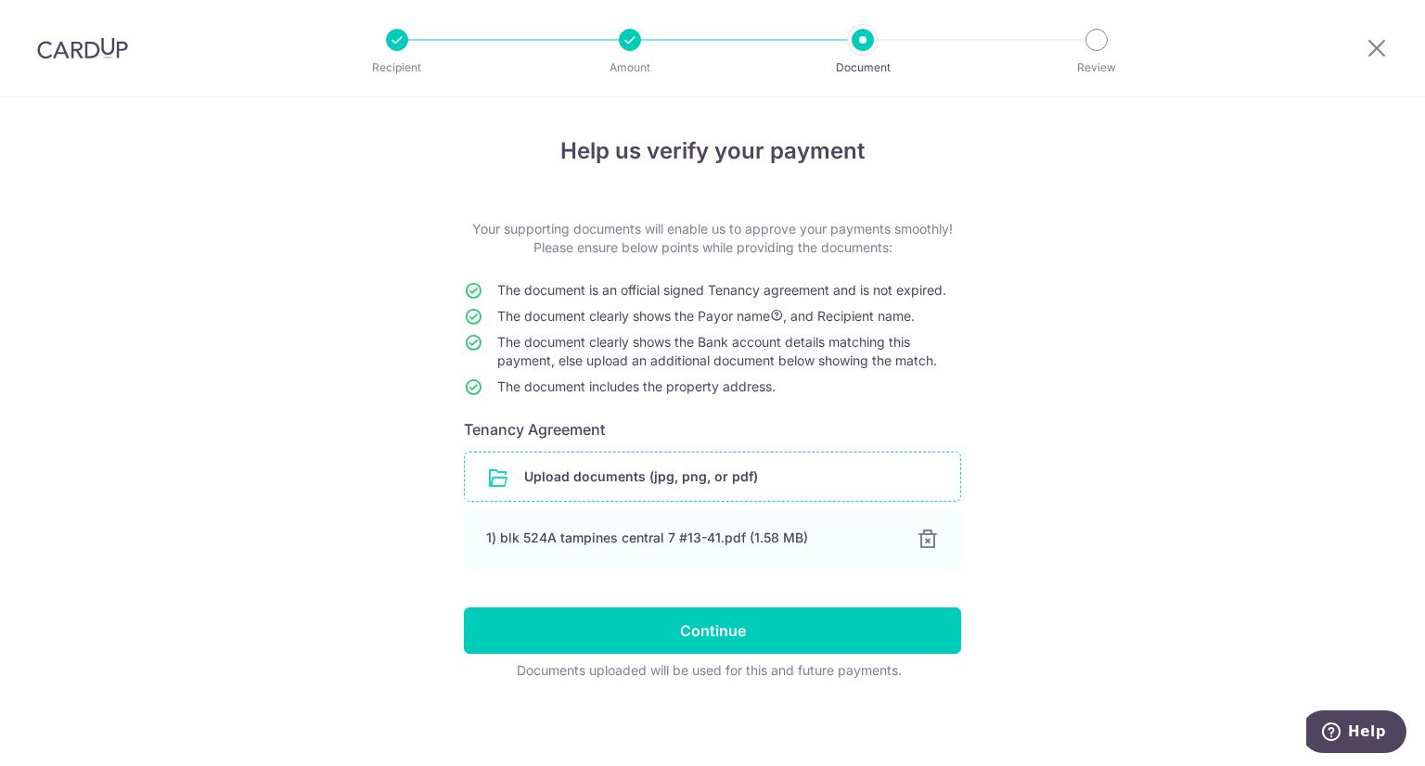
click at [809, 476] on input "file" at bounding box center [713, 477] width 496 height 48
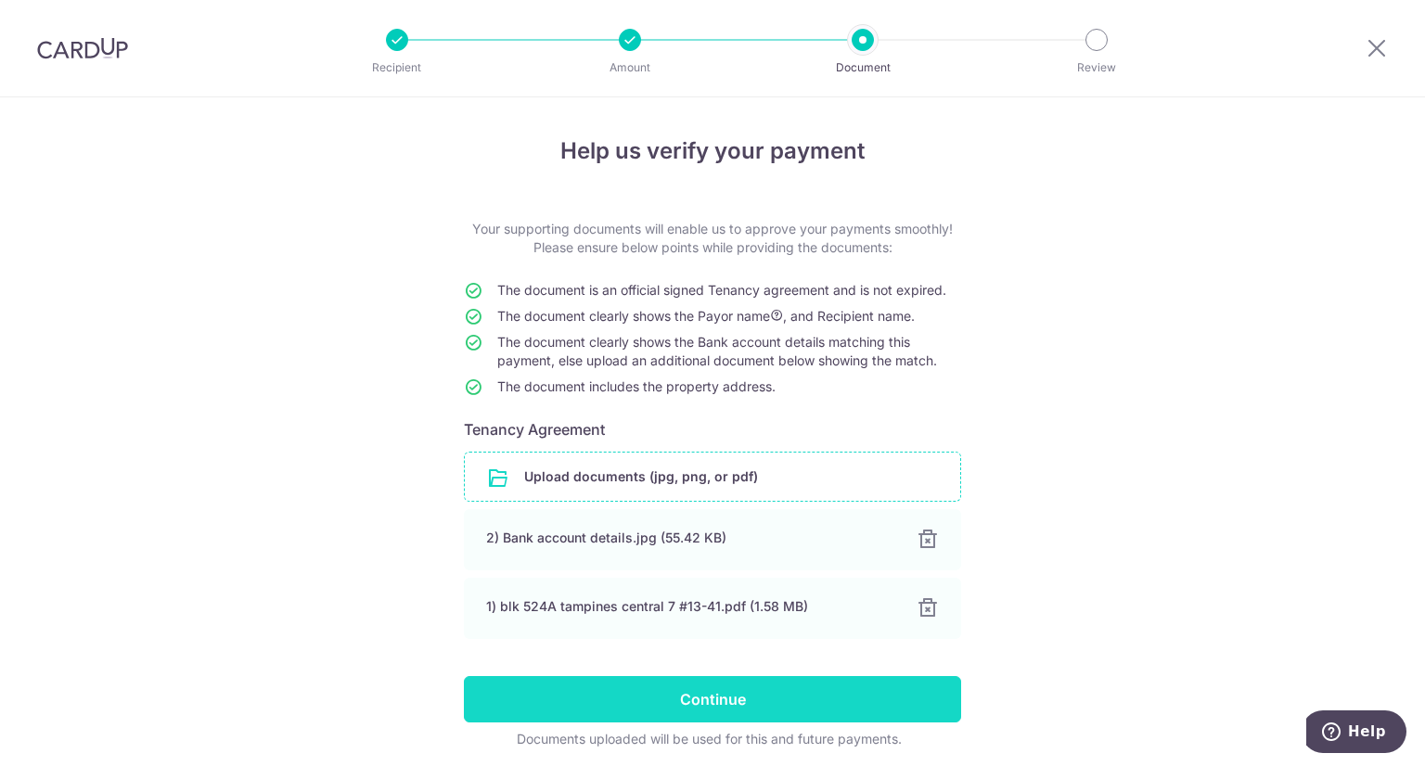
click at [796, 699] on input "Continue" at bounding box center [712, 699] width 497 height 46
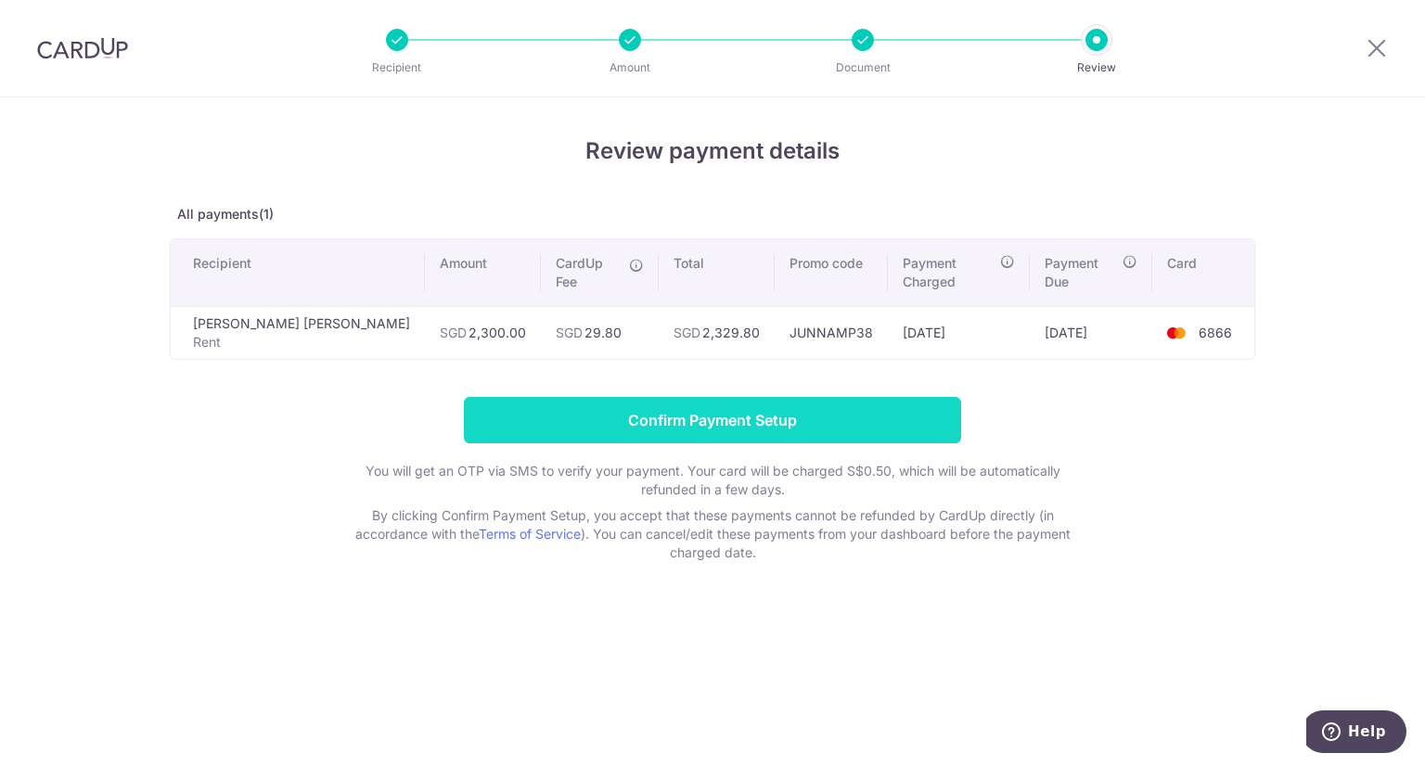
click at [733, 397] on input "Confirm Payment Setup" at bounding box center [712, 420] width 497 height 46
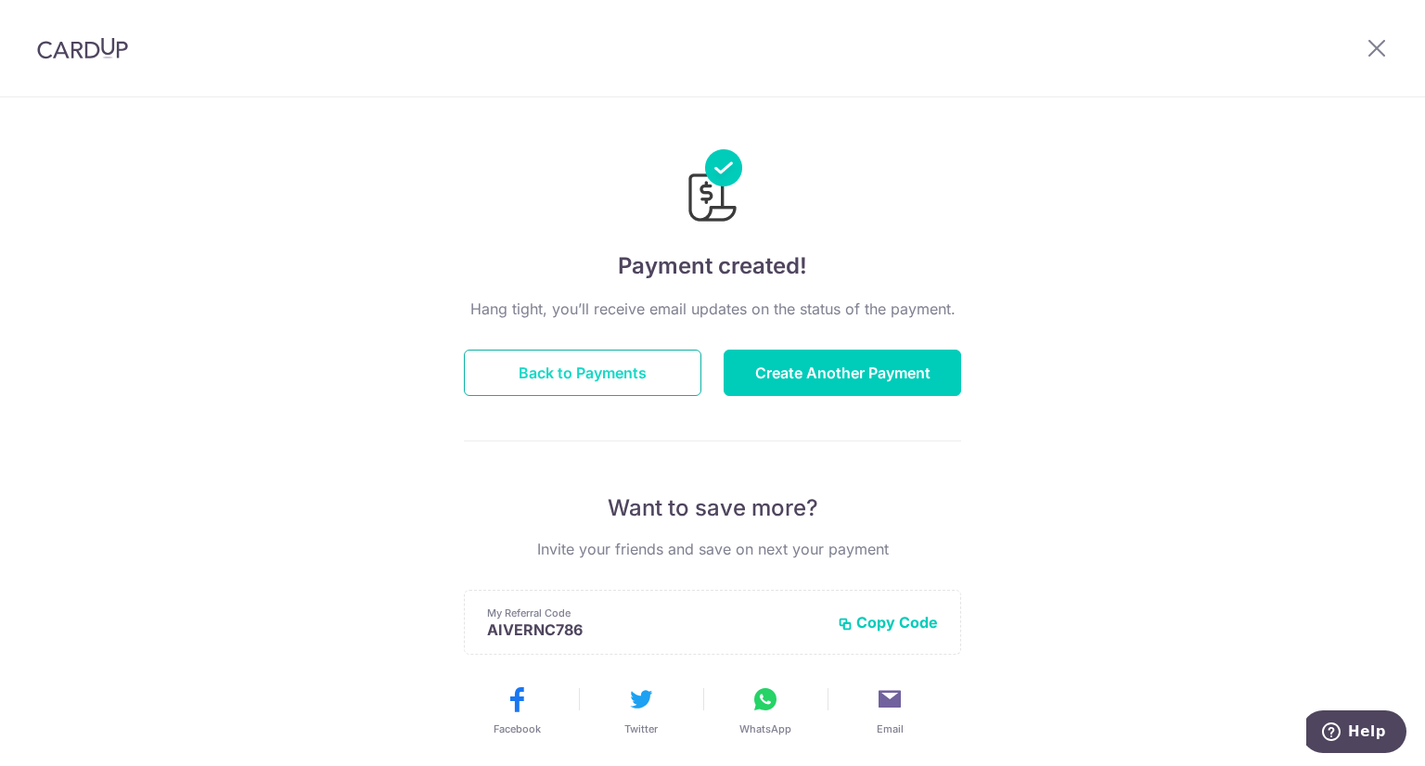
click at [603, 362] on button "Back to Payments" at bounding box center [583, 373] width 238 height 46
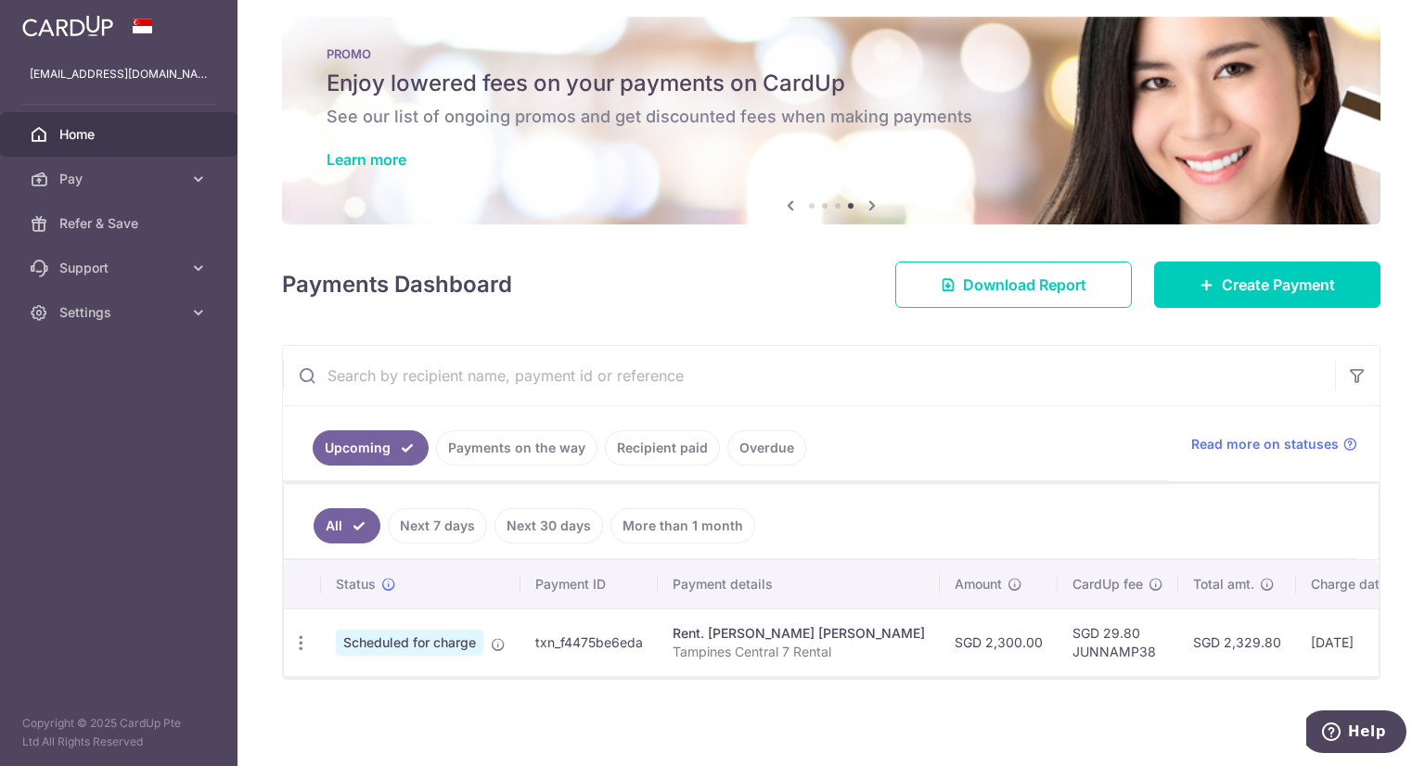
scroll to position [20, 0]
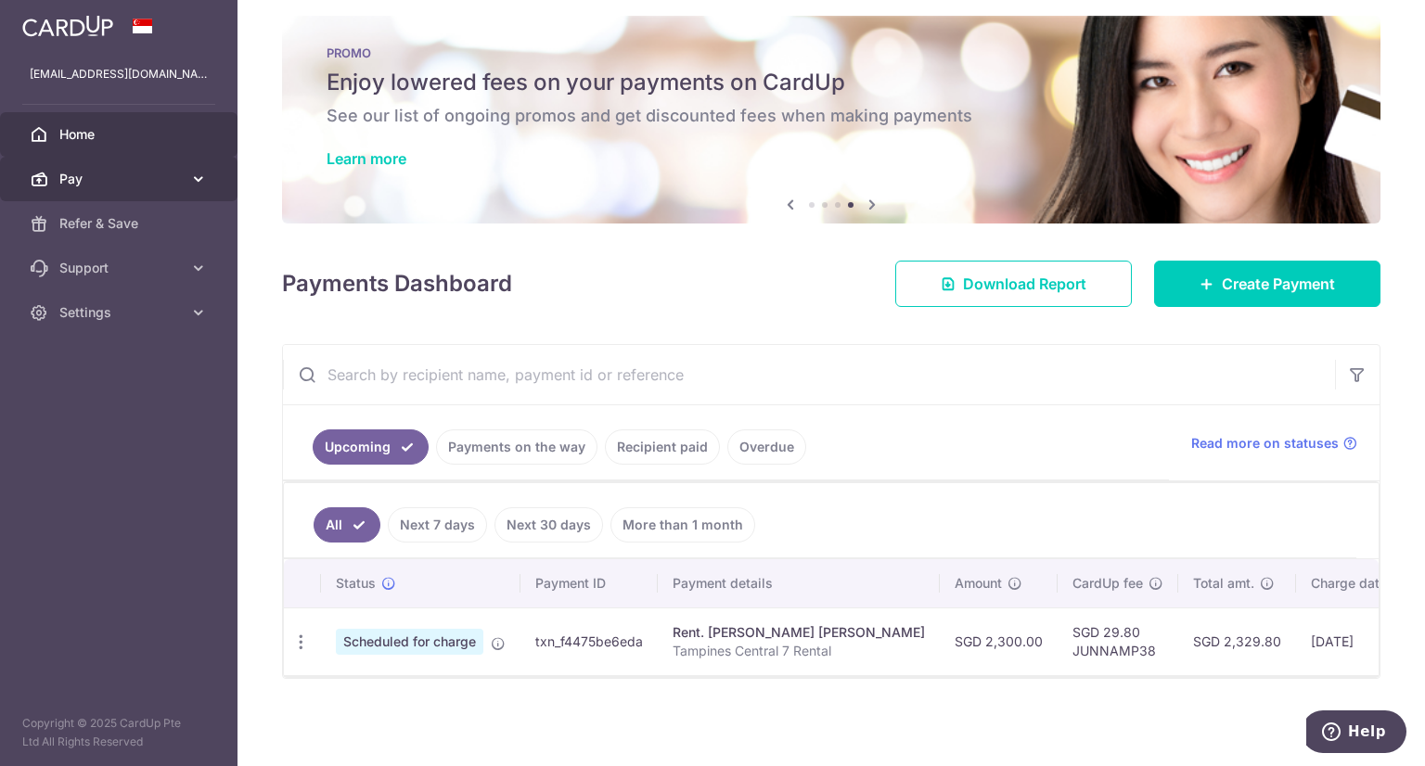
click at [200, 183] on icon at bounding box center [198, 179] width 19 height 19
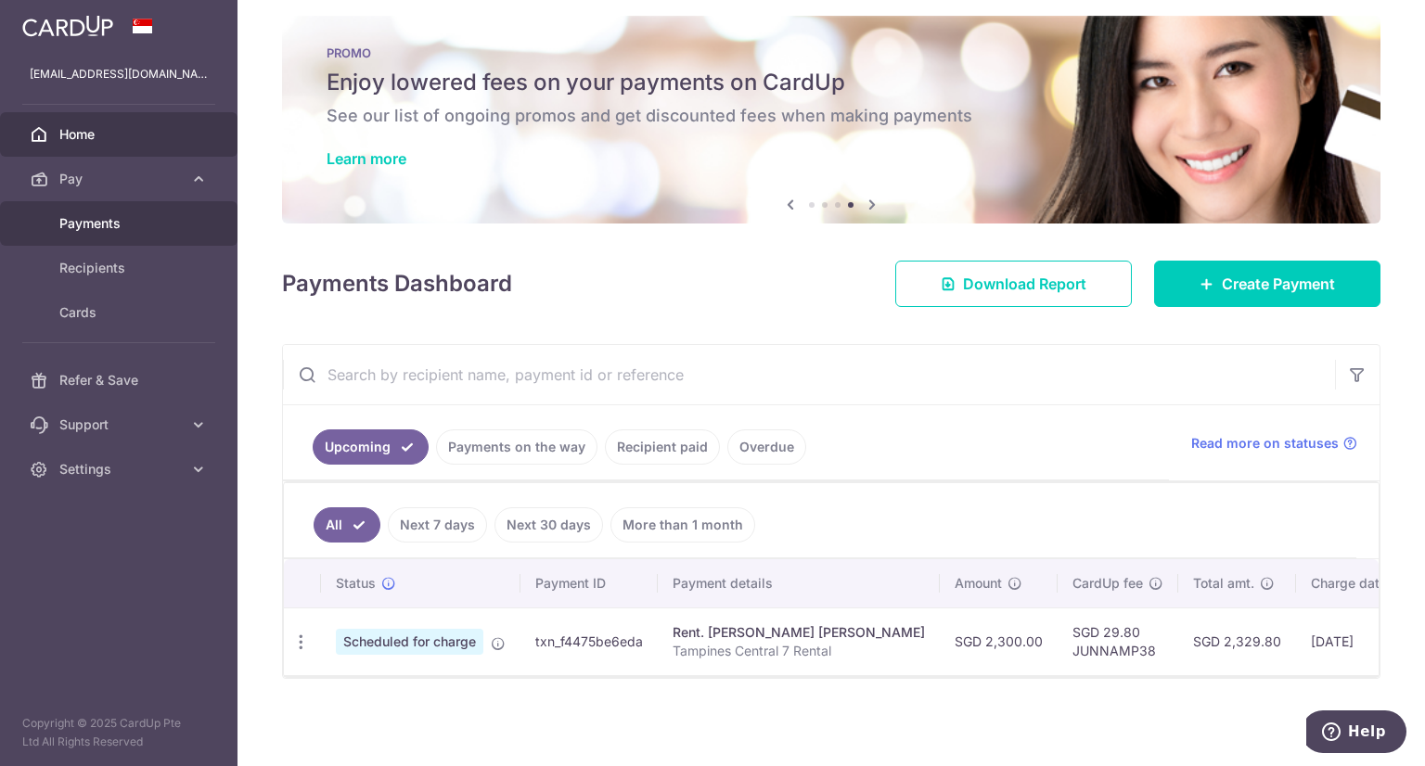
click at [125, 221] on span "Payments" at bounding box center [120, 223] width 122 height 19
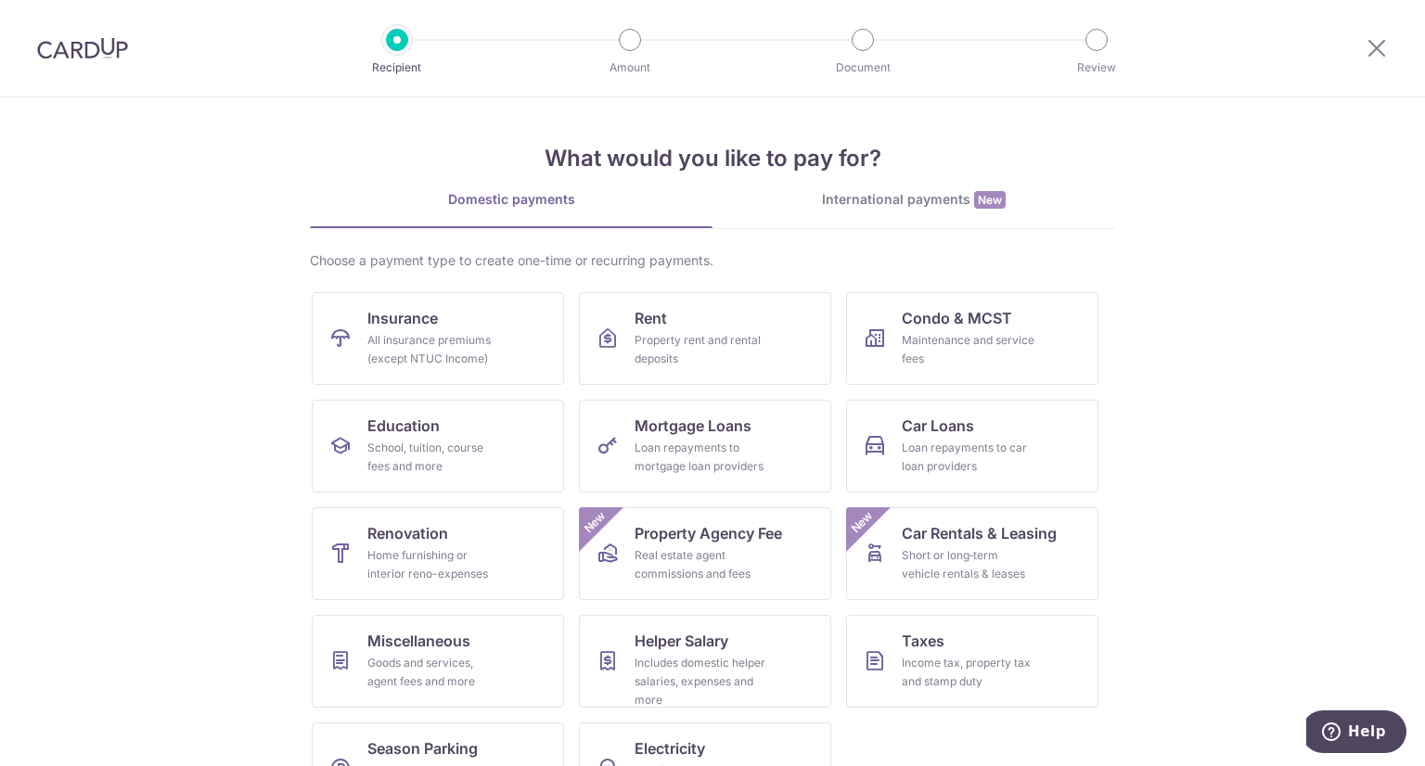
scroll to position [63, 0]
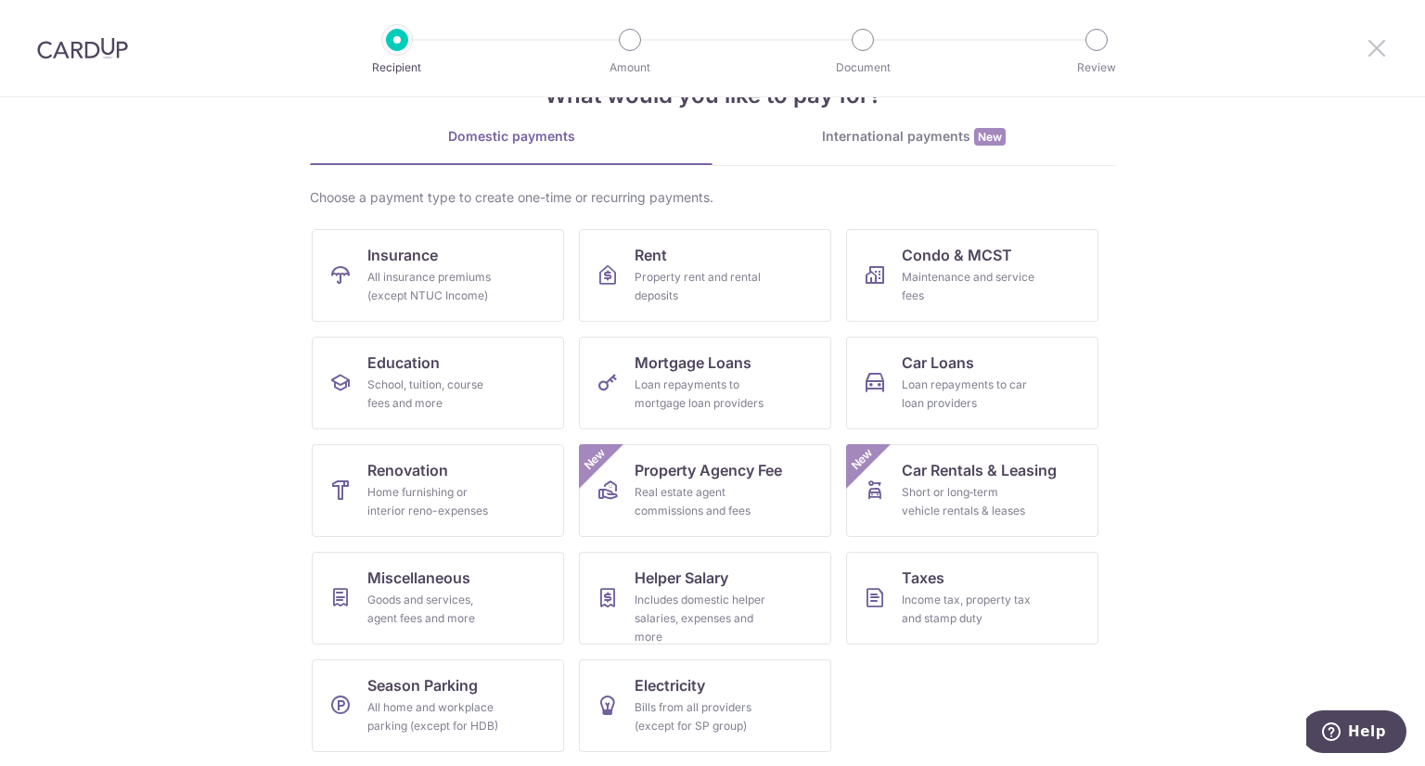
click at [1384, 57] on icon at bounding box center [1377, 47] width 22 height 23
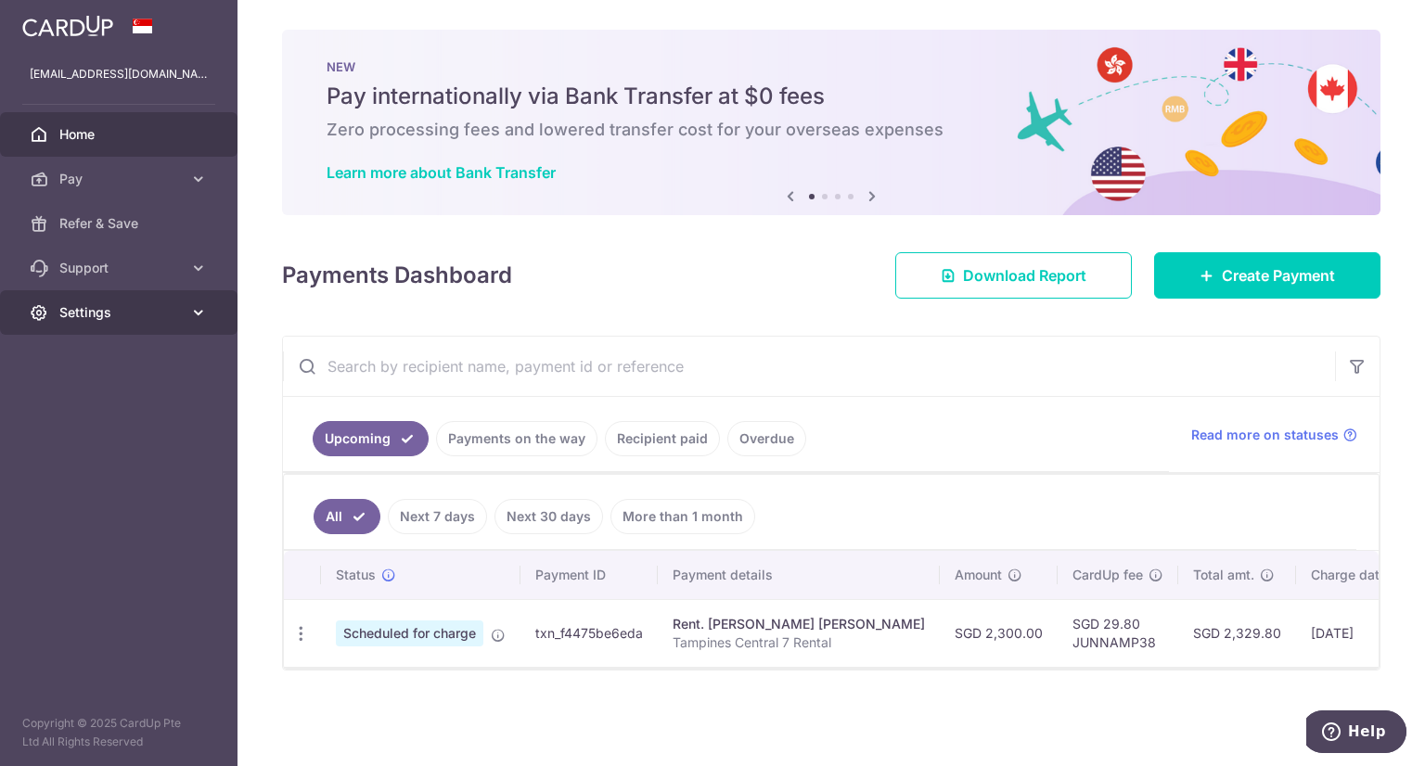
click at [193, 315] on icon at bounding box center [198, 312] width 19 height 19
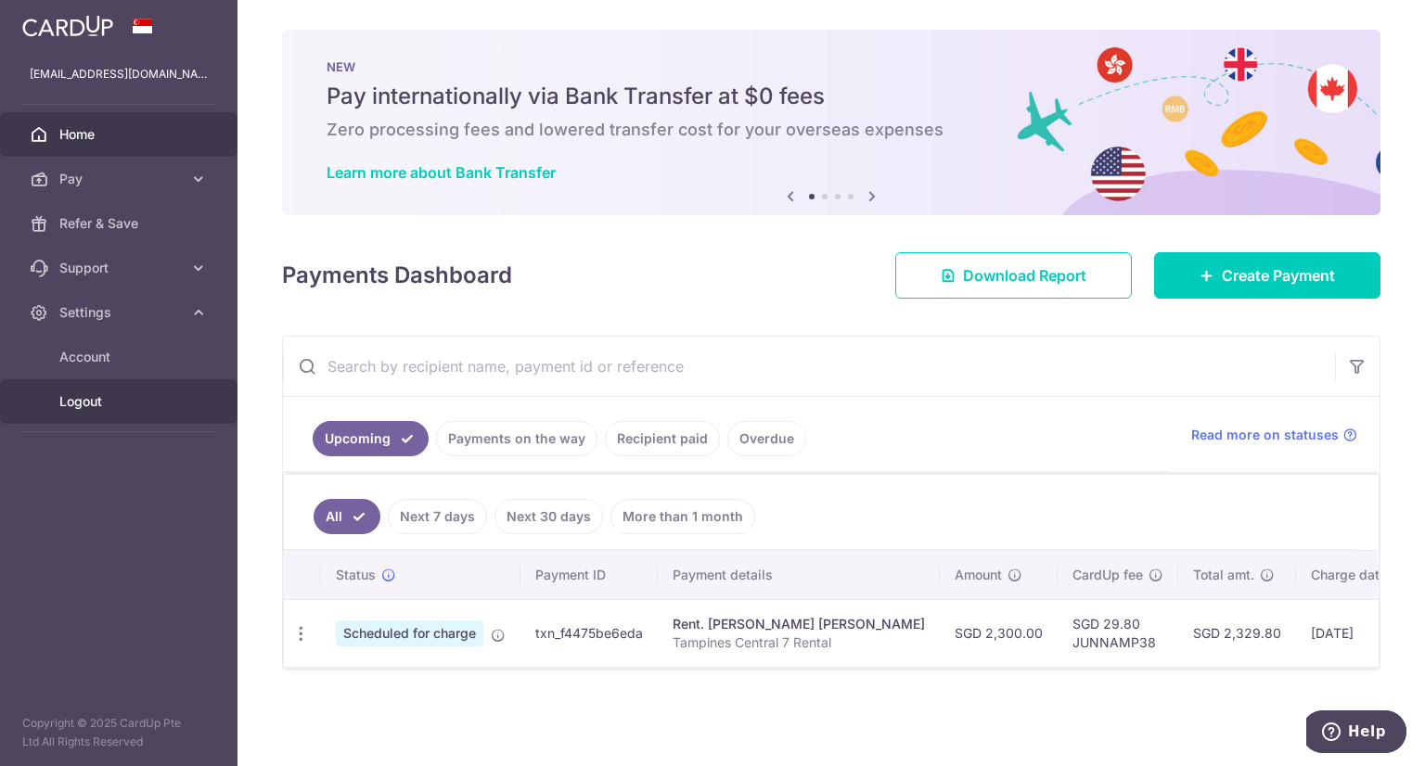
click at [91, 408] on span "Logout" at bounding box center [120, 402] width 122 height 19
